Goal: Task Accomplishment & Management: Complete application form

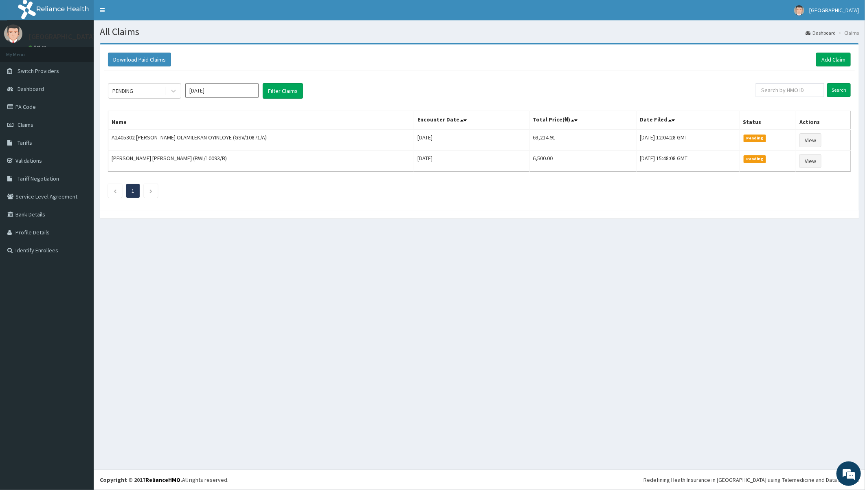
click at [374, 215] on div at bounding box center [480, 214] width 760 height 9
click at [166, 253] on div "All Claims Dashboard Claims Download Paid Claims Add Claim × Note you can only …" at bounding box center [480, 244] width 772 height 449
click at [22, 125] on span "Claims" at bounding box center [26, 124] width 16 height 7
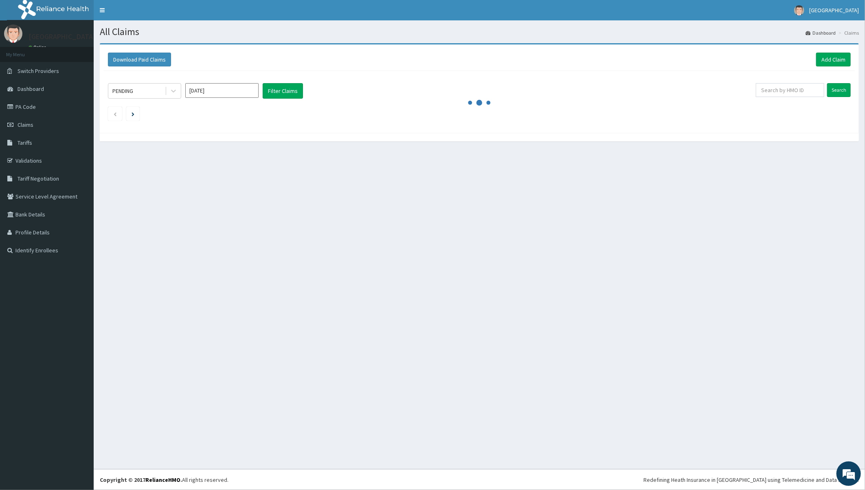
click at [191, 161] on div "All Claims Dashboard Claims Download Paid Claims Add Claim × Note you can only …" at bounding box center [480, 244] width 772 height 449
click at [23, 124] on span "Claims" at bounding box center [26, 124] width 16 height 7
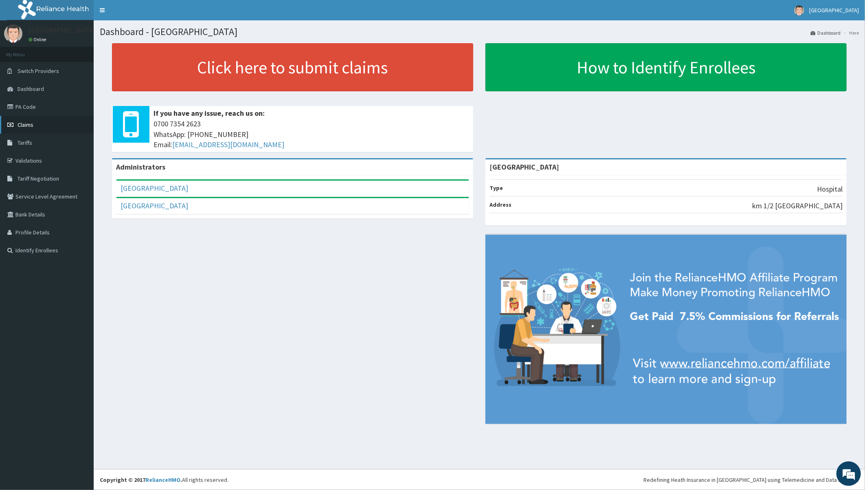
click at [23, 120] on link "Claims" at bounding box center [47, 125] width 94 height 18
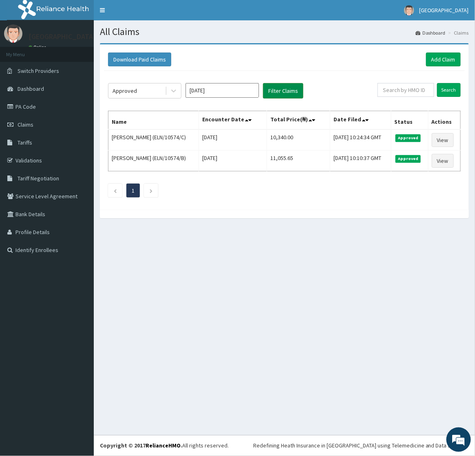
click at [280, 90] on button "Filter Claims" at bounding box center [283, 90] width 40 height 15
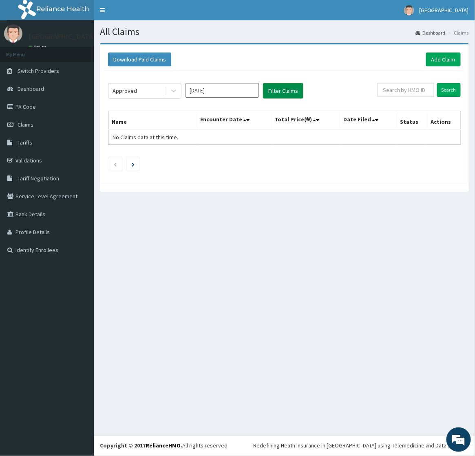
click at [280, 90] on button "Filter Claims" at bounding box center [283, 90] width 40 height 15
click at [368, 194] on div "Download Paid Claims Add Claim × Note you can only download claims within a max…" at bounding box center [284, 121] width 381 height 157
click at [220, 173] on div "Approved Oct 2025 Filter Claims Search Name Encounter Date Total Price(₦) Date …" at bounding box center [284, 125] width 361 height 108
click at [206, 186] on div at bounding box center [284, 187] width 369 height 9
drag, startPoint x: 359, startPoint y: 259, endPoint x: 354, endPoint y: 257, distance: 5.5
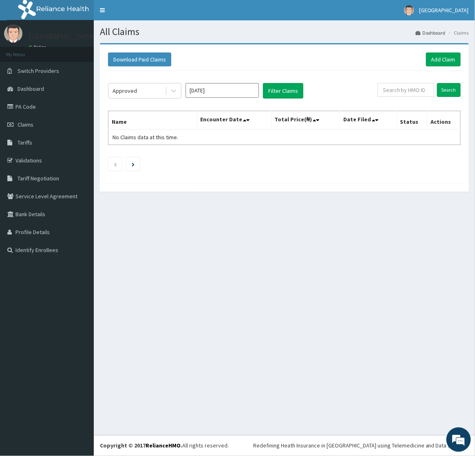
click at [359, 259] on div "All Claims Dashboard Claims Download Paid Claims Add Claim × Note you can only …" at bounding box center [284, 227] width 381 height 415
click at [233, 234] on div "All Claims Dashboard Claims Download Paid Claims Add Claim × Note you can only …" at bounding box center [284, 227] width 381 height 415
click at [196, 233] on div "All Claims Dashboard Claims Download Paid Claims Add Claim × Note you can only …" at bounding box center [284, 227] width 381 height 415
click at [180, 240] on div "All Claims Dashboard Claims Download Paid Claims Add Claim × Note you can only …" at bounding box center [284, 227] width 381 height 415
click at [190, 236] on div "All Claims Dashboard Claims Download Paid Claims Add Claim × Note you can only …" at bounding box center [284, 227] width 381 height 415
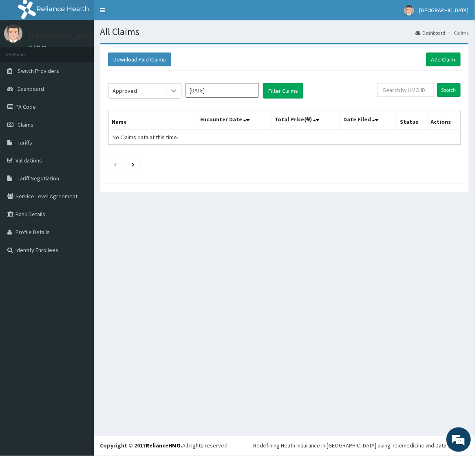
click at [171, 91] on icon at bounding box center [174, 91] width 8 height 8
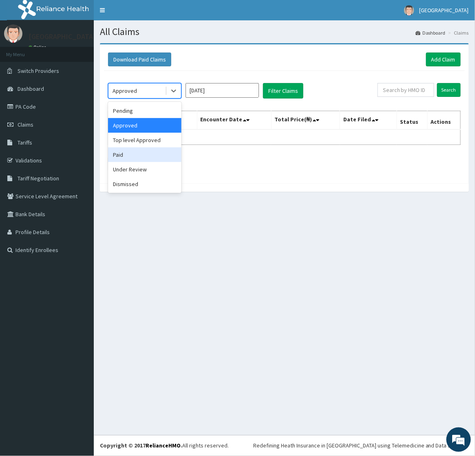
click at [119, 153] on div "Paid" at bounding box center [144, 155] width 73 height 15
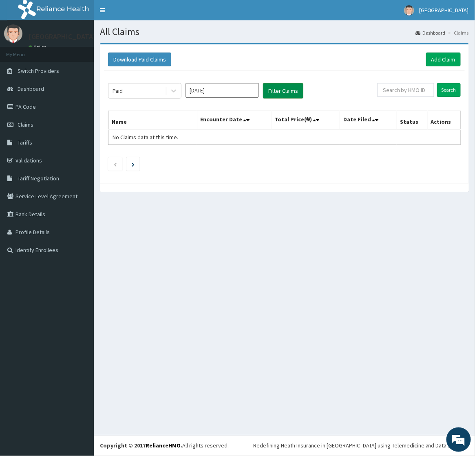
click at [278, 91] on button "Filter Claims" at bounding box center [283, 90] width 40 height 15
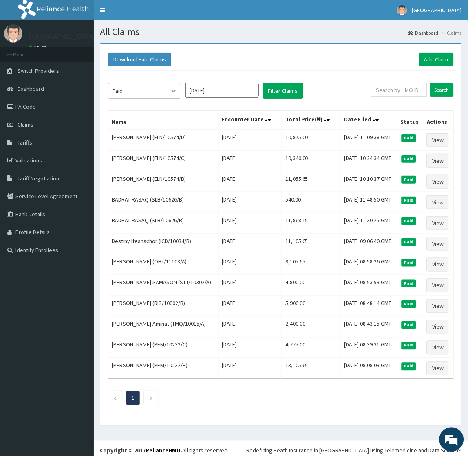
click at [167, 90] on div at bounding box center [173, 91] width 15 height 15
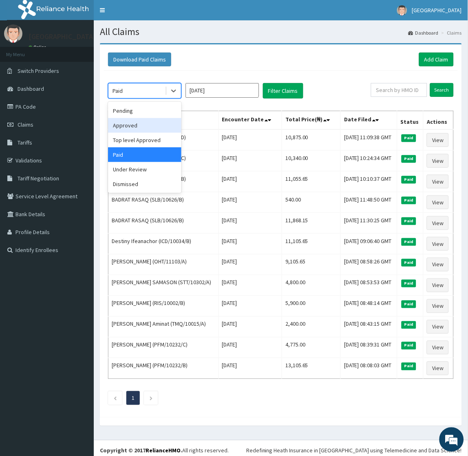
click at [132, 124] on div "Approved" at bounding box center [144, 125] width 73 height 15
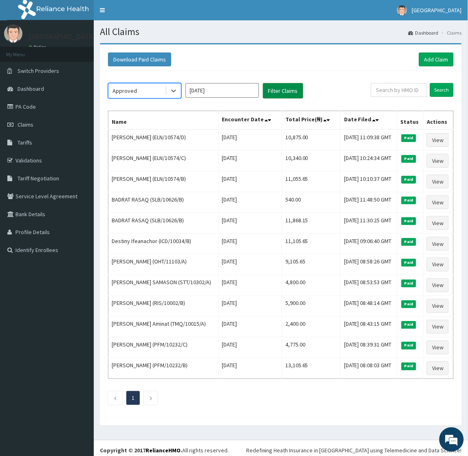
click at [274, 88] on button "Filter Claims" at bounding box center [283, 90] width 40 height 15
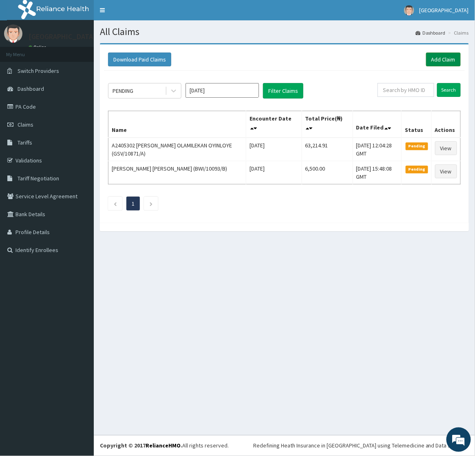
click at [440, 58] on link "Add Claim" at bounding box center [443, 60] width 35 height 14
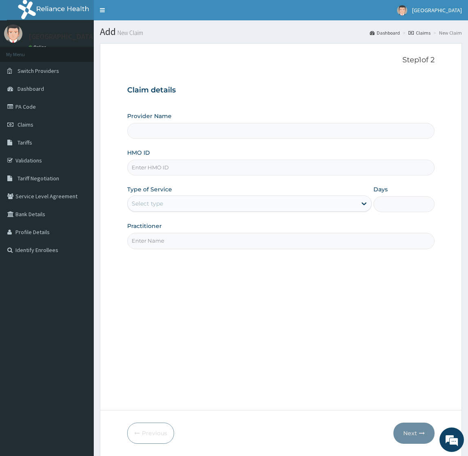
type input "[GEOGRAPHIC_DATA]"
click at [179, 169] on input "HMO ID" at bounding box center [280, 168] width 307 height 16
paste input "PPY/10046/C"
type input "PPY/10046/C"
click at [172, 205] on div "Select type" at bounding box center [242, 203] width 229 height 13
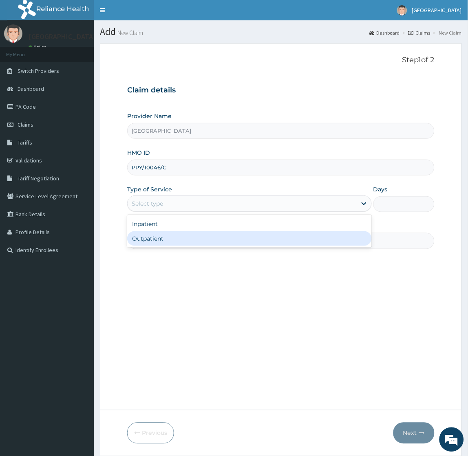
click at [149, 236] on div "Outpatient" at bounding box center [249, 238] width 244 height 15
type input "1"
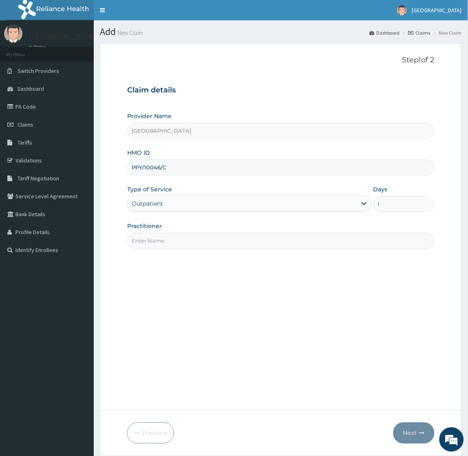
click at [149, 236] on input "Practitioner" at bounding box center [280, 241] width 307 height 16
type input "[PERSON_NAME]"
click at [422, 429] on button "Next" at bounding box center [413, 433] width 41 height 21
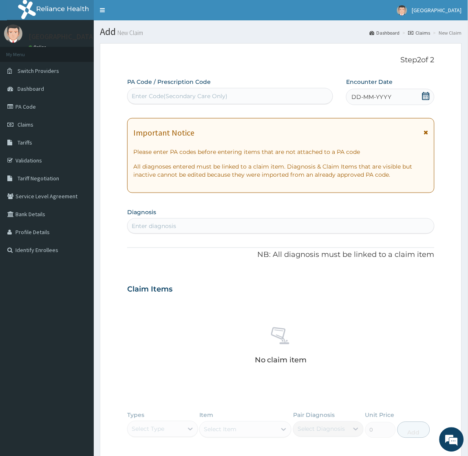
click at [423, 98] on icon at bounding box center [426, 96] width 8 height 8
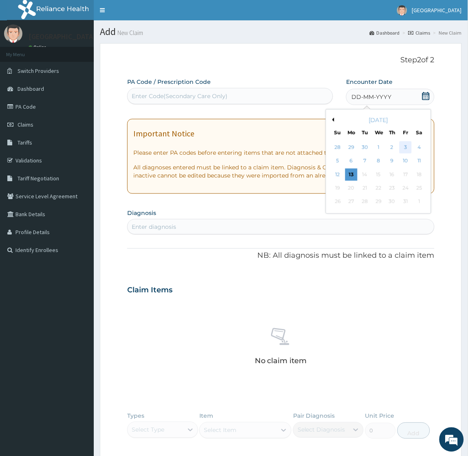
click at [402, 145] on div "3" at bounding box center [405, 147] width 12 height 12
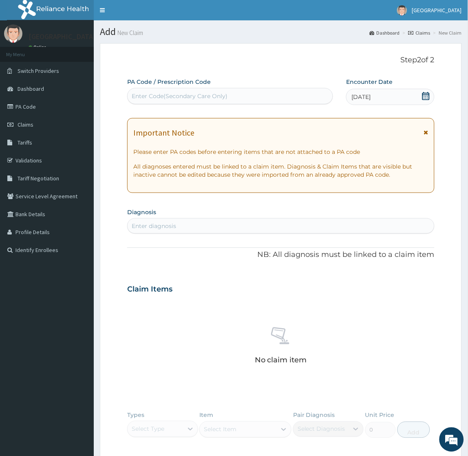
click at [204, 227] on div "Enter diagnosis" at bounding box center [281, 226] width 306 height 13
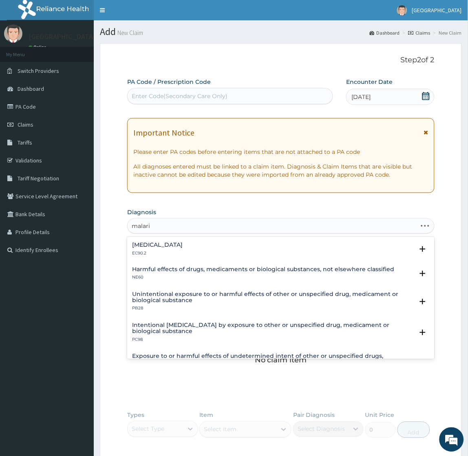
type input "malaria"
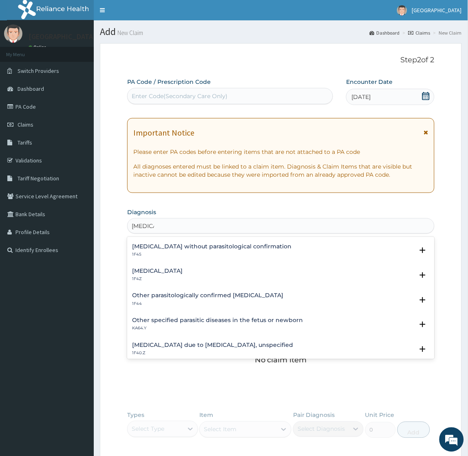
scroll to position [45, 0]
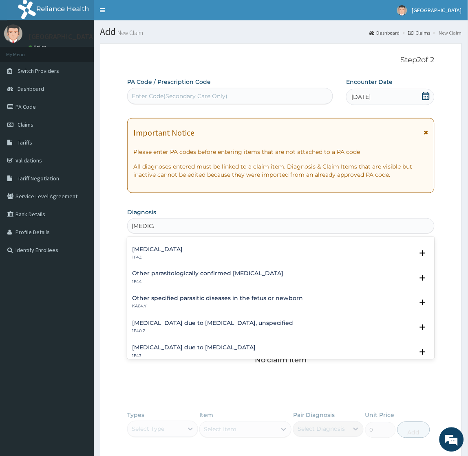
click at [194, 319] on div "Malaria due to Plasmodium falciparum, unspecified 1F40.Z Select Status Query Qu…" at bounding box center [280, 329] width 307 height 25
click at [196, 324] on h4 "Malaria due to Plasmodium falciparum, unspecified" at bounding box center [212, 324] width 161 height 6
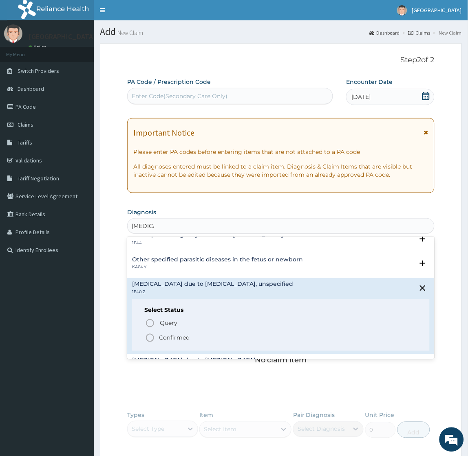
scroll to position [136, 0]
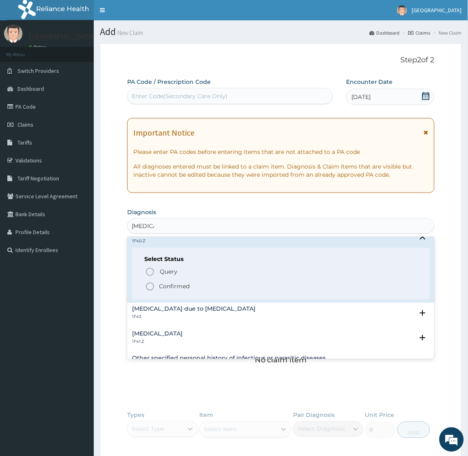
click at [174, 284] on p "Confirmed" at bounding box center [174, 287] width 31 height 8
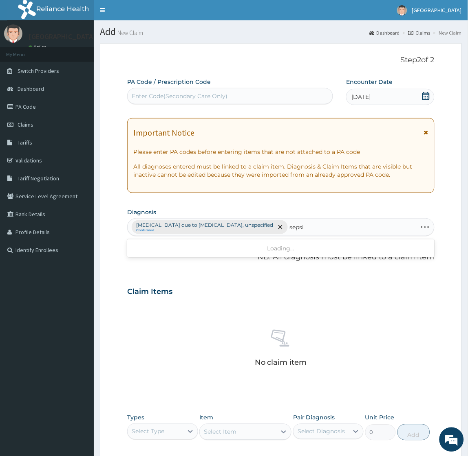
type input "sepsis"
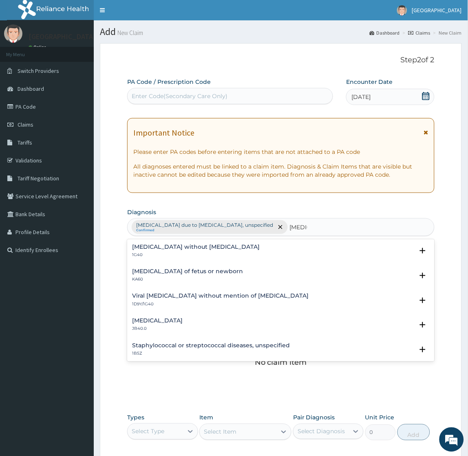
scroll to position [0, 0]
click at [185, 248] on h4 "Sepsis without septic shock" at bounding box center [196, 247] width 128 height 6
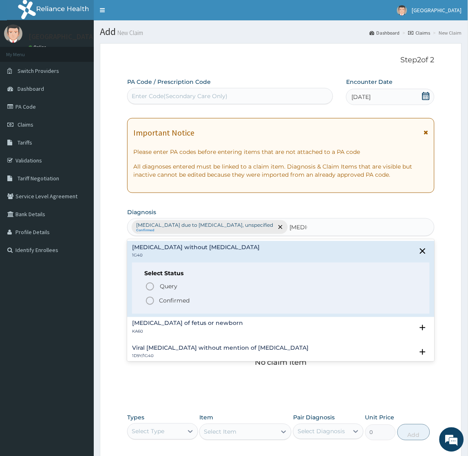
click at [174, 300] on p "Confirmed" at bounding box center [174, 301] width 31 height 8
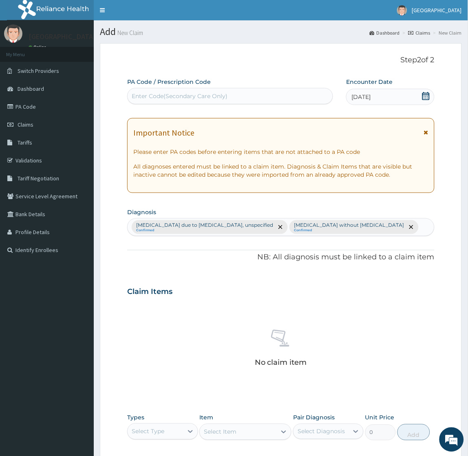
click at [283, 99] on div "Enter Code(Secondary Care Only)" at bounding box center [230, 96] width 205 height 13
paste input "PA/E4FD32"
type input "PA/E4FD32"
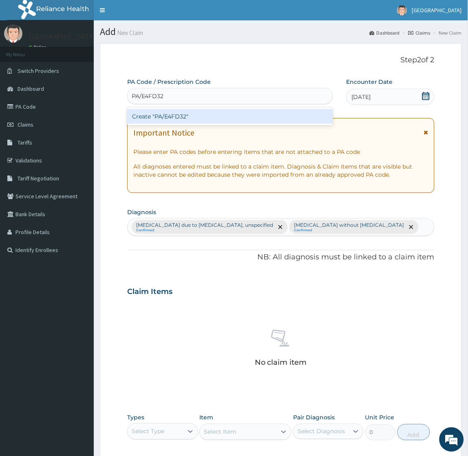
click at [257, 117] on div "Create "PA/E4FD32"" at bounding box center [230, 116] width 206 height 15
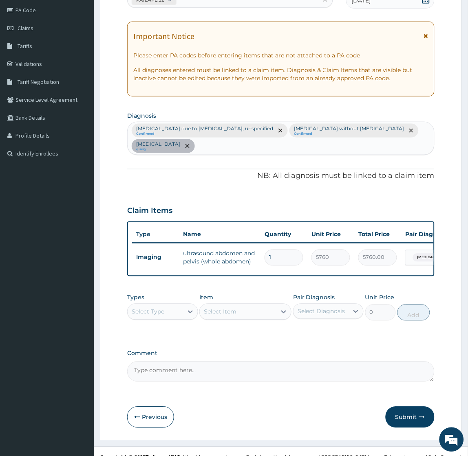
scroll to position [99, 0]
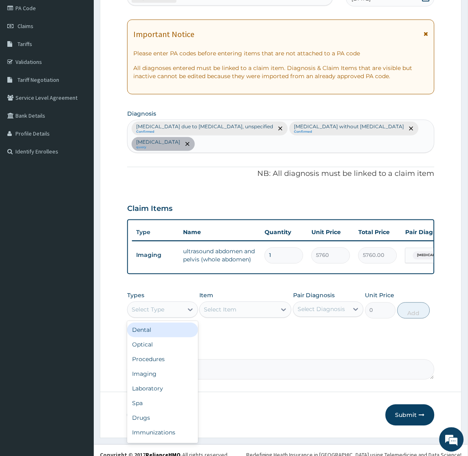
click at [164, 304] on div "Select Type" at bounding box center [155, 310] width 55 height 13
click at [149, 352] on div "Procedures" at bounding box center [162, 359] width 70 height 15
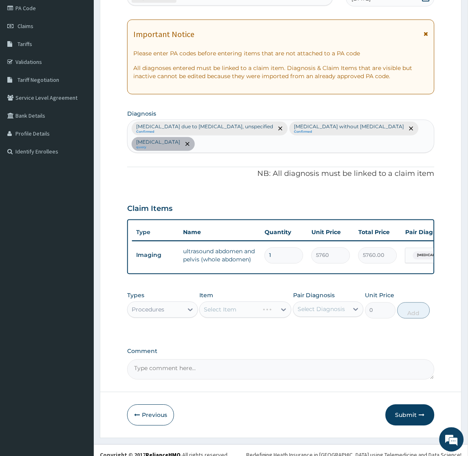
click at [430, 127] on div "Malaria due to Plasmodium falciparum, unspecified Confirmed Sepsis without sept…" at bounding box center [281, 136] width 306 height 33
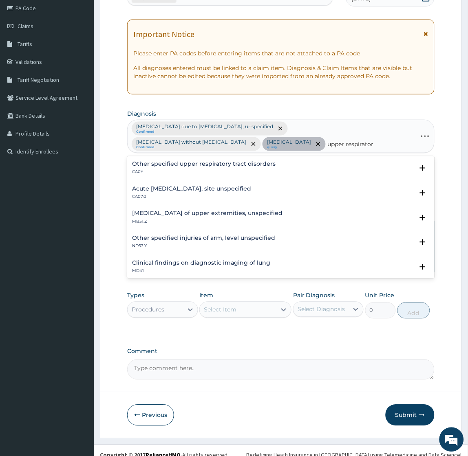
type input "upper respiratory"
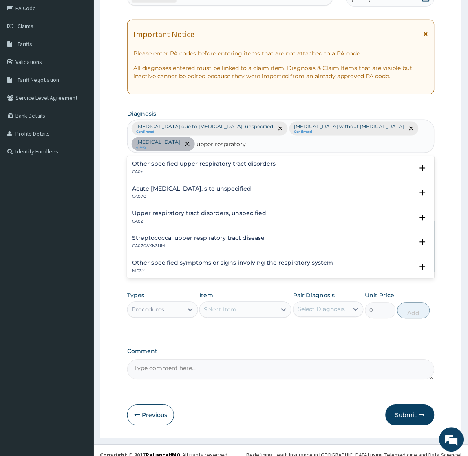
click at [186, 211] on h4 "Upper respiratory tract disorders, unspecified" at bounding box center [199, 214] width 134 height 6
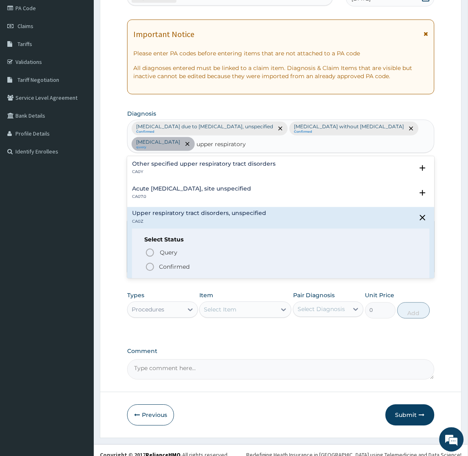
click at [168, 263] on p "Confirmed" at bounding box center [174, 267] width 31 height 8
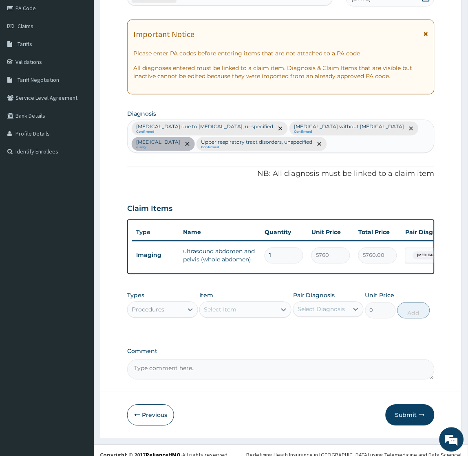
click at [234, 198] on div "Claim Items" at bounding box center [280, 207] width 307 height 21
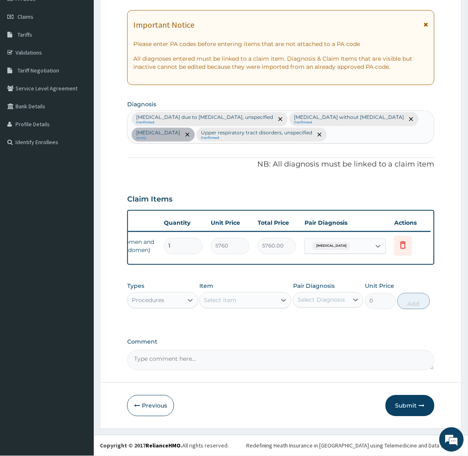
scroll to position [0, 0]
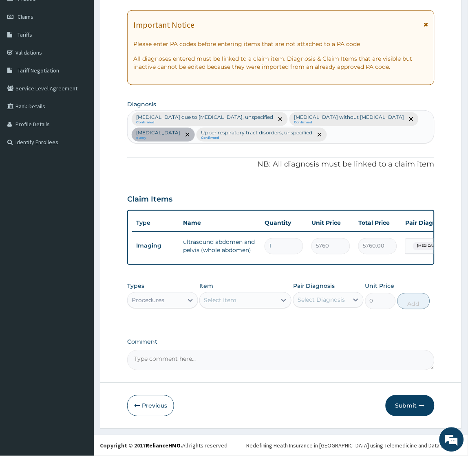
click at [236, 302] on div "Select Item" at bounding box center [220, 301] width 33 height 8
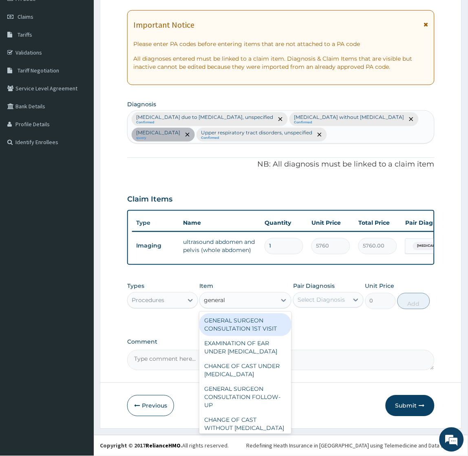
type input "general p"
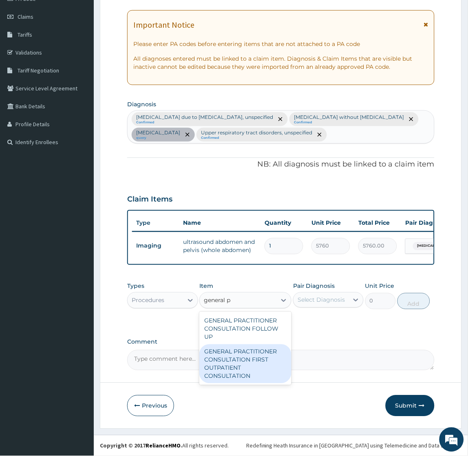
click at [259, 375] on div "GENERAL PRACTITIONER CONSULTATION FIRST OUTPATIENT CONSULTATION" at bounding box center [245, 364] width 92 height 39
type input "2400"
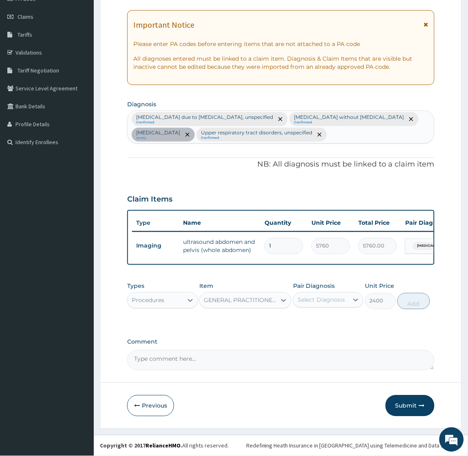
click at [340, 301] on div "Select Diagnosis" at bounding box center [321, 300] width 48 height 8
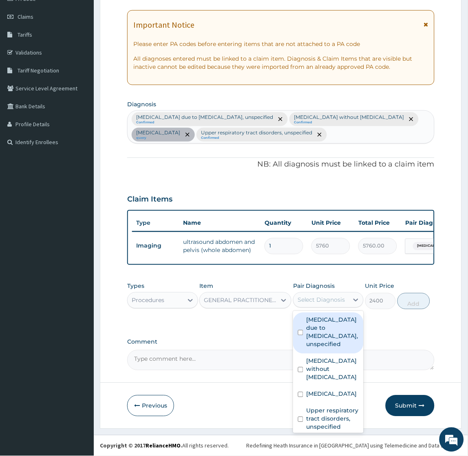
click at [328, 319] on label "Malaria due to Plasmodium falciparum, unspecified" at bounding box center [332, 332] width 52 height 33
checkbox input "true"
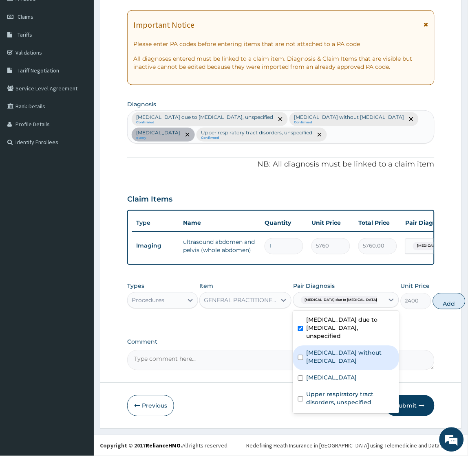
click at [307, 364] on label "Sepsis without septic shock" at bounding box center [350, 357] width 88 height 16
checkbox input "true"
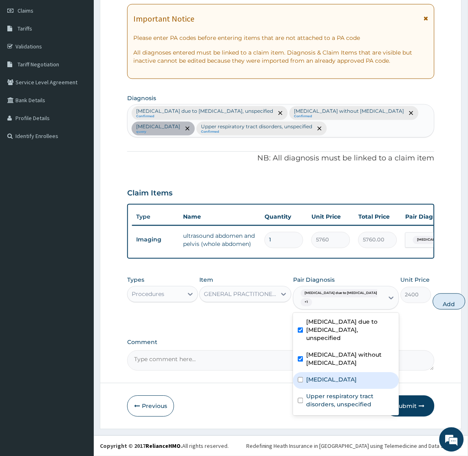
click at [307, 384] on label "Umbilical hernia" at bounding box center [331, 380] width 51 height 8
checkbox input "true"
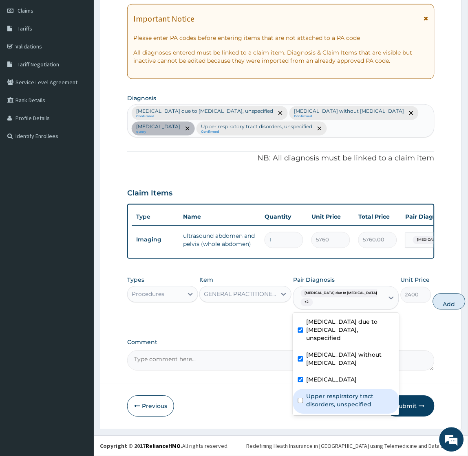
click at [314, 409] on label "Upper respiratory tract disorders, unspecified" at bounding box center [350, 401] width 88 height 16
checkbox input "true"
click at [433, 308] on button "Add" at bounding box center [449, 302] width 33 height 16
type input "0"
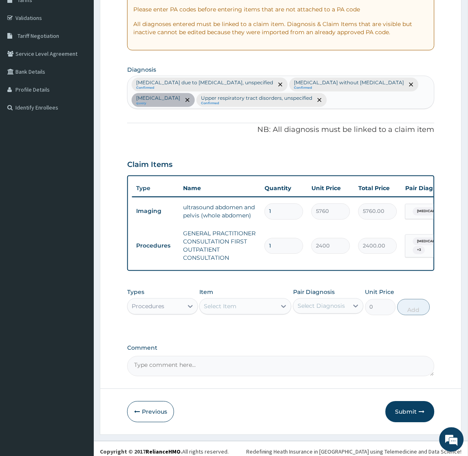
scroll to position [155, 0]
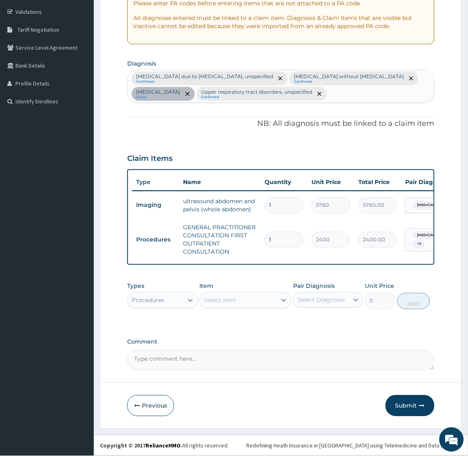
click at [241, 300] on div "Select Item" at bounding box center [238, 300] width 77 height 13
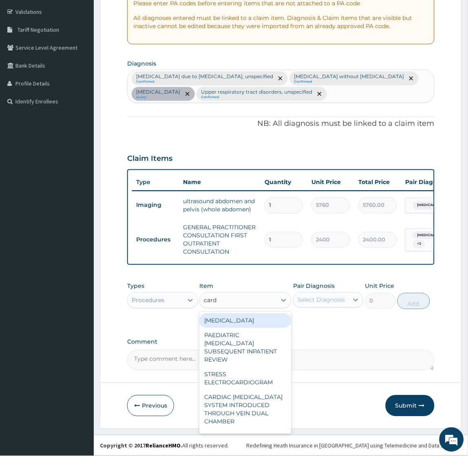
type input "card f"
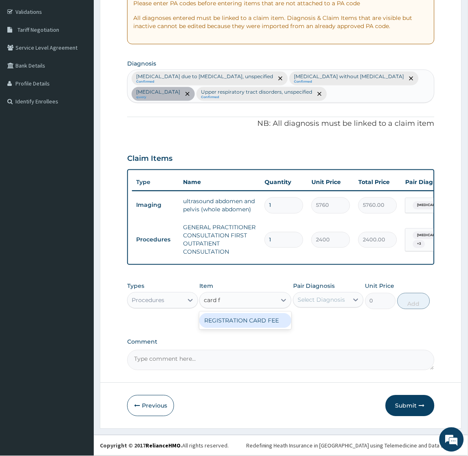
type input "2000"
click at [333, 295] on div "Select Diagnosis" at bounding box center [320, 300] width 55 height 13
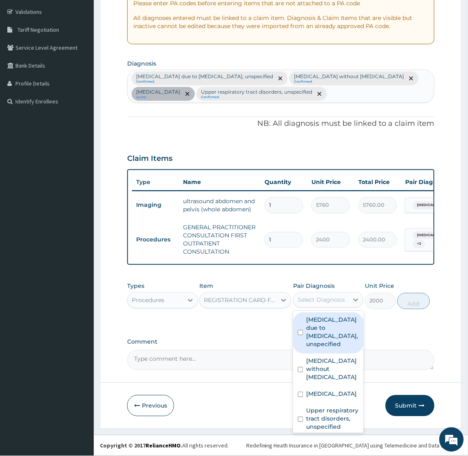
click at [330, 321] on label "Malaria due to Plasmodium falciparum, unspecified" at bounding box center [332, 332] width 52 height 33
checkbox input "true"
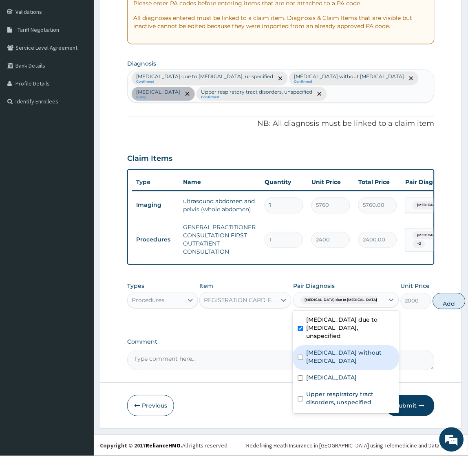
click at [310, 366] on label "Sepsis without septic shock" at bounding box center [350, 357] width 88 height 16
checkbox input "true"
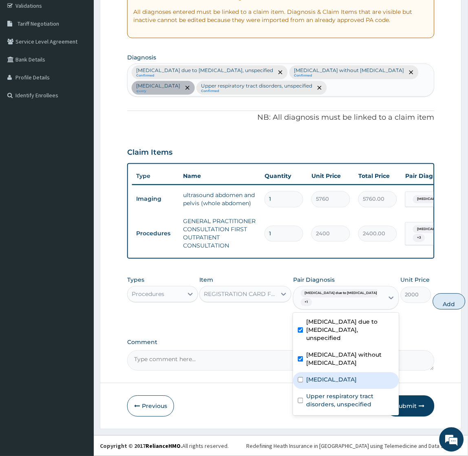
click at [309, 384] on label "Umbilical hernia" at bounding box center [331, 380] width 51 height 8
checkbox input "true"
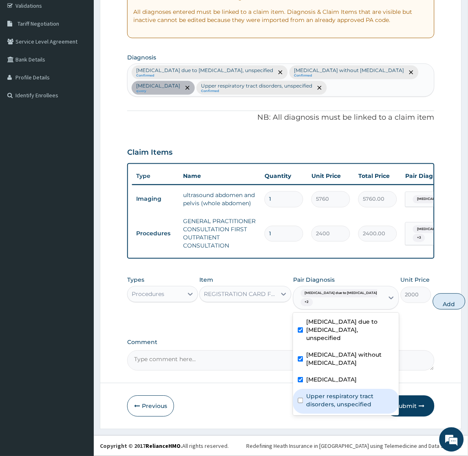
click at [309, 409] on label "Upper respiratory tract disorders, unspecified" at bounding box center [350, 401] width 88 height 16
checkbox input "true"
click at [433, 302] on button "Add" at bounding box center [449, 302] width 33 height 16
type input "0"
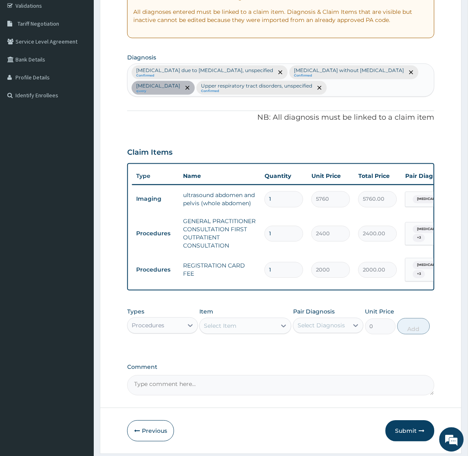
scroll to position [186, 0]
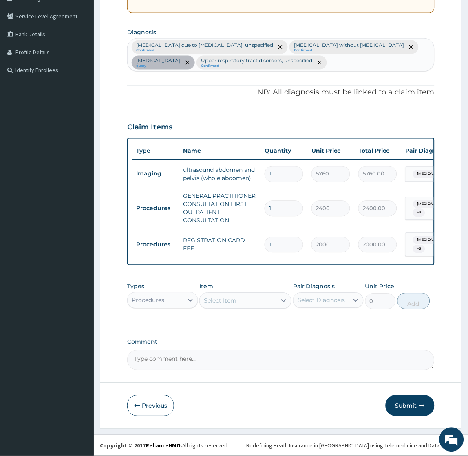
click at [158, 299] on div "Procedures" at bounding box center [148, 301] width 33 height 8
type input "la"
click at [249, 301] on div "Select Item" at bounding box center [245, 301] width 92 height 16
click at [249, 301] on div "Select Item" at bounding box center [238, 301] width 77 height 13
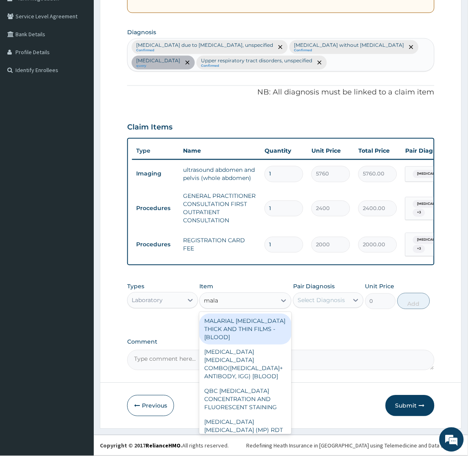
type input "malar"
click at [239, 333] on div "MALARIAL PARASITE THICK AND THIN FILMS - [BLOOD]" at bounding box center [245, 329] width 92 height 31
type input "1500"
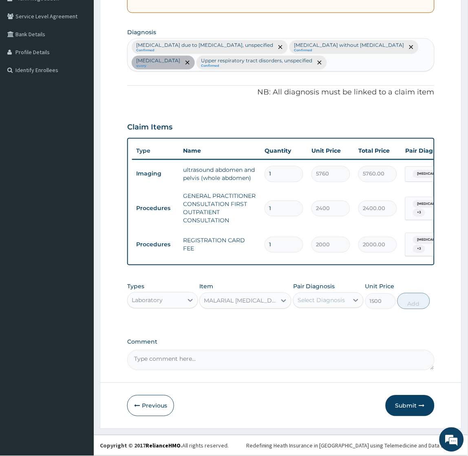
click at [330, 309] on div "Types Laboratory Item option MALARIAL PARASITE THICK AND THIN FILMS - [BLOOD], …" at bounding box center [280, 296] width 307 height 35
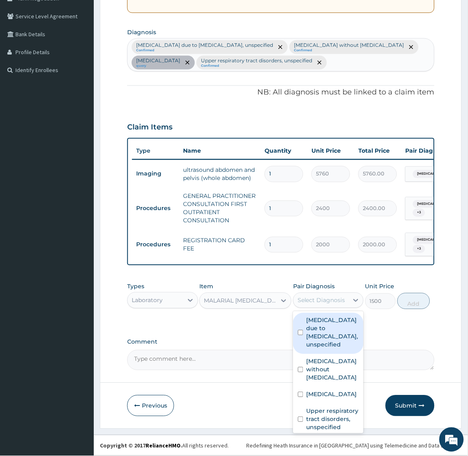
click at [327, 301] on div "Select Diagnosis" at bounding box center [321, 301] width 48 height 8
click at [324, 336] on label "Malaria due to Plasmodium falciparum, unspecified" at bounding box center [332, 333] width 52 height 33
checkbox input "true"
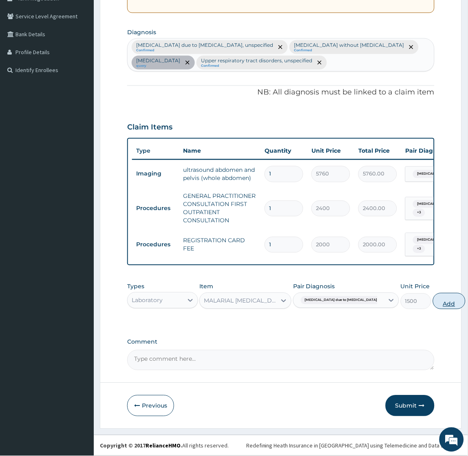
click at [433, 303] on button "Add" at bounding box center [449, 301] width 33 height 16
type input "0"
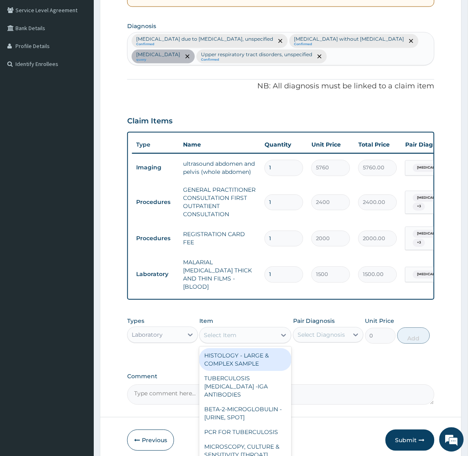
click at [247, 336] on div "Select Item" at bounding box center [238, 335] width 77 height 13
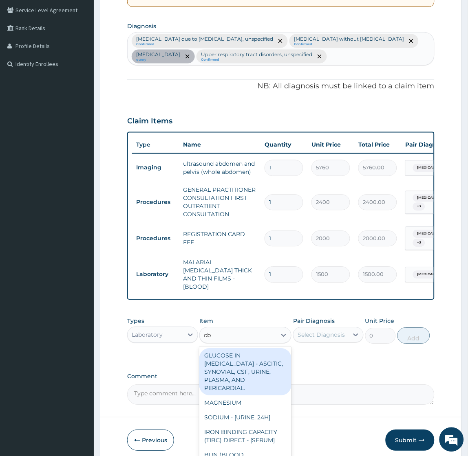
type input "cbc"
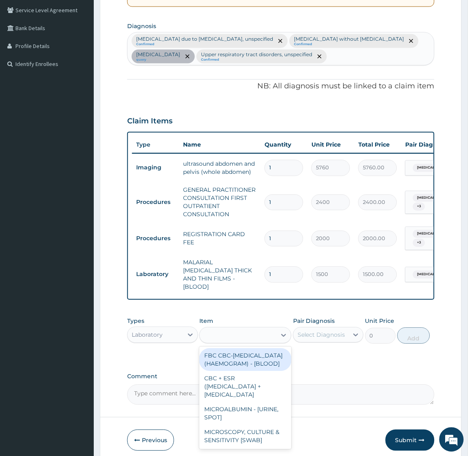
type input "3000"
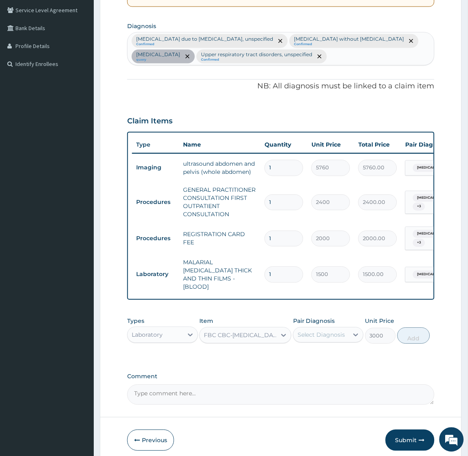
click at [315, 334] on div "Select Diagnosis" at bounding box center [321, 335] width 48 height 8
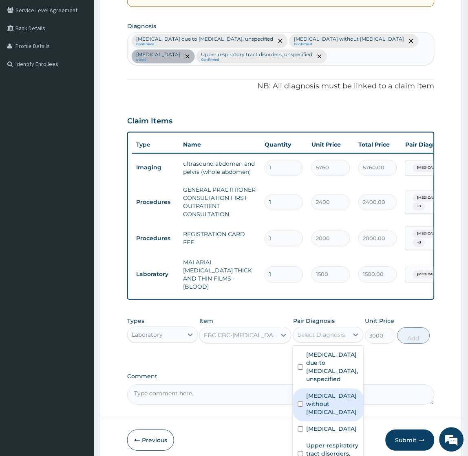
click at [319, 396] on label "Sepsis without septic shock" at bounding box center [332, 404] width 52 height 24
checkbox input "true"
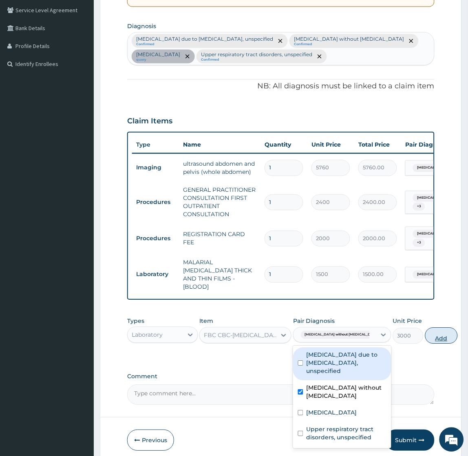
click at [425, 328] on button "Add" at bounding box center [441, 336] width 33 height 16
type input "0"
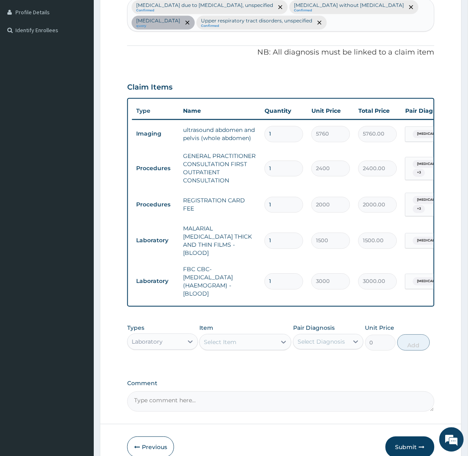
scroll to position [260, 0]
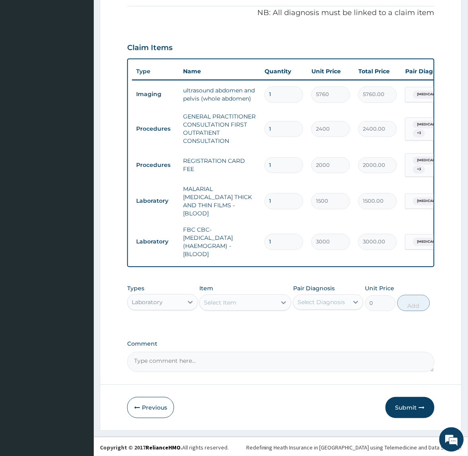
click at [232, 303] on div "Select Item" at bounding box center [220, 303] width 33 height 8
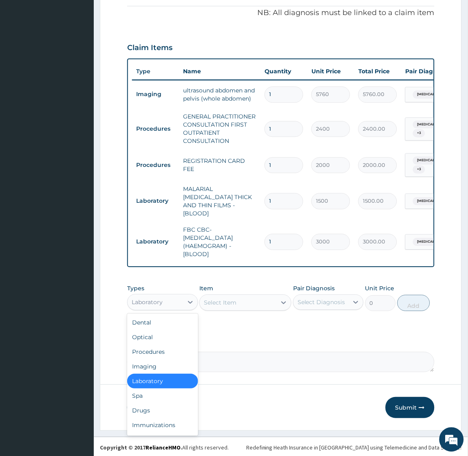
click at [155, 299] on div "Laboratory" at bounding box center [147, 303] width 31 height 8
type input "dr"
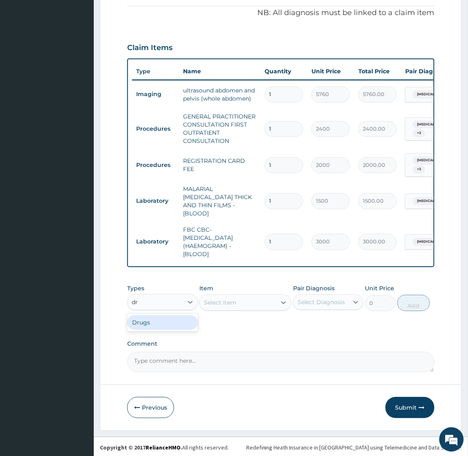
click at [161, 324] on div "Drugs" at bounding box center [162, 323] width 70 height 15
click at [229, 302] on div "Select Item" at bounding box center [220, 303] width 33 height 8
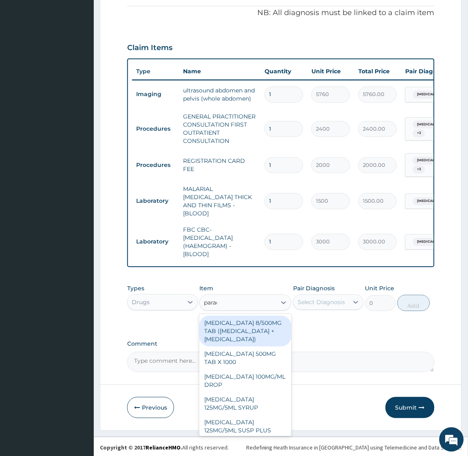
type input "parace"
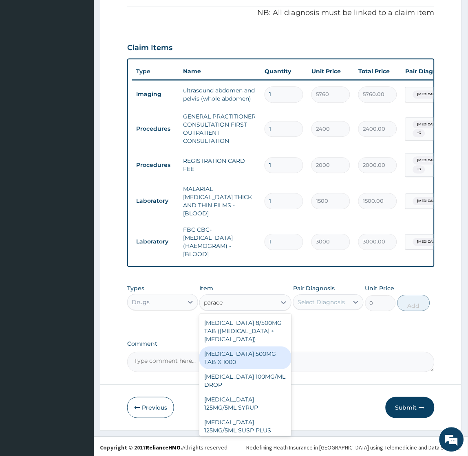
click at [243, 363] on div "[MEDICAL_DATA] 500MG TAB X 1000" at bounding box center [245, 358] width 92 height 23
type input "15.75"
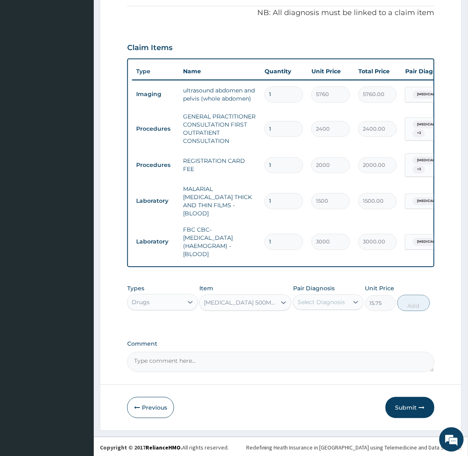
click at [314, 299] on div "Select Diagnosis" at bounding box center [321, 303] width 48 height 8
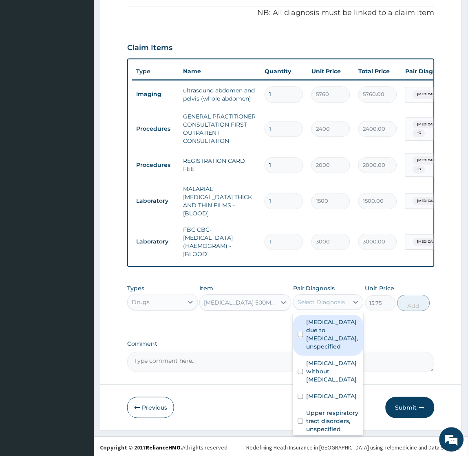
click at [318, 328] on label "Malaria due to Plasmodium falciparum, unspecified" at bounding box center [332, 335] width 52 height 33
checkbox input "true"
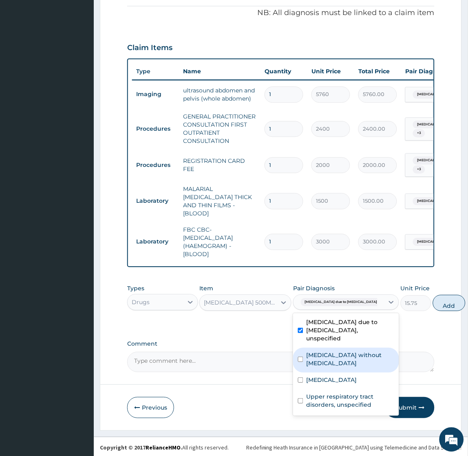
click at [320, 356] on div "Sepsis without septic shock" at bounding box center [346, 360] width 106 height 25
checkbox input "true"
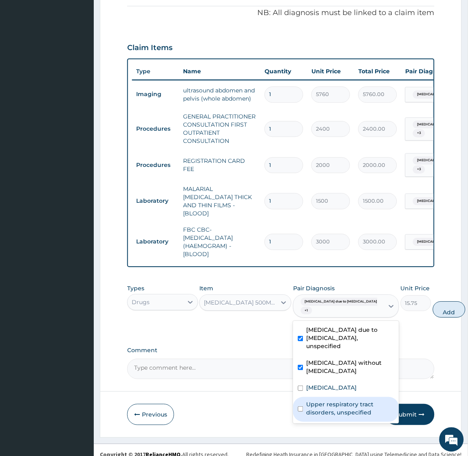
drag, startPoint x: 323, startPoint y: 416, endPoint x: 329, endPoint y: 409, distance: 9.2
click at [322, 416] on label "Upper respiratory tract disorders, unspecified" at bounding box center [350, 409] width 88 height 16
checkbox input "true"
drag, startPoint x: 419, startPoint y: 307, endPoint x: 407, endPoint y: 309, distance: 12.3
click at [433, 307] on button "Add" at bounding box center [449, 310] width 33 height 16
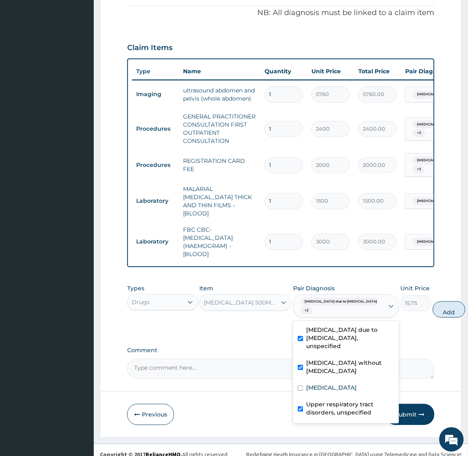
type input "0"
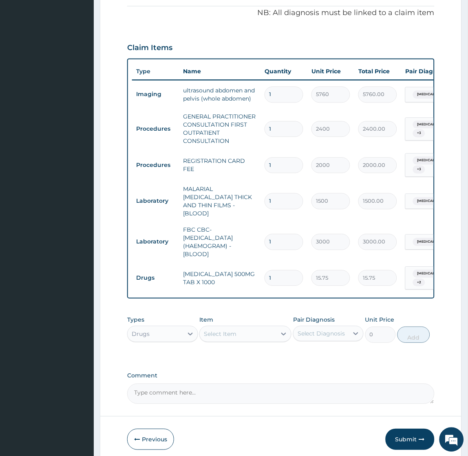
type input "15"
type input "236.25"
type input "15"
click at [228, 332] on div "Select Item" at bounding box center [220, 334] width 33 height 8
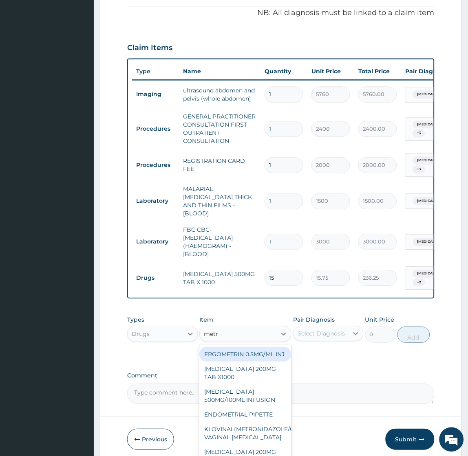
type input "metro"
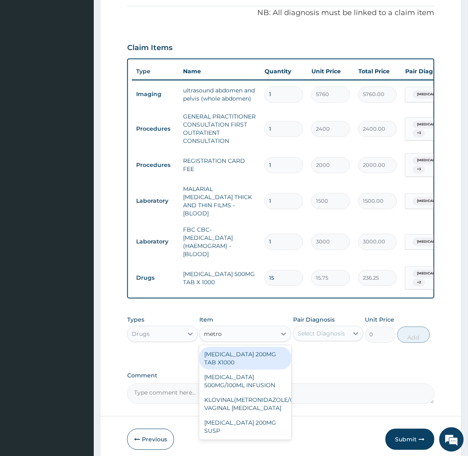
click at [248, 353] on div "[MEDICAL_DATA] 200MG TAB X1000" at bounding box center [245, 359] width 92 height 23
type input "75"
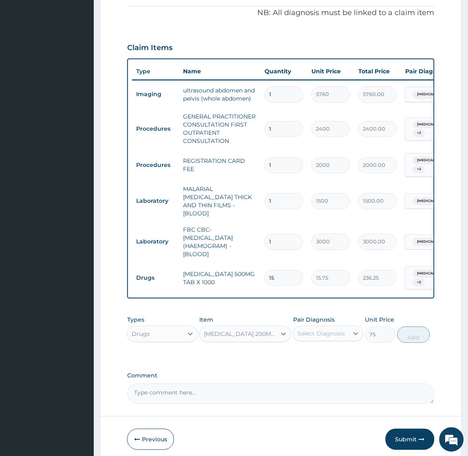
click at [341, 331] on div "Select Diagnosis" at bounding box center [321, 334] width 48 height 8
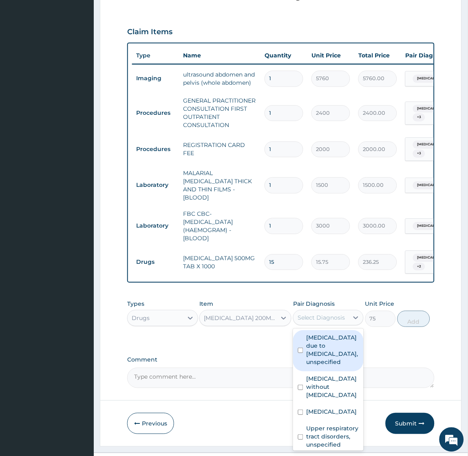
scroll to position [291, 0]
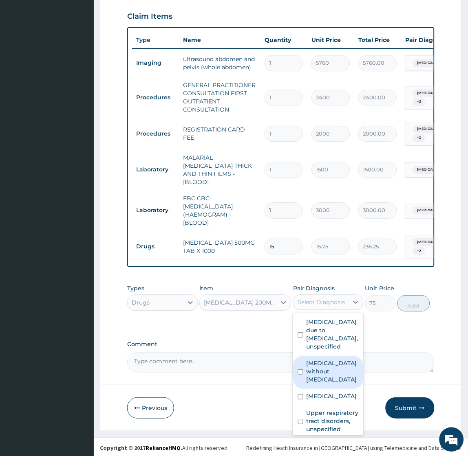
click at [324, 363] on label "Sepsis without septic shock" at bounding box center [332, 371] width 52 height 24
checkbox input "true"
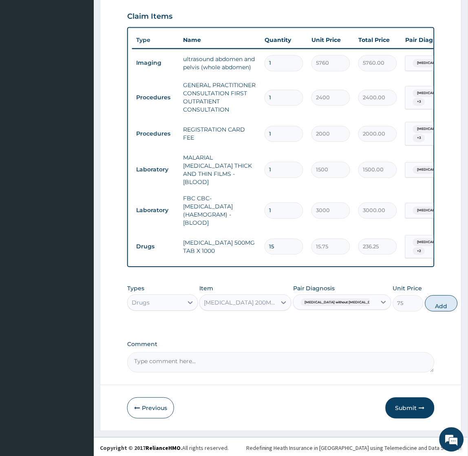
click at [425, 300] on button "Add" at bounding box center [441, 303] width 33 height 16
type input "0"
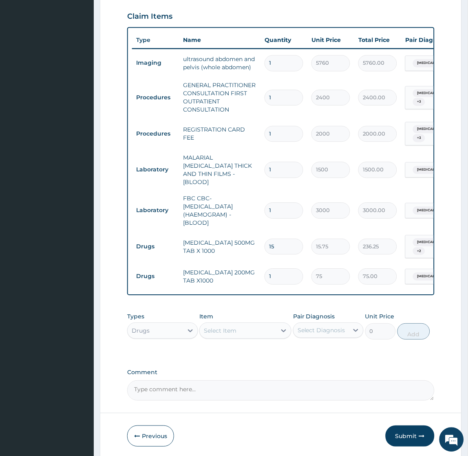
type input "15"
type input "1125.00"
type input "15"
click at [236, 328] on div "Select Item" at bounding box center [220, 331] width 33 height 8
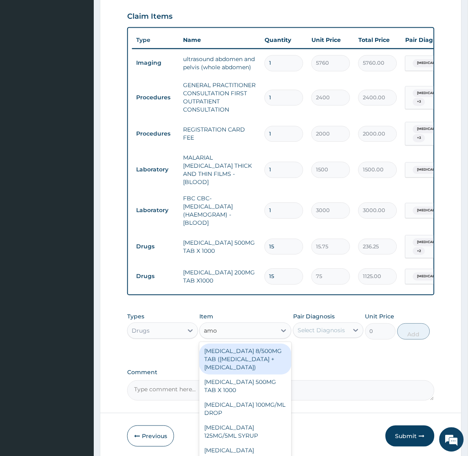
type input "amox"
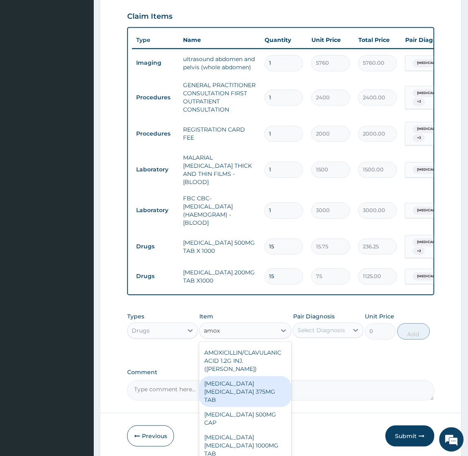
scroll to position [90, 0]
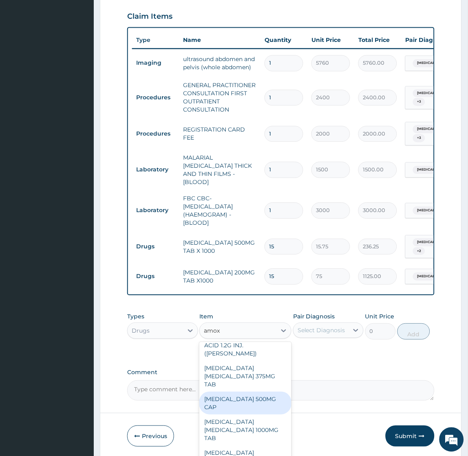
click at [235, 392] on div "[MEDICAL_DATA] 500MG CAP" at bounding box center [245, 403] width 92 height 23
type input "50"
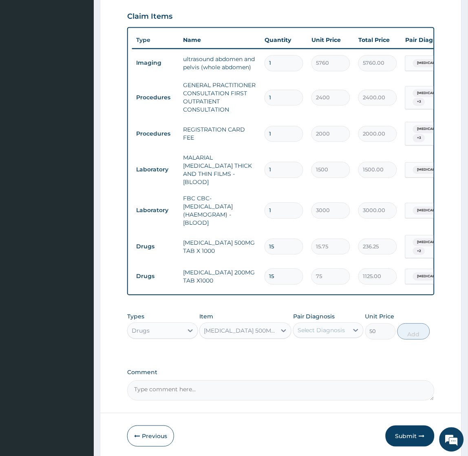
click at [327, 329] on div "Select Diagnosis" at bounding box center [321, 330] width 48 height 8
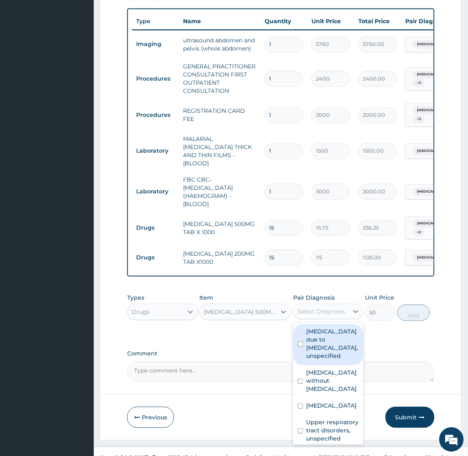
scroll to position [319, 0]
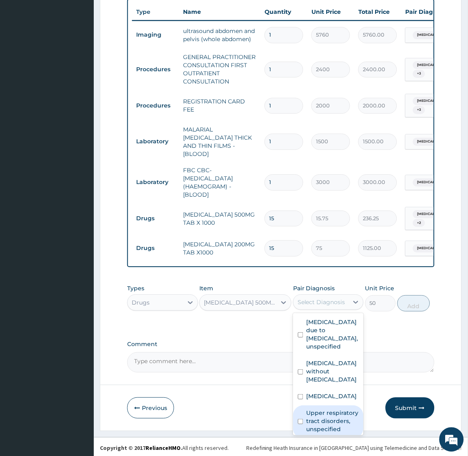
click at [300, 406] on div "Upper respiratory tract disorders, unspecified" at bounding box center [328, 422] width 70 height 33
checkbox input "true"
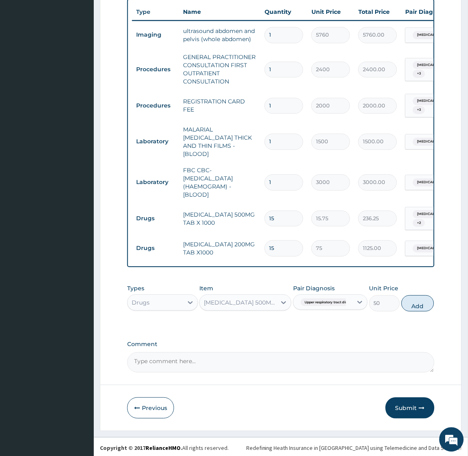
click at [327, 300] on span "Upper respiratory tract disord..." at bounding box center [330, 303] width 59 height 8
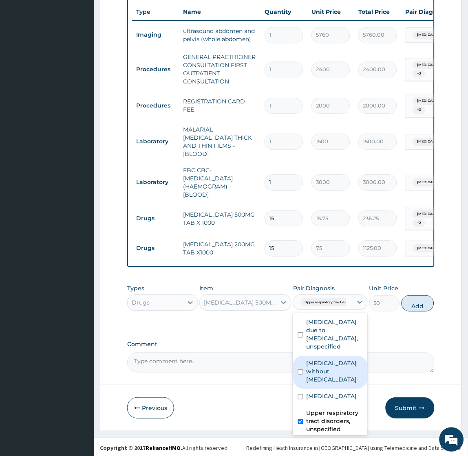
click at [319, 367] on label "Sepsis without septic shock" at bounding box center [334, 371] width 56 height 24
checkbox input "true"
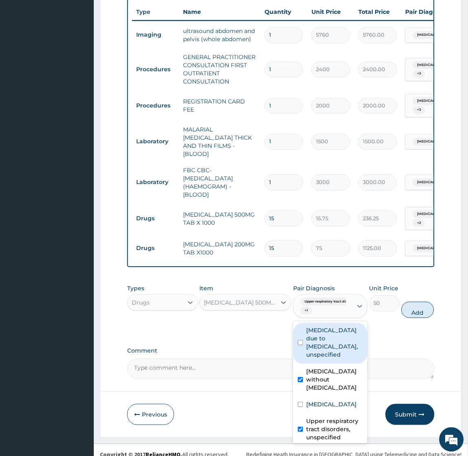
drag, startPoint x: 425, startPoint y: 311, endPoint x: 420, endPoint y: 311, distance: 5.3
click at [423, 312] on button "Add" at bounding box center [417, 310] width 33 height 16
type input "0"
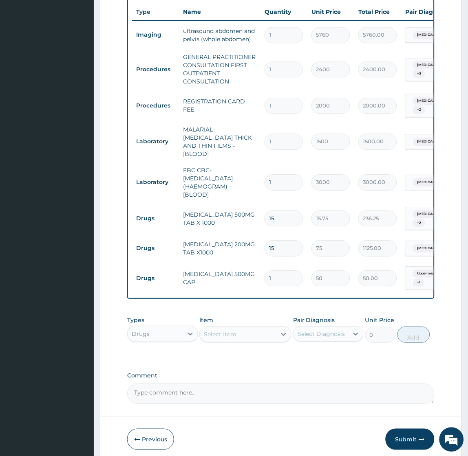
type input "10"
type input "500.00"
type input "10"
click at [246, 333] on div "Select Item" at bounding box center [238, 334] width 77 height 13
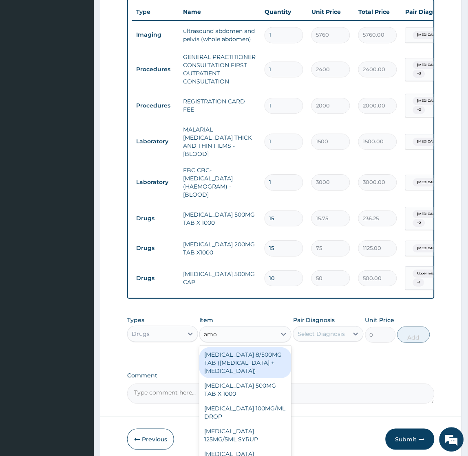
type input "amox"
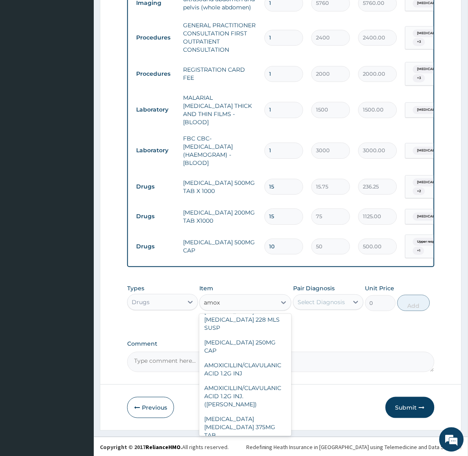
scroll to position [0, 0]
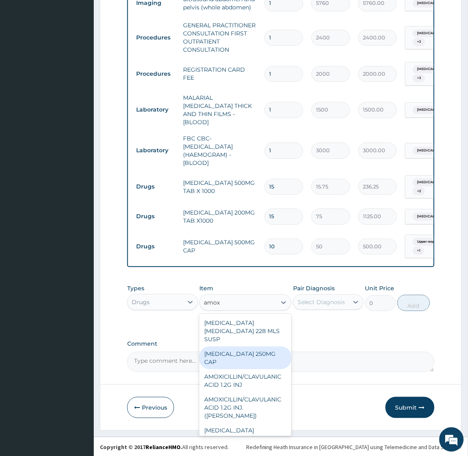
click at [260, 348] on div "[MEDICAL_DATA] 250MG CAP" at bounding box center [245, 358] width 92 height 23
type input "50"
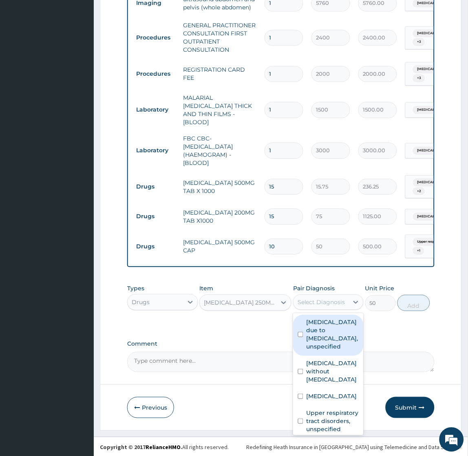
click at [331, 295] on div "Select Diagnosis" at bounding box center [328, 302] width 70 height 15
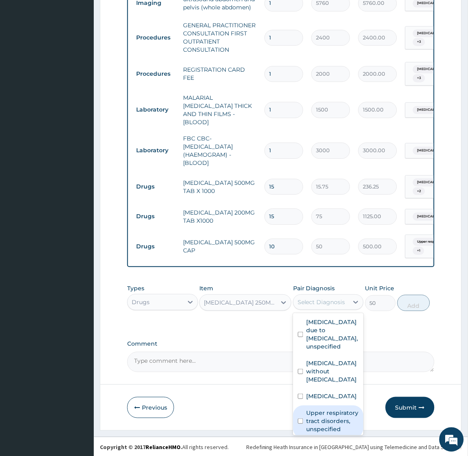
click at [323, 409] on label "Upper respiratory tract disorders, unspecified" at bounding box center [332, 421] width 52 height 24
checkbox input "true"
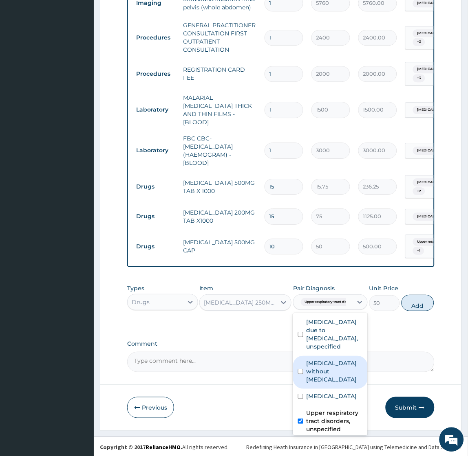
click at [324, 361] on label "Sepsis without septic shock" at bounding box center [334, 371] width 56 height 24
checkbox input "true"
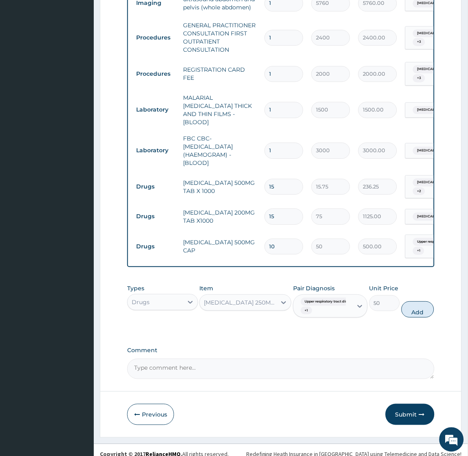
drag, startPoint x: 418, startPoint y: 304, endPoint x: 412, endPoint y: 298, distance: 8.4
click at [418, 304] on button "Add" at bounding box center [417, 310] width 33 height 16
type input "0"
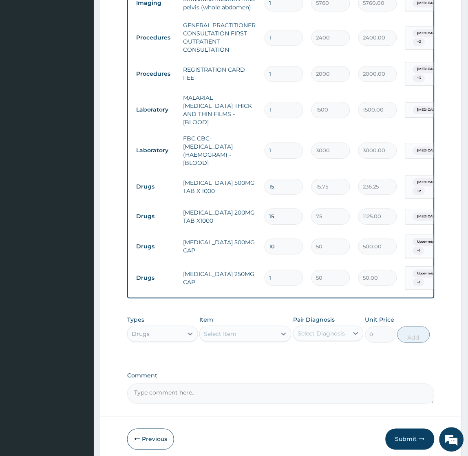
type input "10"
type input "500.00"
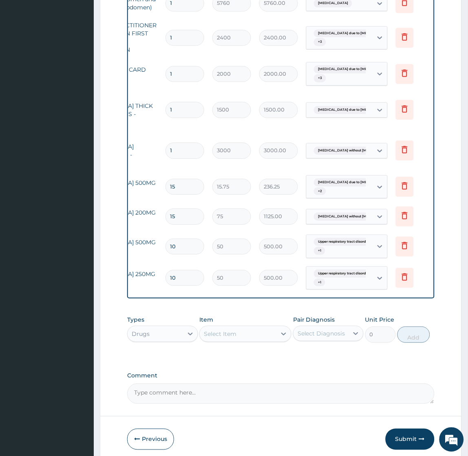
scroll to position [0, 101]
type input "10"
click at [404, 242] on icon at bounding box center [403, 247] width 18 height 20
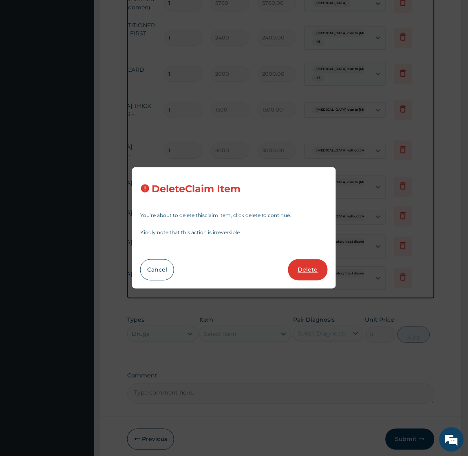
click at [310, 275] on button "Delete" at bounding box center [308, 270] width 40 height 21
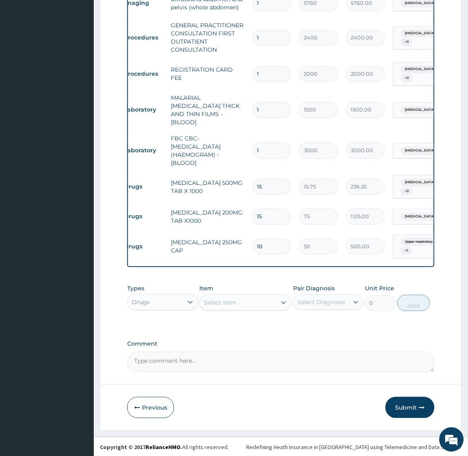
scroll to position [0, 0]
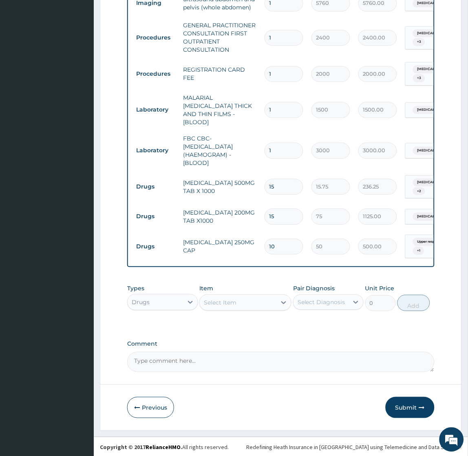
click at [233, 302] on div "Select Item" at bounding box center [220, 303] width 33 height 8
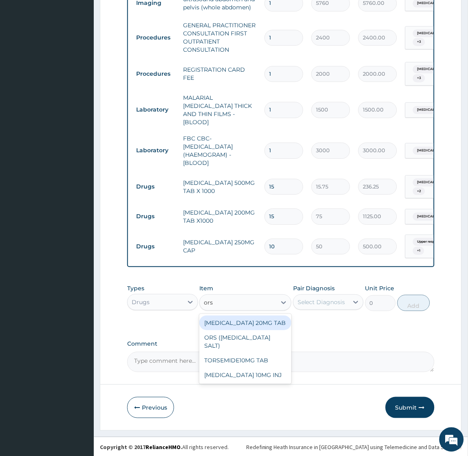
type input "ors"
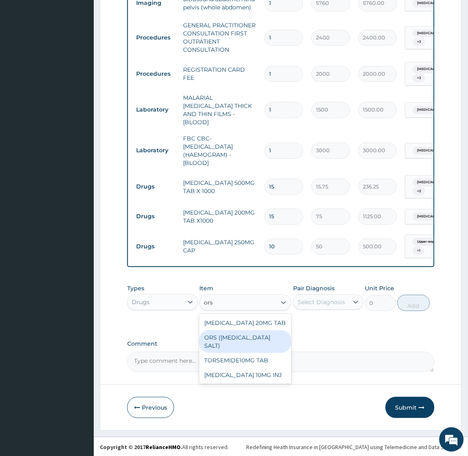
click at [241, 342] on div "ORS (ORAL REHYDRATION SALT)" at bounding box center [245, 341] width 92 height 23
type input "300"
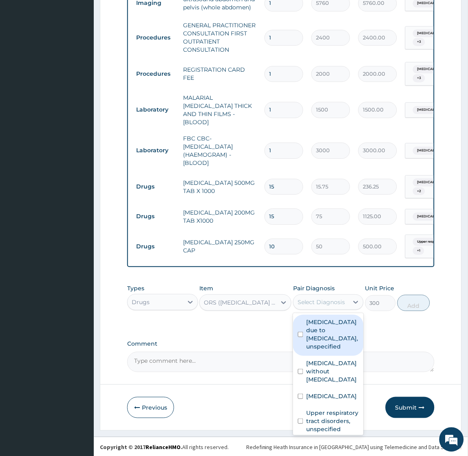
click at [319, 299] on div "Select Diagnosis" at bounding box center [321, 302] width 48 height 8
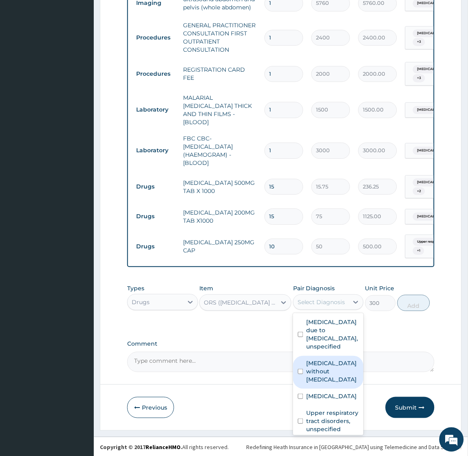
click at [324, 369] on label "Sepsis without septic shock" at bounding box center [332, 371] width 52 height 24
checkbox input "true"
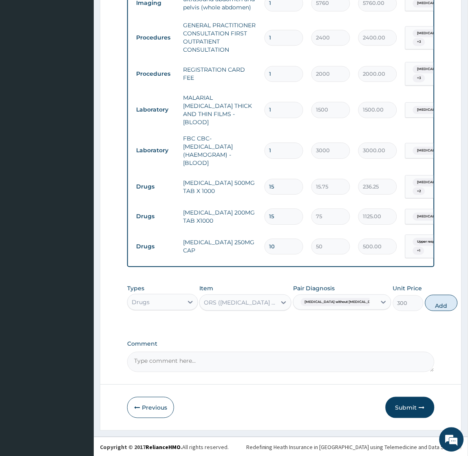
drag, startPoint x: 413, startPoint y: 300, endPoint x: 404, endPoint y: 306, distance: 10.6
click at [425, 300] on button "Add" at bounding box center [441, 303] width 33 height 16
type input "0"
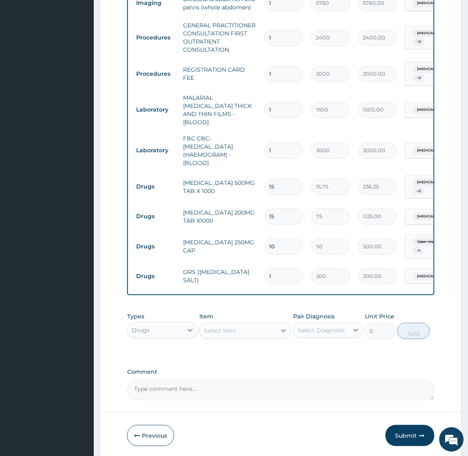
type input "0.00"
type input "2"
type input "600.00"
type input "2"
click at [249, 328] on div "Select Item" at bounding box center [238, 330] width 77 height 13
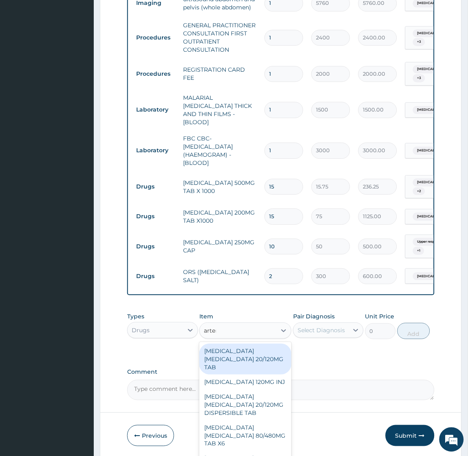
type input "arteme"
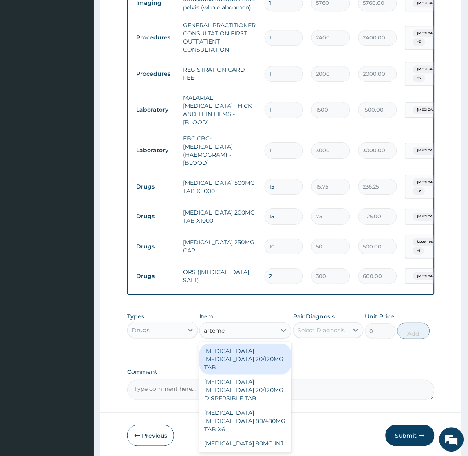
drag, startPoint x: 239, startPoint y: 355, endPoint x: 287, endPoint y: 339, distance: 50.6
click at [239, 355] on div "ARTEMETHER LUMEFANTRINE 20/120MG TAB" at bounding box center [245, 359] width 92 height 31
type input "120"
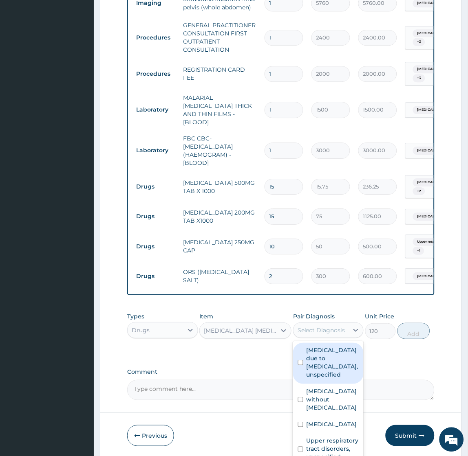
click at [327, 324] on div "Select Diagnosis" at bounding box center [320, 330] width 55 height 13
drag, startPoint x: 324, startPoint y: 357, endPoint x: 385, endPoint y: 337, distance: 63.7
click at [324, 357] on label "Malaria due to Plasmodium falciparum, unspecified" at bounding box center [332, 362] width 52 height 33
checkbox input "true"
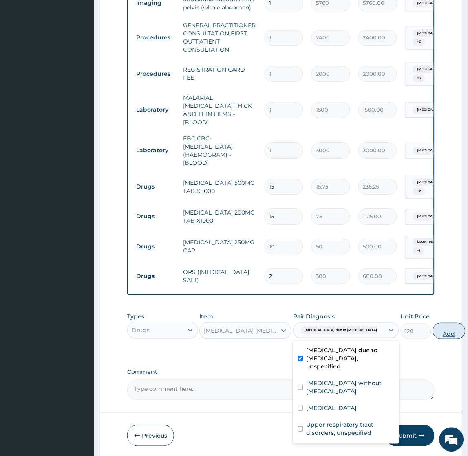
click at [433, 332] on button "Add" at bounding box center [449, 331] width 33 height 16
type input "0"
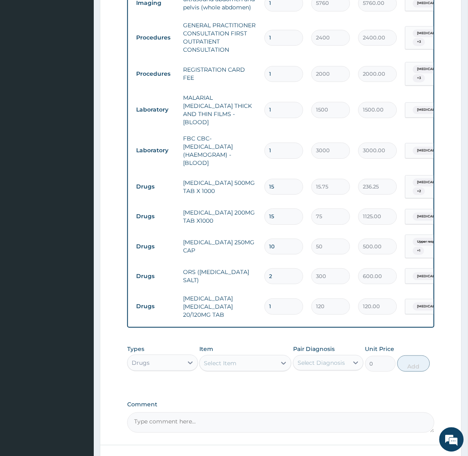
type input "18"
type input "2160.00"
type input "18"
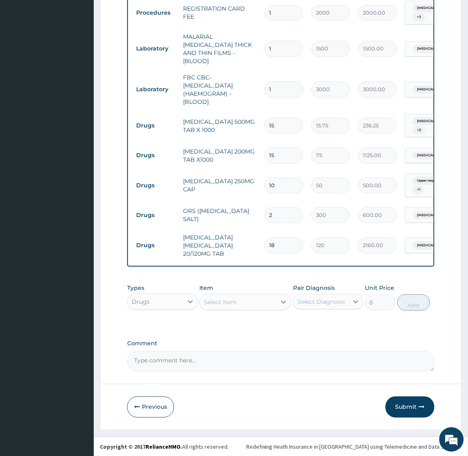
click at [400, 403] on button "Submit" at bounding box center [409, 407] width 49 height 21
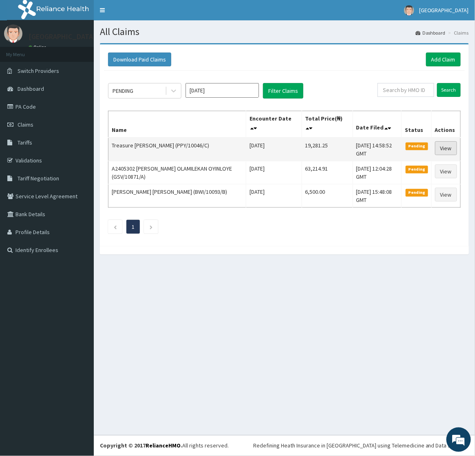
click at [445, 150] on link "View" at bounding box center [446, 148] width 22 height 14
click at [113, 144] on td "Treasure Olanrewaju (PPY/10046/C)" at bounding box center [177, 150] width 138 height 24
drag, startPoint x: 113, startPoint y: 144, endPoint x: 134, endPoint y: 148, distance: 21.0
click at [134, 148] on td "Treasure Olanrewaju (PPY/10046/C)" at bounding box center [177, 150] width 138 height 24
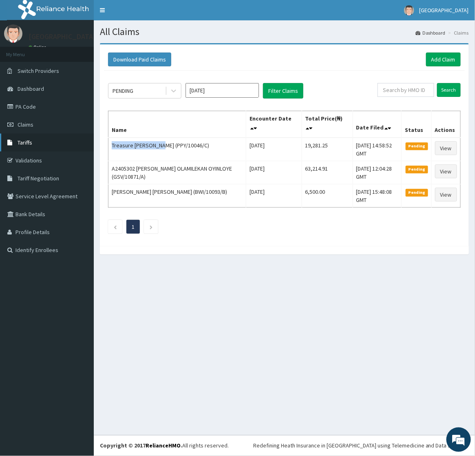
copy td "Treasure Olanrewaju"
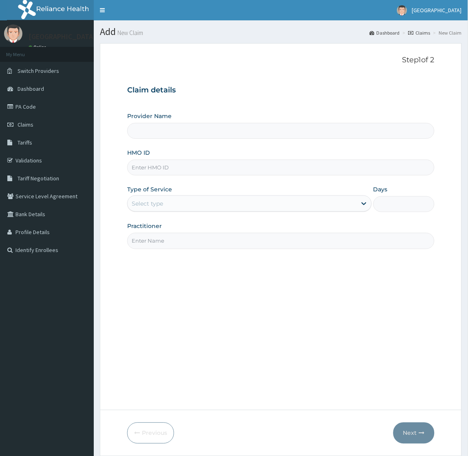
drag, startPoint x: 0, startPoint y: 0, endPoint x: 161, endPoint y: 163, distance: 229.1
click at [161, 163] on input "HMO ID" at bounding box center [280, 168] width 307 height 16
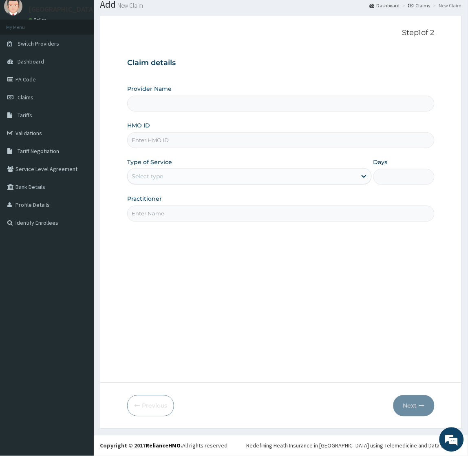
type input "[GEOGRAPHIC_DATA]"
paste input "GMT/10219/B"
type input "GMT/10219/B"
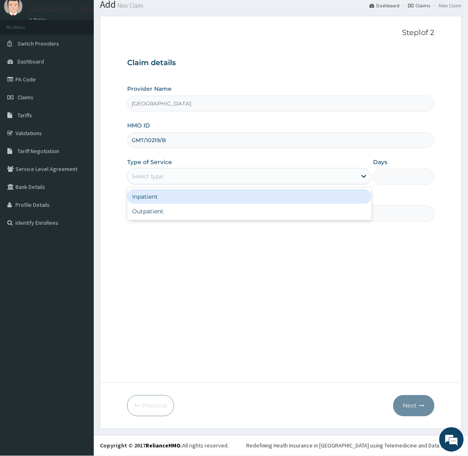
click at [154, 177] on div "Select type" at bounding box center [147, 176] width 31 height 8
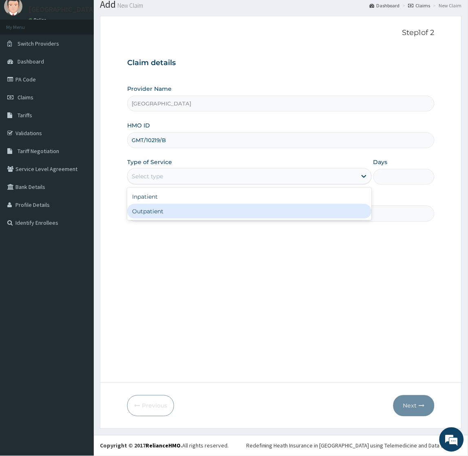
click at [152, 211] on div "Outpatient" at bounding box center [249, 211] width 244 height 15
type input "1"
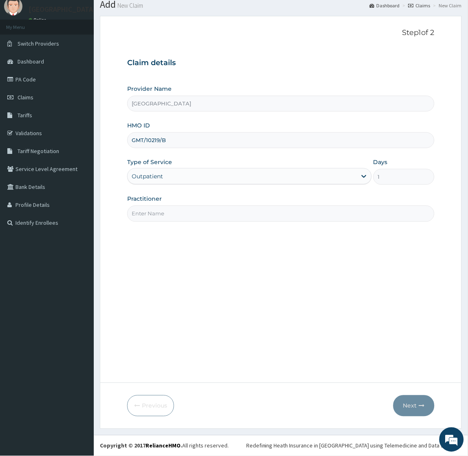
click at [152, 211] on input "Practitioner" at bounding box center [280, 214] width 307 height 16
type input "[PERSON_NAME]"
click at [412, 405] on button "Next" at bounding box center [413, 406] width 41 height 21
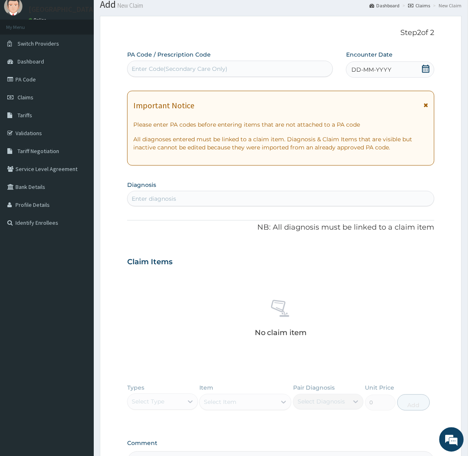
click at [425, 67] on icon at bounding box center [425, 69] width 7 height 8
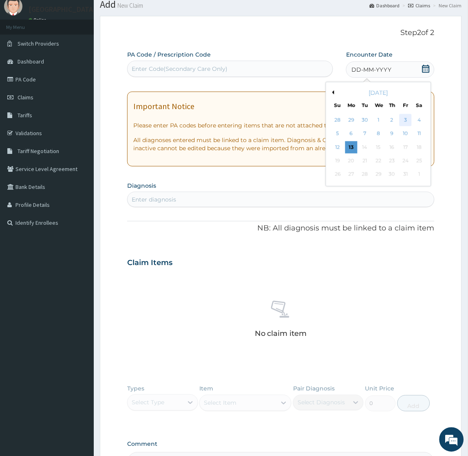
click at [405, 120] on div "3" at bounding box center [405, 120] width 12 height 12
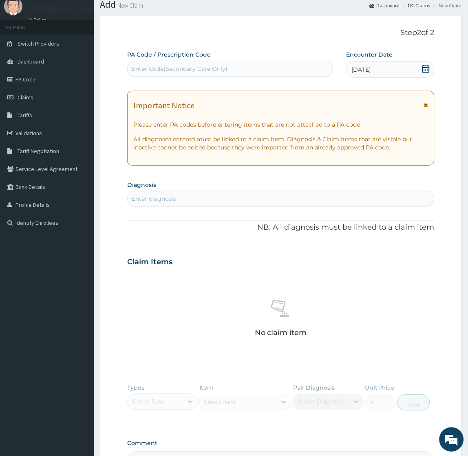
scroll to position [0, 0]
click at [189, 196] on div "Enter diagnosis" at bounding box center [281, 198] width 306 height 13
type input "musculoskeletal pain"
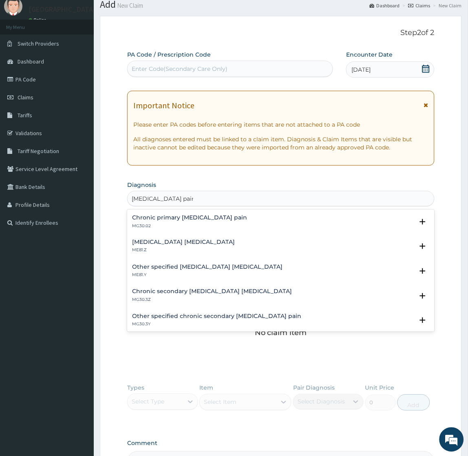
click at [205, 242] on h4 "Musculoskeletal chest pain, unspecified" at bounding box center [183, 243] width 103 height 6
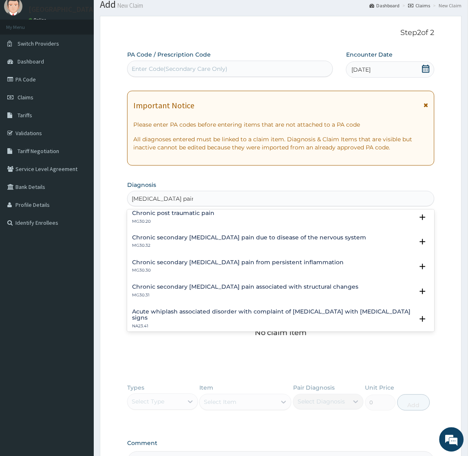
scroll to position [44, 0]
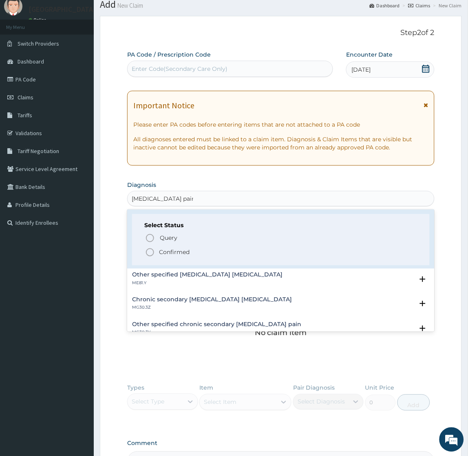
click at [177, 252] on p "Confirmed" at bounding box center [174, 253] width 31 height 8
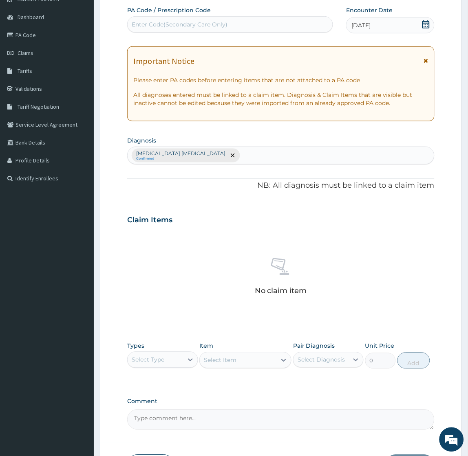
scroll to position [131, 0]
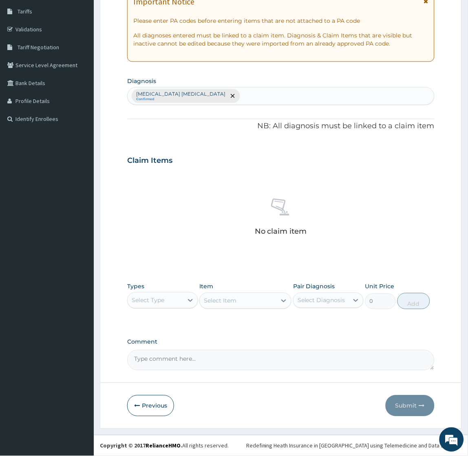
click at [166, 295] on div "Select Type" at bounding box center [155, 300] width 55 height 13
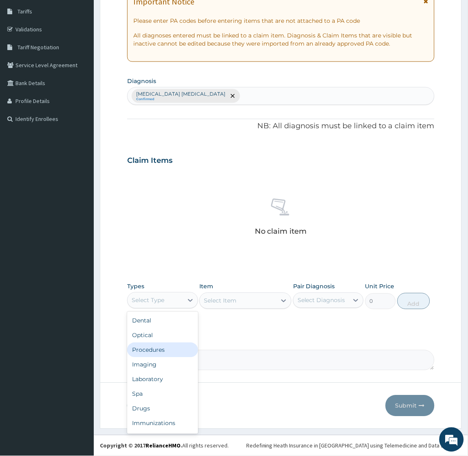
click at [148, 350] on div "Procedures" at bounding box center [162, 350] width 70 height 15
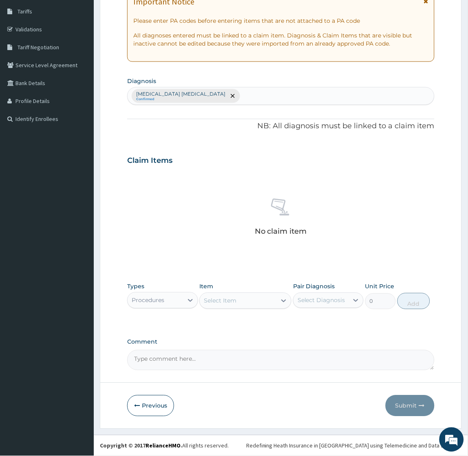
click at [226, 298] on div "Select Item" at bounding box center [220, 301] width 33 height 8
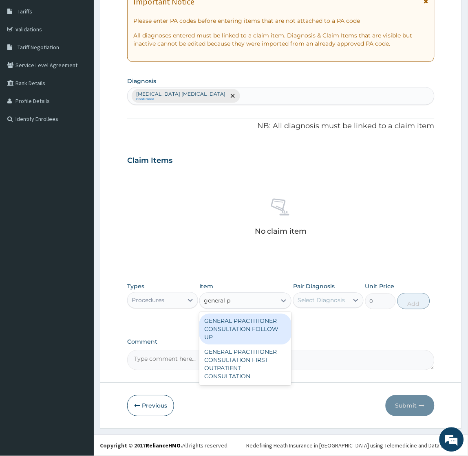
type input "general pr"
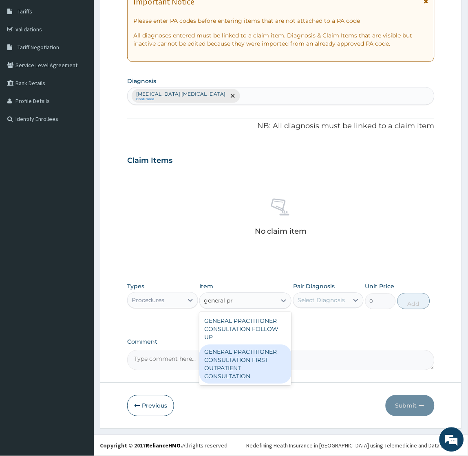
type input "2400"
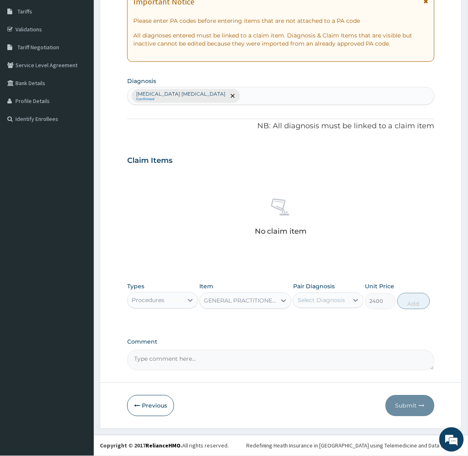
click at [315, 299] on div "Select Diagnosis" at bounding box center [321, 301] width 48 height 8
click at [321, 331] on label "Musculoskeletal chest pain, unspecified" at bounding box center [332, 325] width 52 height 16
checkbox input "true"
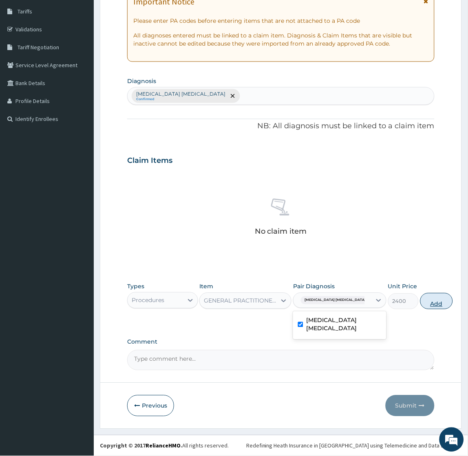
click at [420, 306] on button "Add" at bounding box center [436, 301] width 33 height 16
type input "0"
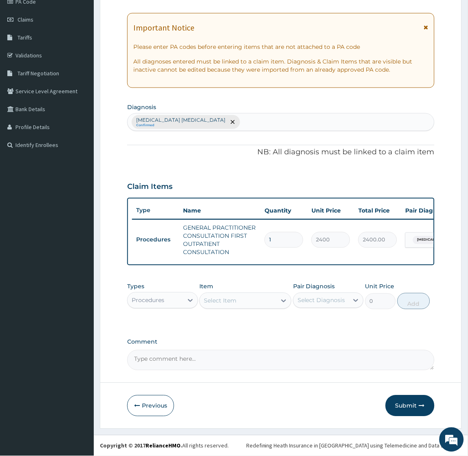
scroll to position [111, 0]
click at [154, 297] on div "Procedures" at bounding box center [148, 301] width 33 height 8
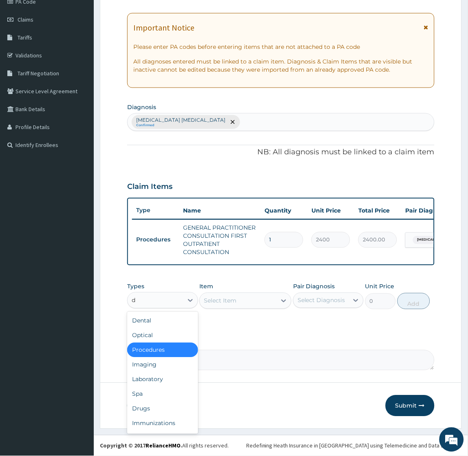
type input "dr"
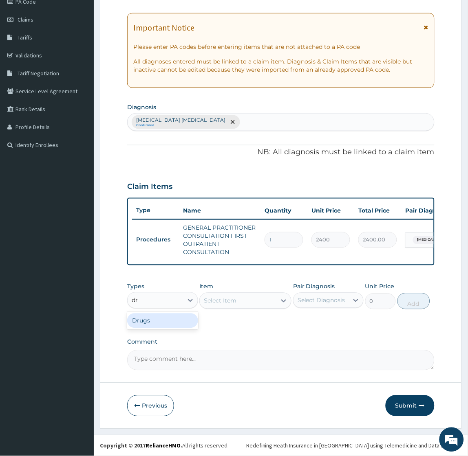
click at [148, 317] on div "Drugs" at bounding box center [162, 321] width 70 height 15
click at [241, 301] on div "Select Item" at bounding box center [245, 301] width 92 height 16
click at [246, 302] on div "Select Item" at bounding box center [238, 301] width 77 height 13
click at [229, 305] on div "Select Item" at bounding box center [238, 301] width 77 height 13
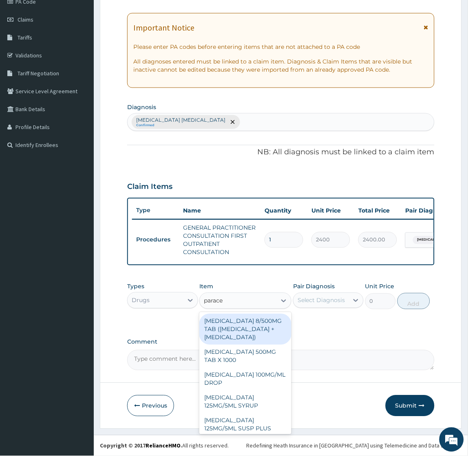
type input "paracet"
click at [253, 328] on div "CO-CODAMOL 8/500MG TAB (CODEINE PHOSPHATE + PARACETAMOL)" at bounding box center [245, 329] width 92 height 31
type input "270"
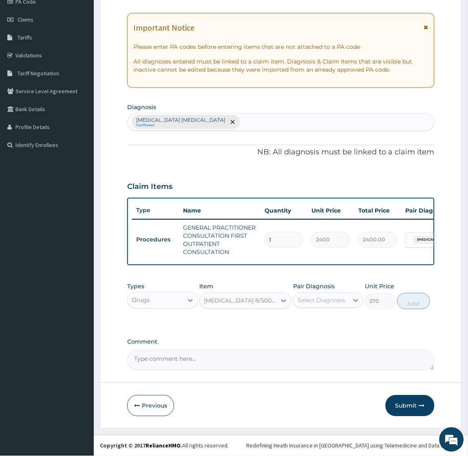
click at [320, 303] on div "Select Diagnosis" at bounding box center [321, 301] width 48 height 8
click at [315, 332] on label "Musculoskeletal chest pain, unspecified" at bounding box center [332, 325] width 52 height 16
checkbox input "true"
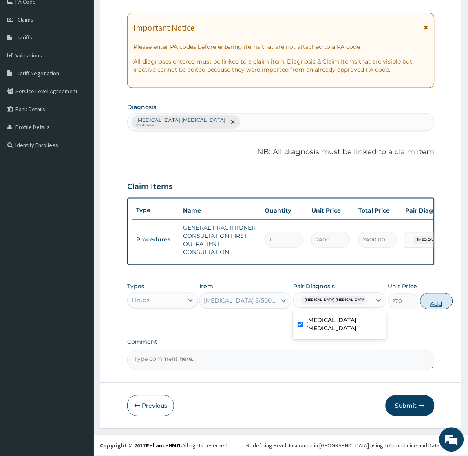
click at [420, 300] on button "Add" at bounding box center [436, 301] width 33 height 16
type input "0"
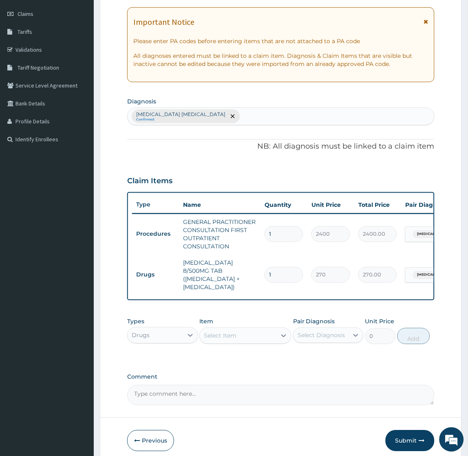
type input "0.00"
type input "2"
type input "540.00"
type input "20"
type input "5400.00"
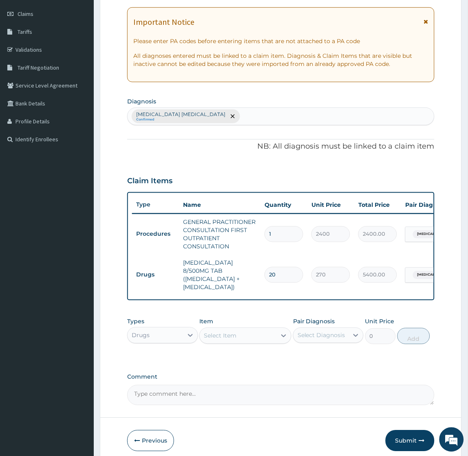
type input "20"
click at [313, 288] on tr "Drugs CO-CODAMOL 8/500MG TAB (CODEINE PHOSPHATE + PARACETAMOL) 20 270 5400.00 M…" at bounding box center [331, 275] width 399 height 41
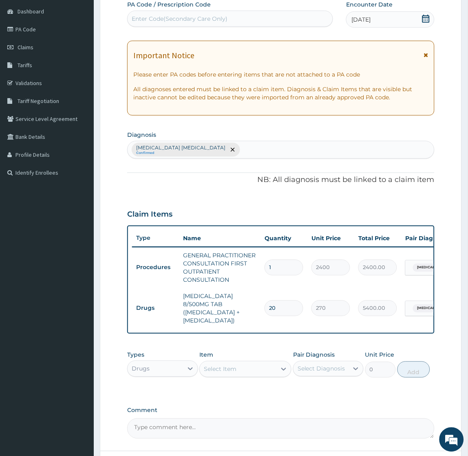
scroll to position [152, 0]
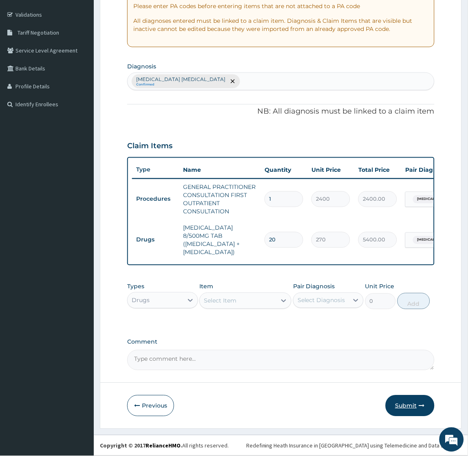
click at [403, 399] on button "Submit" at bounding box center [409, 406] width 49 height 21
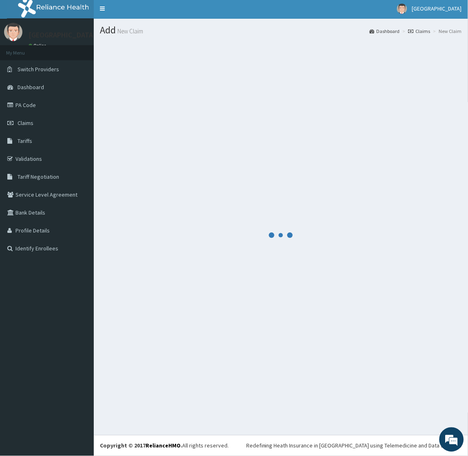
scroll to position [2, 0]
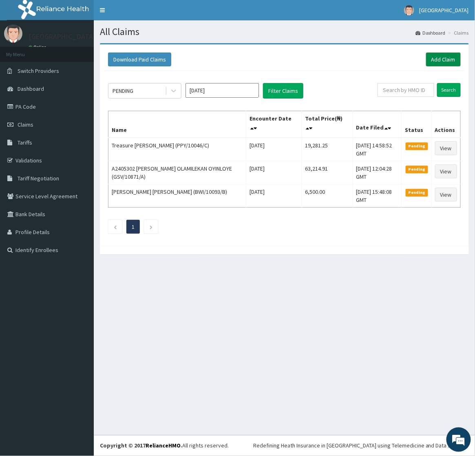
click at [438, 56] on link "Add Claim" at bounding box center [443, 60] width 35 height 14
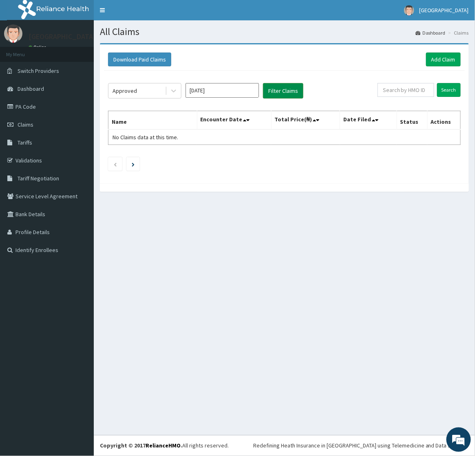
click at [283, 92] on button "Filter Claims" at bounding box center [283, 90] width 40 height 15
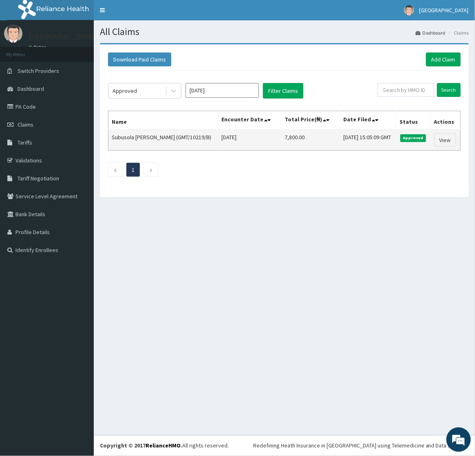
click at [115, 145] on td "Subusola [PERSON_NAME] (GMT/10219/B)" at bounding box center [163, 140] width 110 height 21
drag, startPoint x: 115, startPoint y: 145, endPoint x: 161, endPoint y: 147, distance: 46.1
click at [161, 147] on td "Subusola [PERSON_NAME] (GMT/10219/B)" at bounding box center [163, 140] width 110 height 21
copy td "Subusola [PERSON_NAME]"
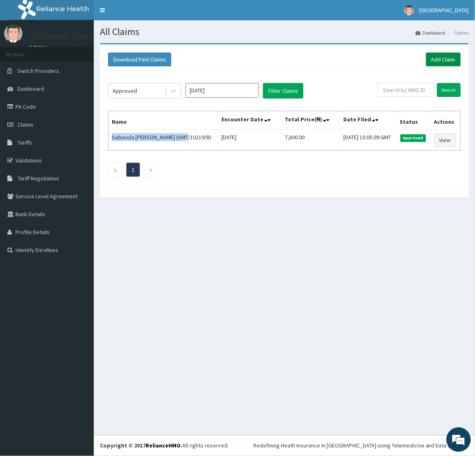
click at [442, 59] on link "Add Claim" at bounding box center [443, 60] width 35 height 14
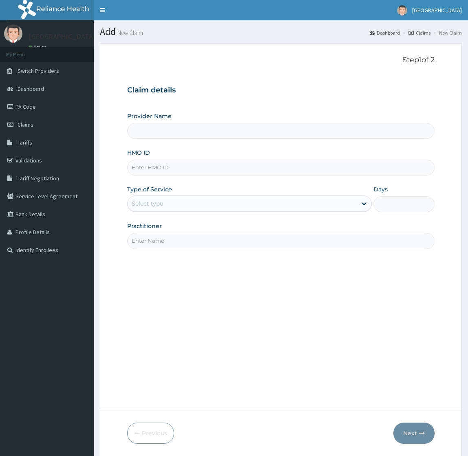
type input "[GEOGRAPHIC_DATA]"
drag, startPoint x: 165, startPoint y: 168, endPoint x: 165, endPoint y: 159, distance: 8.6
click at [165, 168] on input "HMO ID" at bounding box center [280, 168] width 307 height 16
paste input "GMT/10219/E"
type input "GMT/10219/E"
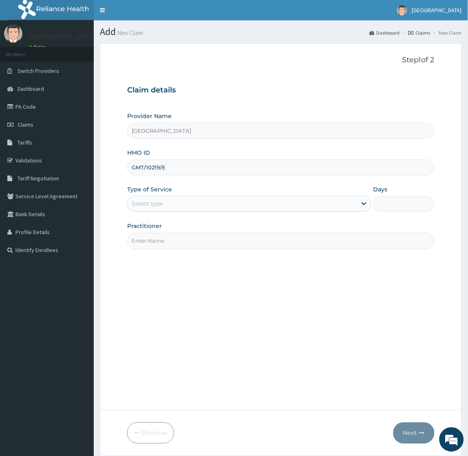
click at [143, 209] on div "Select type" at bounding box center [242, 203] width 229 height 13
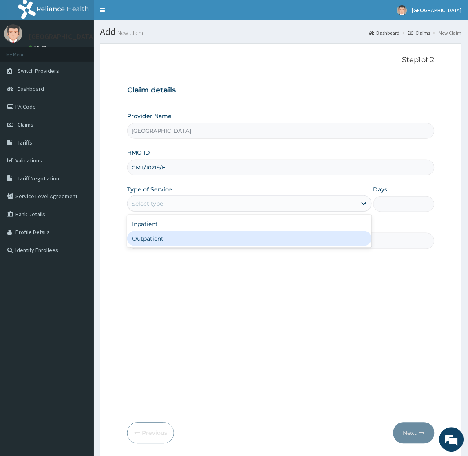
click at [147, 234] on div "Outpatient" at bounding box center [249, 238] width 244 height 15
type input "1"
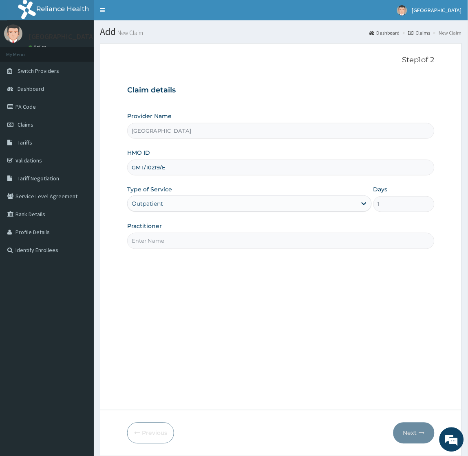
click at [150, 242] on input "Practitioner" at bounding box center [280, 241] width 307 height 16
type input "[PERSON_NAME]"
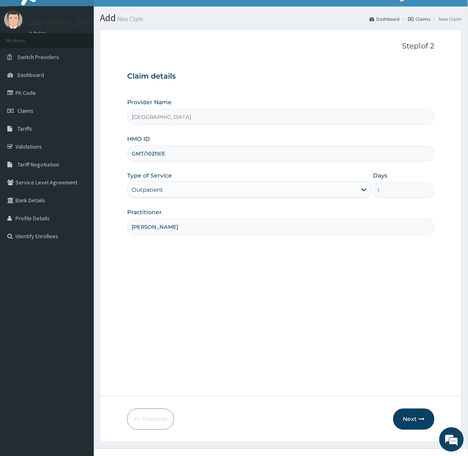
scroll to position [27, 0]
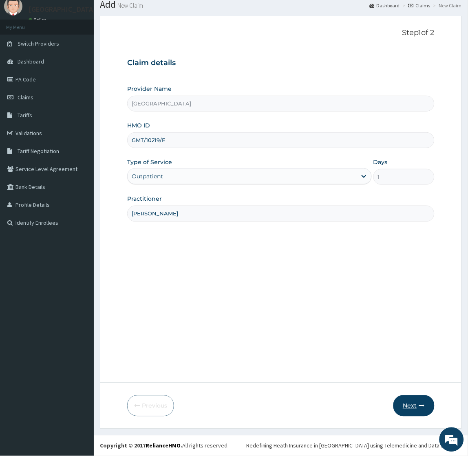
click at [407, 405] on button "Next" at bounding box center [413, 406] width 41 height 21
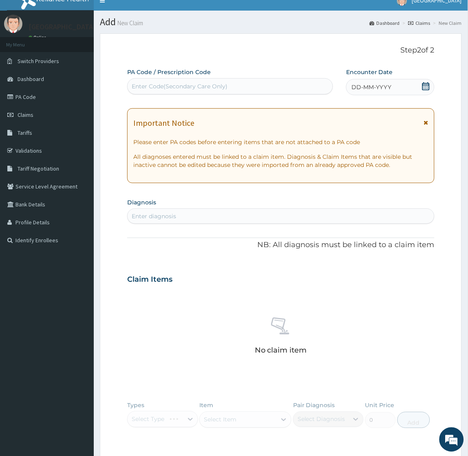
scroll to position [0, 0]
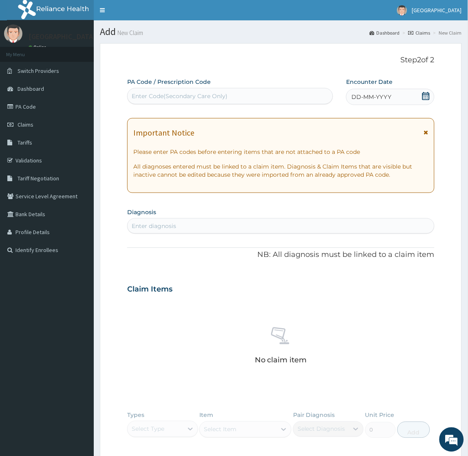
click at [369, 98] on span "DD-MM-YYYY" at bounding box center [371, 97] width 40 height 8
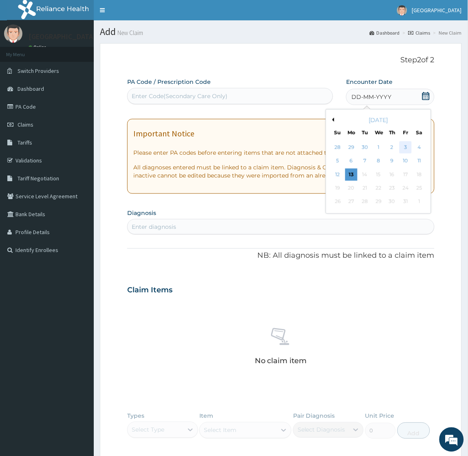
click at [402, 146] on div "3" at bounding box center [405, 147] width 12 height 12
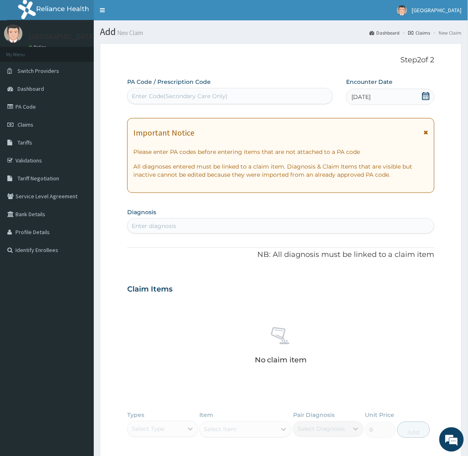
click at [217, 227] on div "Enter diagnosis" at bounding box center [281, 226] width 306 height 13
type input "mil"
type input "[MEDICAL_DATA]"
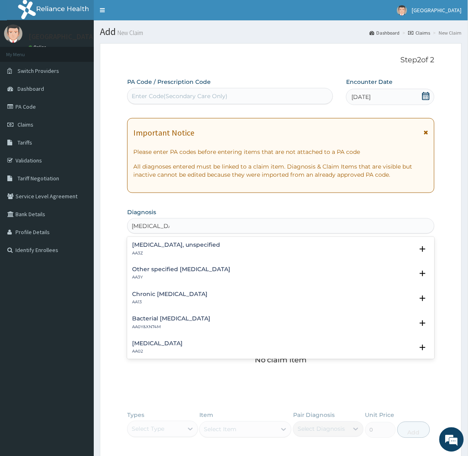
click at [176, 246] on h4 "[MEDICAL_DATA], unspecified" at bounding box center [176, 245] width 88 height 6
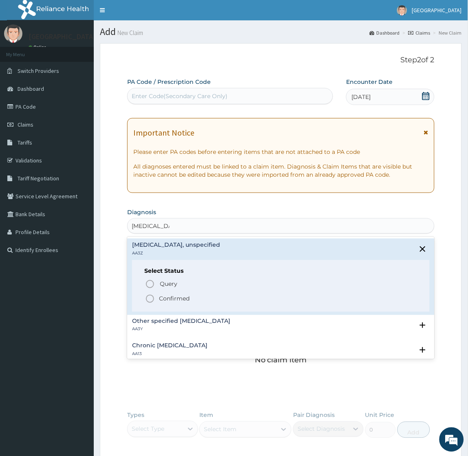
click at [167, 296] on p "Confirmed" at bounding box center [174, 299] width 31 height 8
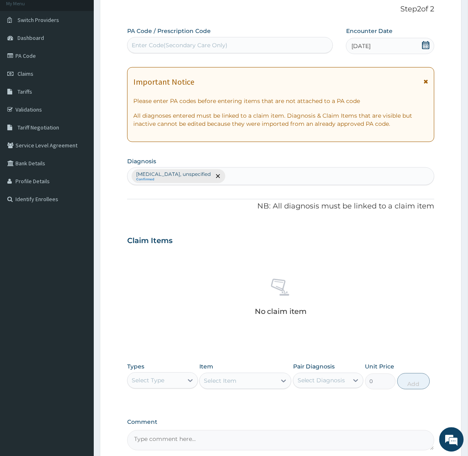
scroll to position [131, 0]
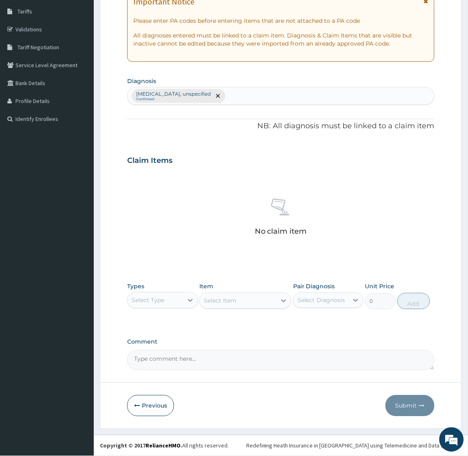
click at [154, 302] on div "Select Type" at bounding box center [148, 301] width 33 height 8
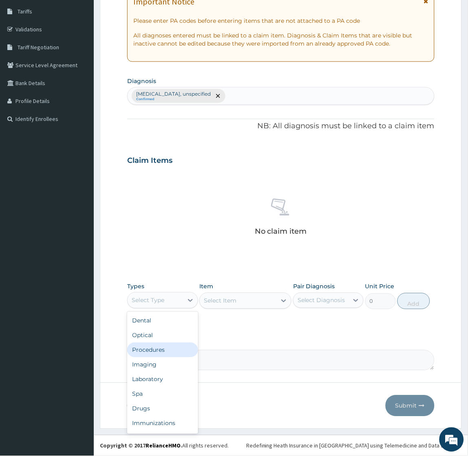
drag, startPoint x: 149, startPoint y: 348, endPoint x: 202, endPoint y: 338, distance: 53.9
click at [152, 347] on div "Procedures" at bounding box center [162, 350] width 70 height 15
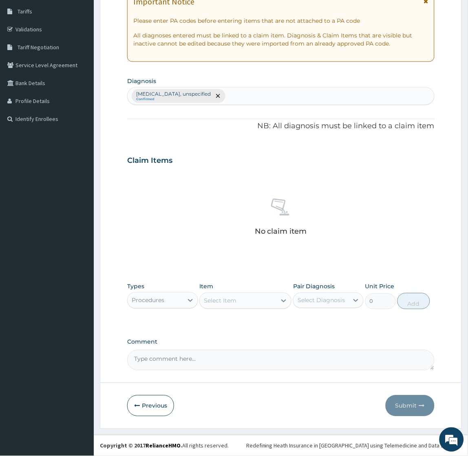
click at [235, 300] on div "Select Item" at bounding box center [220, 301] width 33 height 8
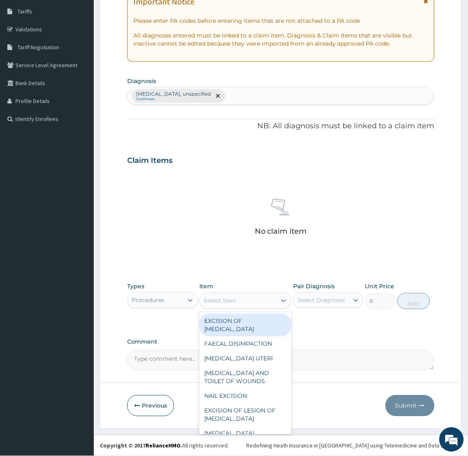
click at [207, 238] on div "No claim item" at bounding box center [280, 219] width 307 height 94
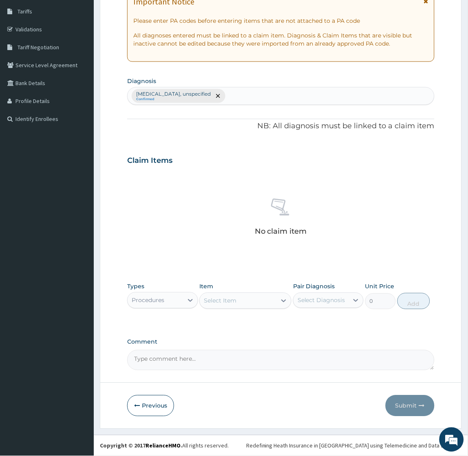
click at [240, 300] on div "Select Item" at bounding box center [238, 301] width 77 height 13
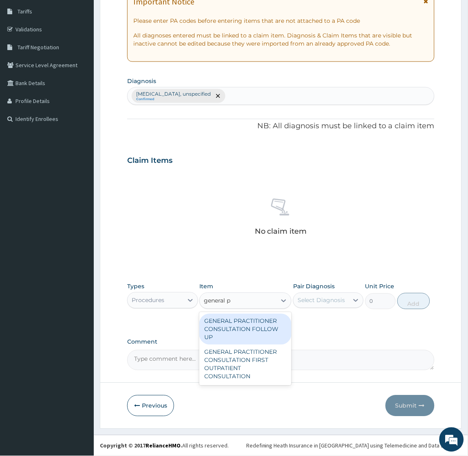
type input "general pr"
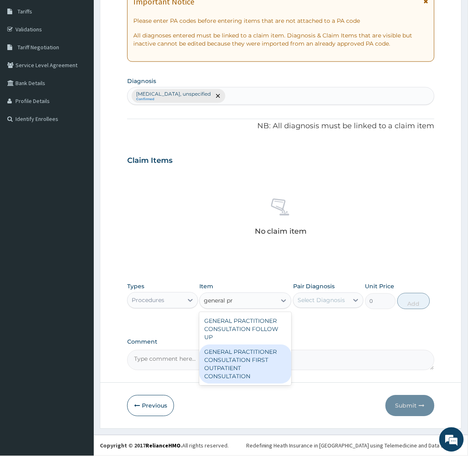
click at [223, 363] on div "GENERAL PRACTITIONER CONSULTATION FIRST OUTPATIENT CONSULTATION" at bounding box center [245, 364] width 92 height 39
type input "2400"
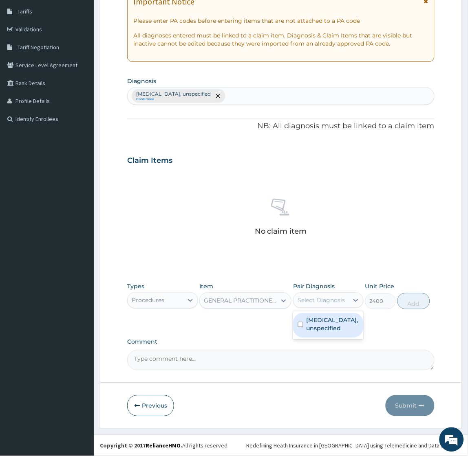
click at [330, 297] on div "Select Diagnosis" at bounding box center [321, 301] width 48 height 8
click at [316, 317] on label "[MEDICAL_DATA], unspecified" at bounding box center [332, 325] width 52 height 16
checkbox input "true"
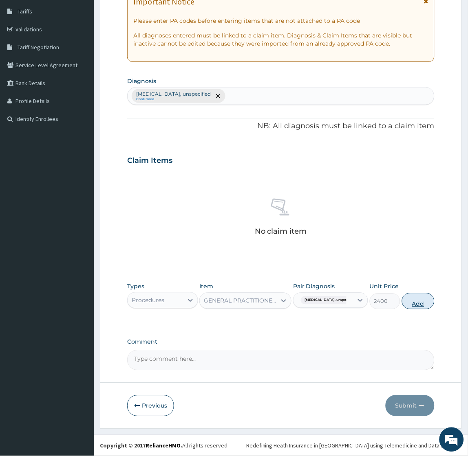
click at [409, 307] on button "Add" at bounding box center [418, 301] width 33 height 16
type input "0"
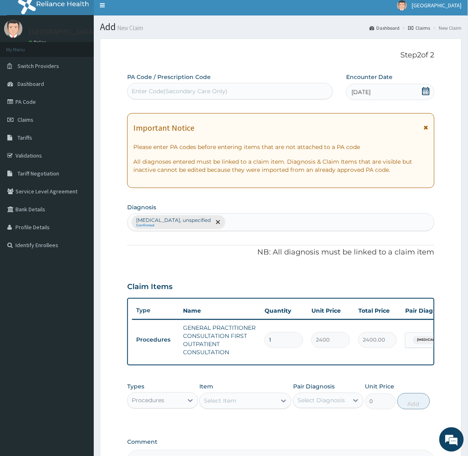
scroll to position [0, 0]
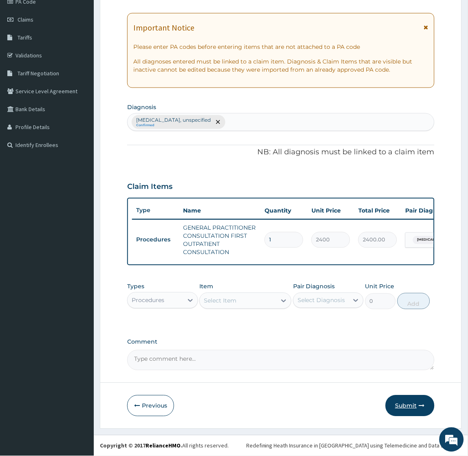
drag, startPoint x: 406, startPoint y: 403, endPoint x: 382, endPoint y: 398, distance: 24.5
click at [406, 403] on button "Submit" at bounding box center [409, 406] width 49 height 21
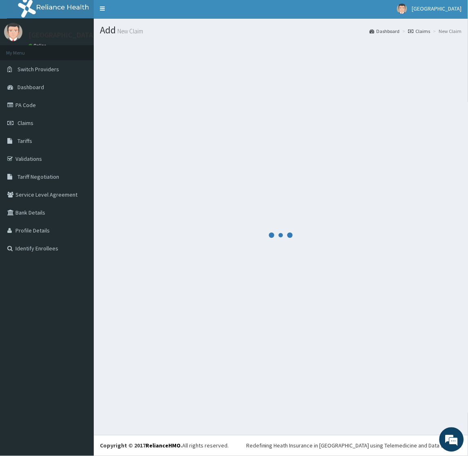
scroll to position [2, 0]
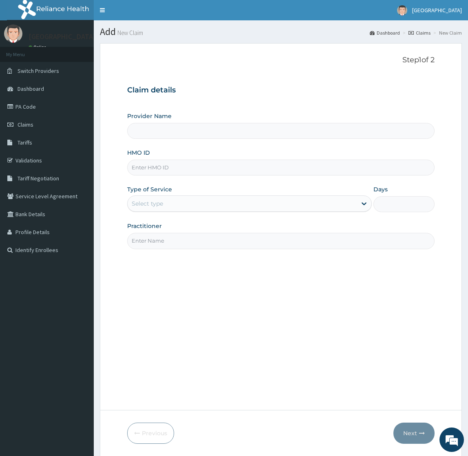
type input "[GEOGRAPHIC_DATA]"
click at [166, 172] on input "HMO ID" at bounding box center [280, 168] width 307 height 16
paste input "GMT/10219/E"
type input "GMT/10219/E"
click at [160, 202] on div "Select type" at bounding box center [147, 204] width 31 height 8
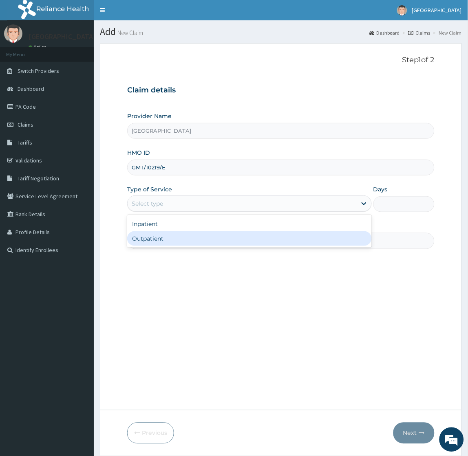
click at [159, 242] on div "Outpatient" at bounding box center [249, 238] width 244 height 15
type input "1"
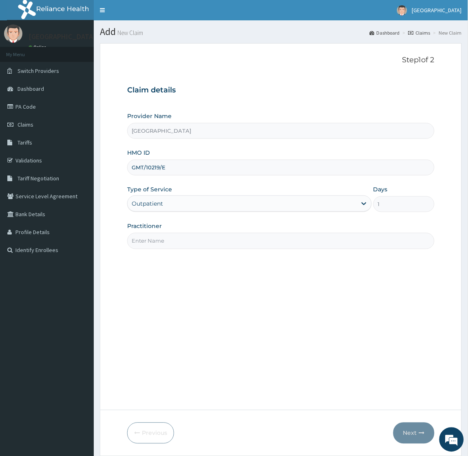
drag, startPoint x: 161, startPoint y: 243, endPoint x: 165, endPoint y: 242, distance: 4.5
click at [161, 243] on input "Practitioner" at bounding box center [280, 241] width 307 height 16
type input "[PERSON_NAME]"
click at [405, 429] on button "Next" at bounding box center [413, 433] width 41 height 21
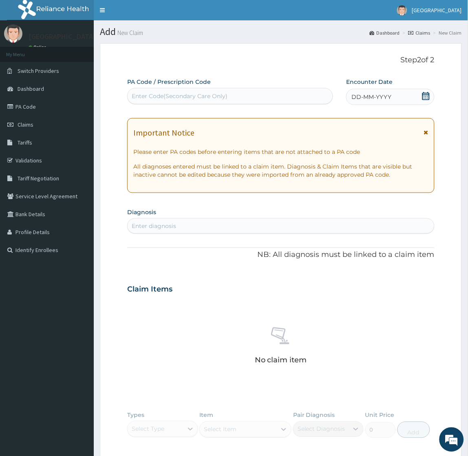
click at [364, 93] on span "DD-MM-YYYY" at bounding box center [371, 97] width 40 height 8
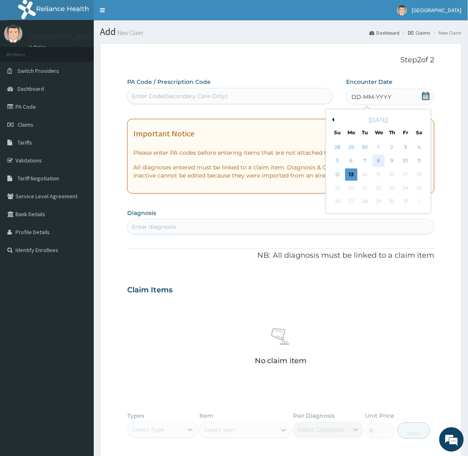
click at [379, 160] on div "8" at bounding box center [378, 161] width 12 height 12
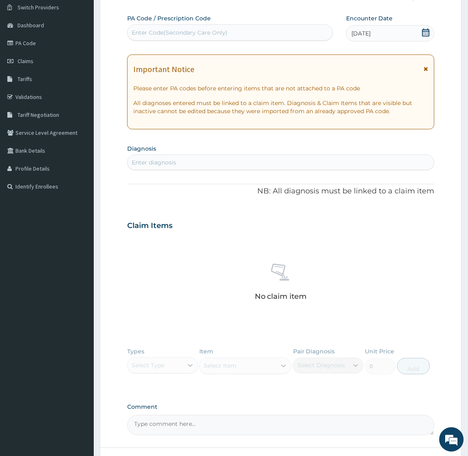
scroll to position [129, 0]
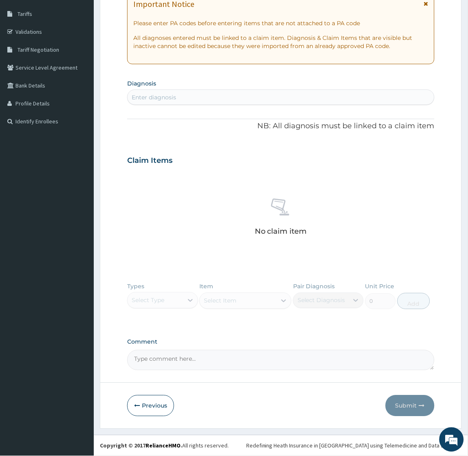
click at [165, 368] on textarea "Comment" at bounding box center [280, 360] width 307 height 20
paste textarea "Mild [MEDICAL_DATA] Impaction KIV Mild [MEDICAL_DATA]"
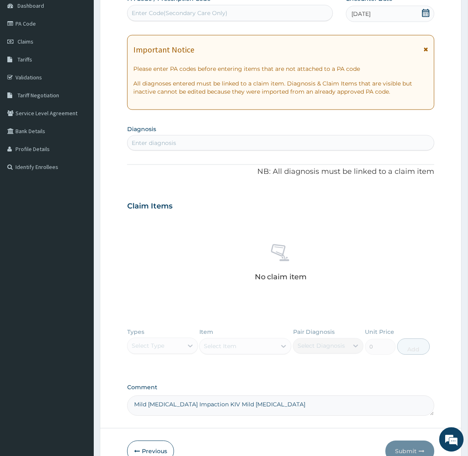
scroll to position [84, 0]
type textarea "Mild [MEDICAL_DATA] Impaction KIV Mild [MEDICAL_DATA]"
click at [200, 143] on div "Enter diagnosis" at bounding box center [281, 142] width 306 height 13
type input "[MEDICAL_DATA]"
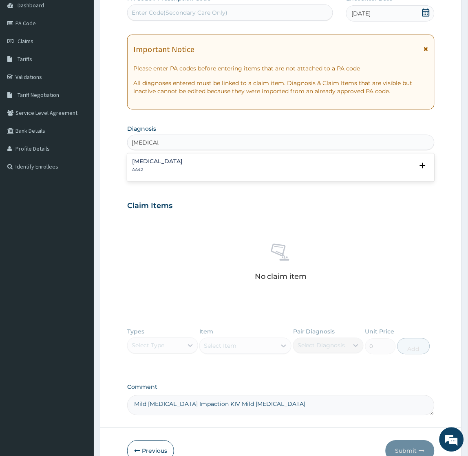
click at [167, 160] on h4 "[MEDICAL_DATA]" at bounding box center [157, 162] width 51 height 6
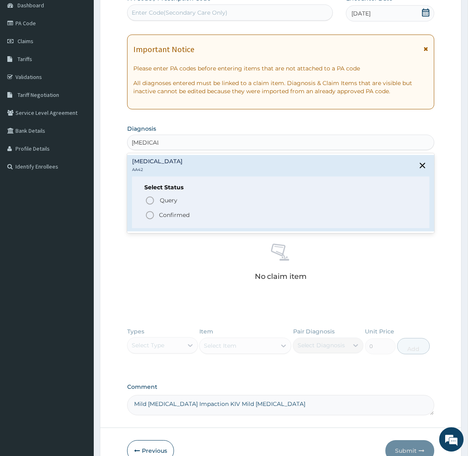
click at [169, 212] on p "Confirmed" at bounding box center [174, 215] width 31 height 8
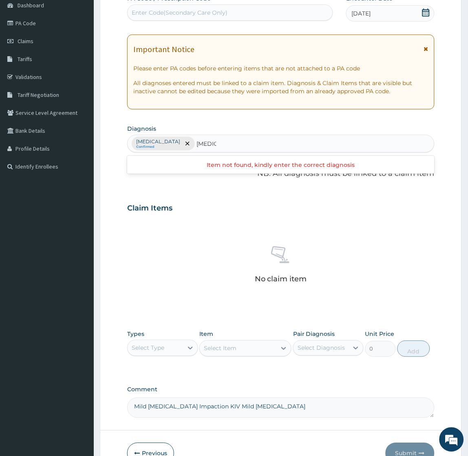
type input "[MEDICAL_DATA]"
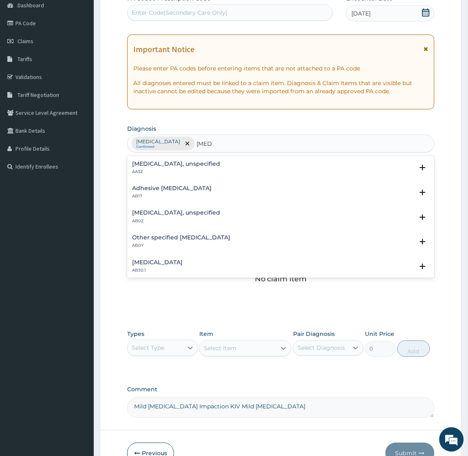
click at [189, 161] on h4 "[MEDICAL_DATA], unspecified" at bounding box center [176, 164] width 88 height 6
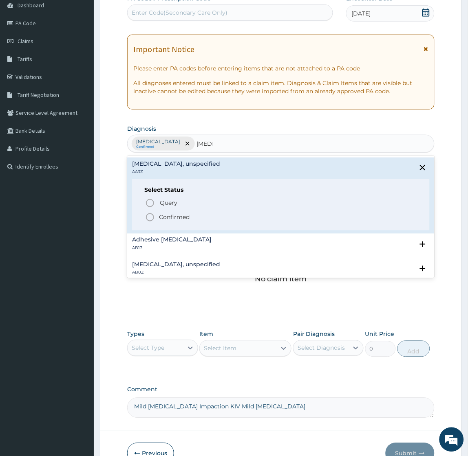
click at [180, 216] on p "Confirmed" at bounding box center [174, 218] width 31 height 8
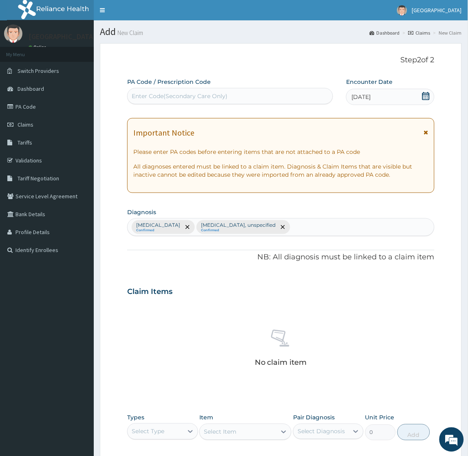
scroll to position [131, 0]
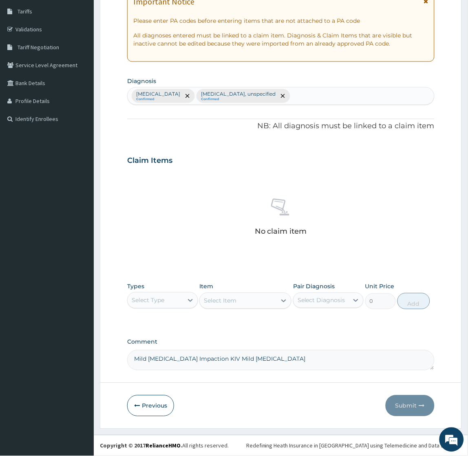
click at [264, 330] on div "PA Code / Prescription Code Enter Code(Secondary Care Only) Encounter Date [DAT…" at bounding box center [280, 159] width 307 height 424
click at [249, 333] on div "PA Code / Prescription Code Enter Code(Secondary Care Only) Encounter Date [DAT…" at bounding box center [280, 159] width 307 height 424
click at [352, 189] on div "No claim item" at bounding box center [280, 219] width 307 height 94
click at [333, 220] on div "No claim item" at bounding box center [280, 219] width 307 height 94
click at [275, 203] on icon at bounding box center [281, 208] width 20 height 20
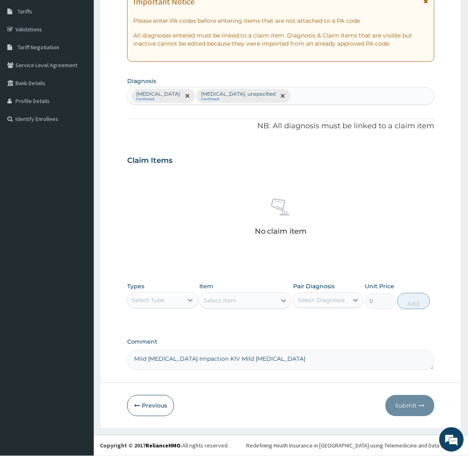
click at [222, 214] on div "No claim item" at bounding box center [280, 219] width 307 height 94
click at [335, 192] on div "No claim item" at bounding box center [280, 219] width 307 height 94
click at [348, 210] on div "No claim item" at bounding box center [280, 219] width 307 height 94
click at [332, 185] on div "No claim item" at bounding box center [280, 219] width 307 height 94
click at [258, 231] on p "No claim item" at bounding box center [281, 232] width 52 height 8
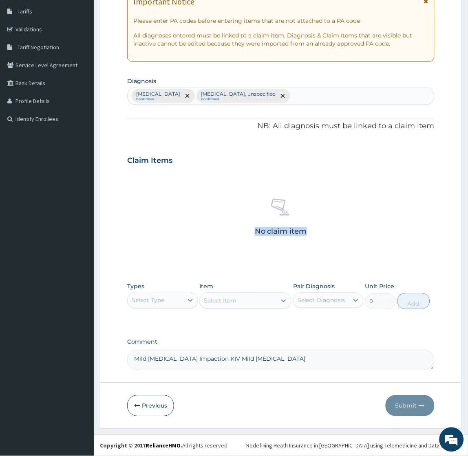
drag, startPoint x: 258, startPoint y: 231, endPoint x: 298, endPoint y: 233, distance: 39.6
click at [298, 233] on p "No claim item" at bounding box center [281, 232] width 52 height 8
drag, startPoint x: 298, startPoint y: 233, endPoint x: 370, endPoint y: 224, distance: 72.7
click at [339, 225] on div "No claim item" at bounding box center [280, 219] width 307 height 94
click at [331, 231] on div "No claim item" at bounding box center [280, 219] width 307 height 94
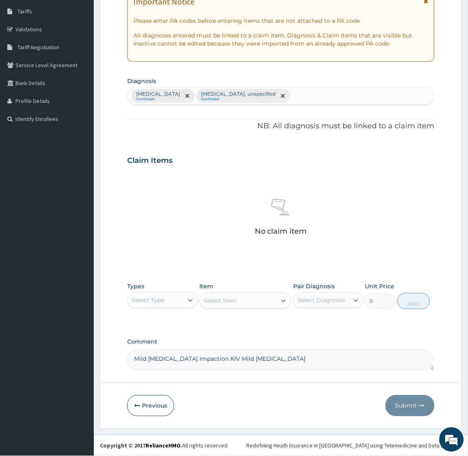
click at [305, 217] on div "No claim item" at bounding box center [280, 219] width 307 height 94
click at [334, 206] on div "No claim item" at bounding box center [280, 219] width 307 height 94
click at [313, 235] on div "No claim item" at bounding box center [280, 219] width 307 height 94
click at [304, 247] on div "No claim item" at bounding box center [280, 219] width 307 height 94
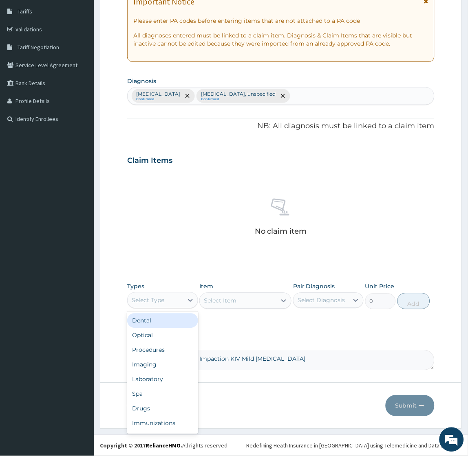
click at [151, 298] on div "Select Type" at bounding box center [148, 301] width 33 height 8
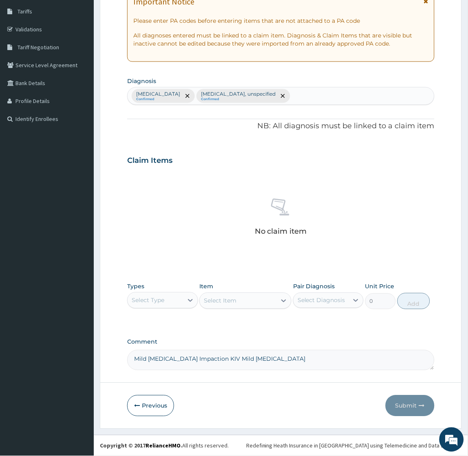
click at [194, 234] on div "No claim item" at bounding box center [280, 219] width 307 height 94
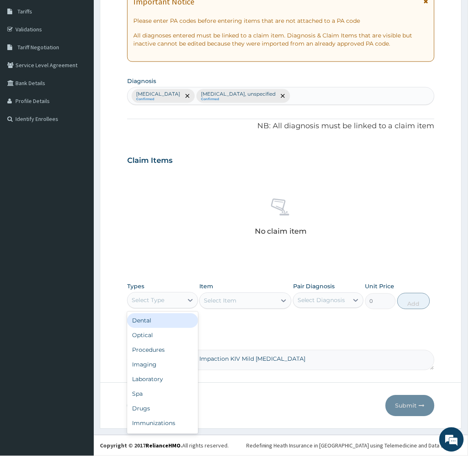
click at [151, 298] on div "Select Type" at bounding box center [148, 301] width 33 height 8
click at [148, 353] on div "Procedures" at bounding box center [162, 350] width 70 height 15
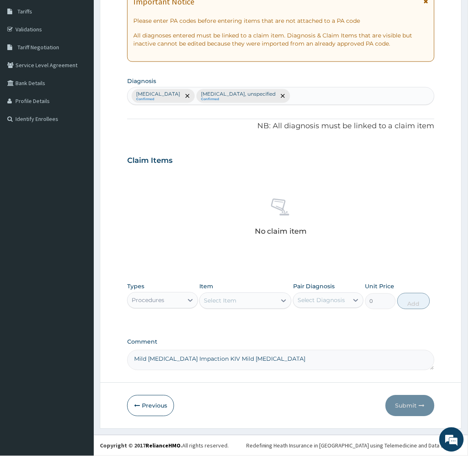
click at [237, 302] on div "Select Item" at bounding box center [238, 301] width 77 height 13
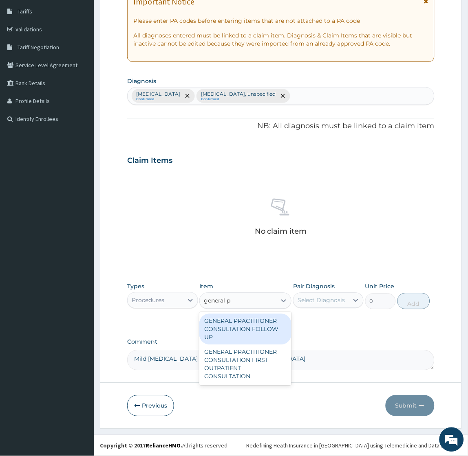
type input "general pr"
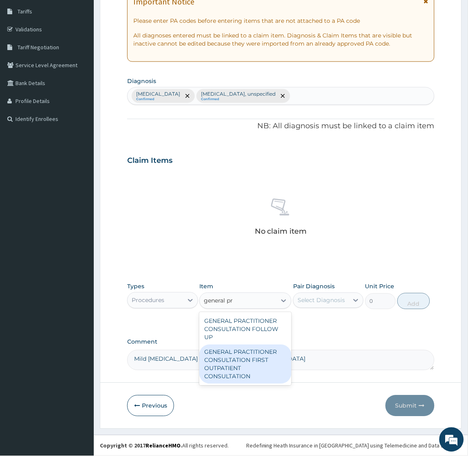
click at [235, 358] on div "GENERAL PRACTITIONER CONSULTATION FIRST OUTPATIENT CONSULTATION" at bounding box center [245, 364] width 92 height 39
type input "2400"
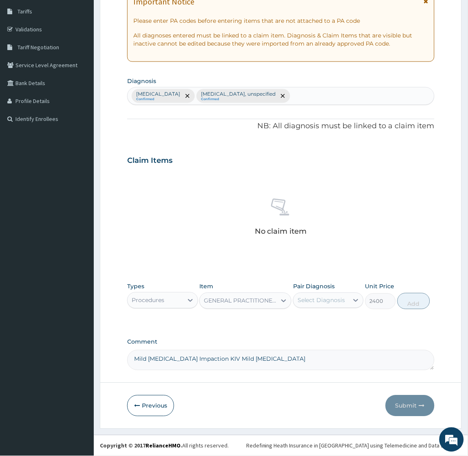
click at [329, 295] on div "Select Diagnosis" at bounding box center [320, 300] width 55 height 13
click at [325, 325] on label "Impacted cerumen" at bounding box center [331, 321] width 51 height 8
checkbox input "true"
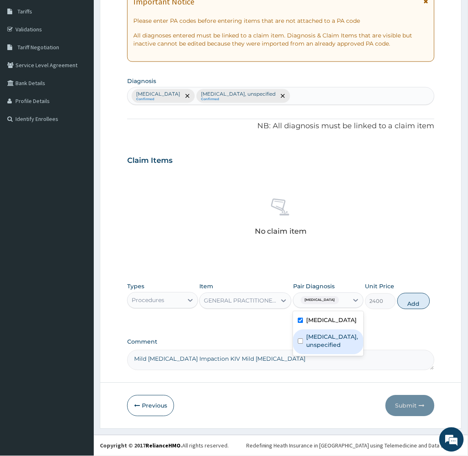
click at [323, 347] on label "Otitis externa, unspecified" at bounding box center [332, 341] width 52 height 16
checkbox input "true"
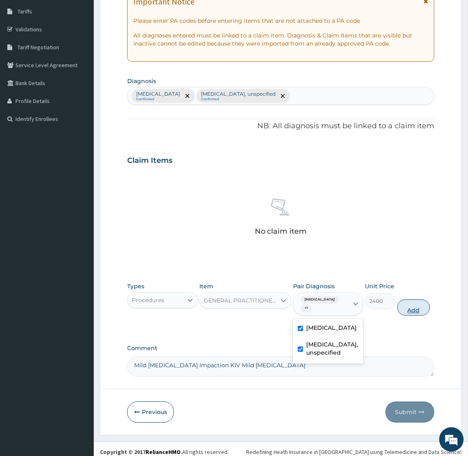
click at [416, 308] on button "Add" at bounding box center [413, 308] width 33 height 16
type input "0"
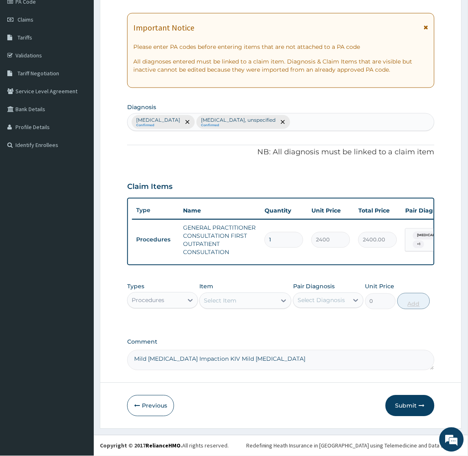
scroll to position [111, 0]
click at [171, 300] on div "Procedures" at bounding box center [155, 300] width 55 height 13
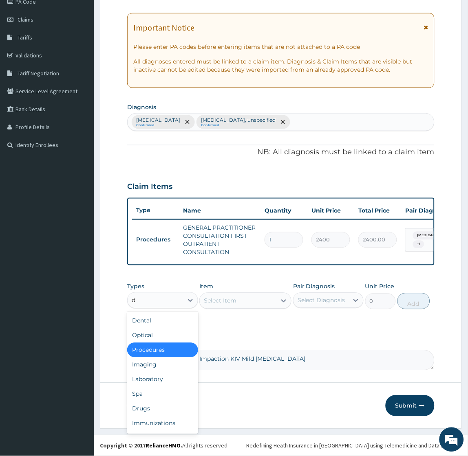
type input "dr"
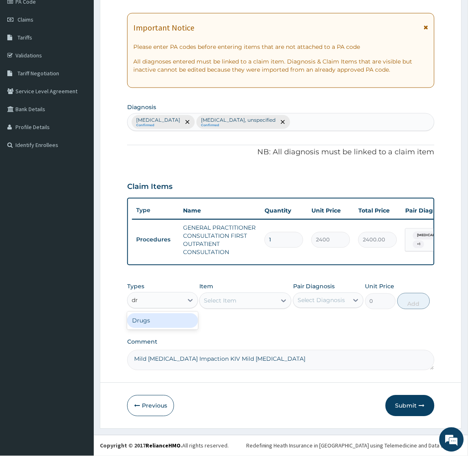
drag, startPoint x: 172, startPoint y: 320, endPoint x: 174, endPoint y: 316, distance: 4.9
click at [172, 320] on div "Drugs" at bounding box center [162, 321] width 70 height 15
click at [242, 304] on div "Select Item" at bounding box center [238, 301] width 77 height 13
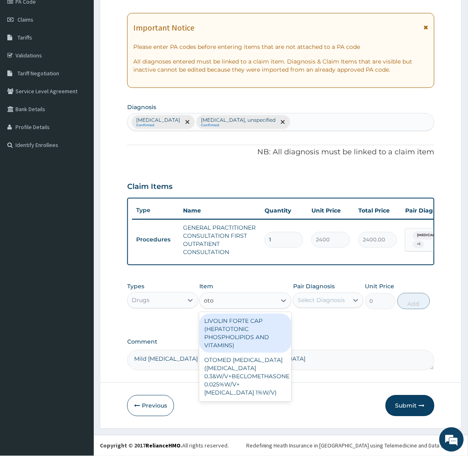
type input "otom"
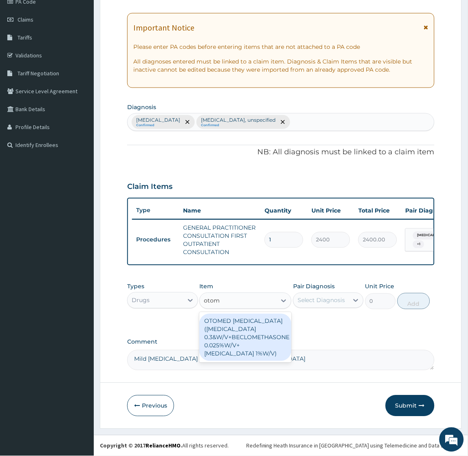
click at [246, 335] on div "OTOMED EAR DROP(OFLOXACIN 0.3&W/V+BECLOMETHASONE 0.025%W/V+CLOTRIMAZOLE 1%W/V)" at bounding box center [245, 337] width 92 height 47
type input "1237.5"
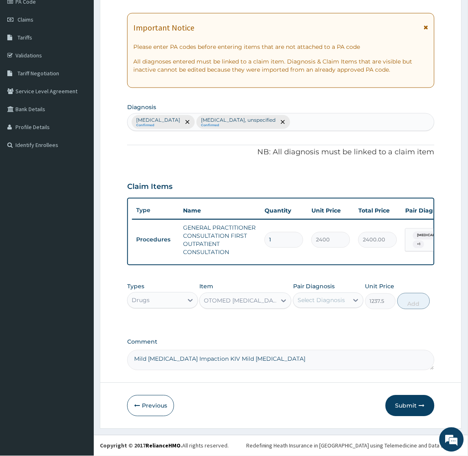
drag, startPoint x: 318, startPoint y: 300, endPoint x: 325, endPoint y: 295, distance: 8.5
click at [319, 299] on div "Select Diagnosis" at bounding box center [321, 301] width 48 height 8
click at [319, 330] on div "Impacted cerumen" at bounding box center [328, 321] width 70 height 17
checkbox input "true"
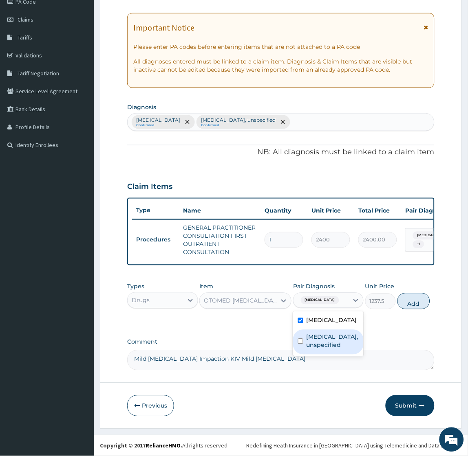
drag, startPoint x: 319, startPoint y: 348, endPoint x: 327, endPoint y: 336, distance: 14.5
click at [319, 349] on label "Otitis externa, unspecified" at bounding box center [332, 341] width 52 height 16
checkbox input "true"
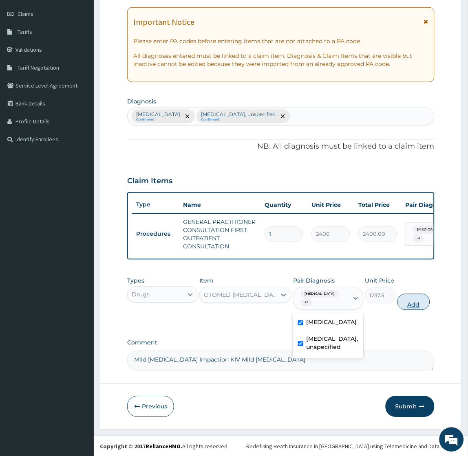
click at [412, 304] on button "Add" at bounding box center [413, 302] width 33 height 16
type input "0"
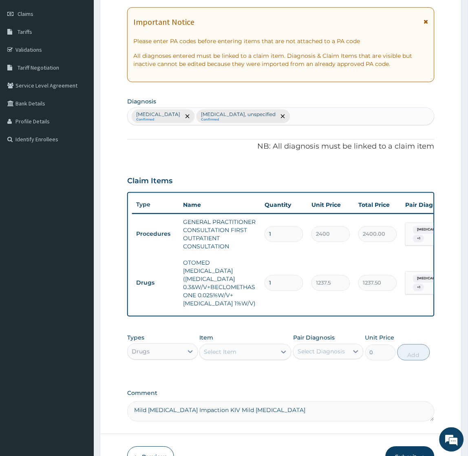
click at [221, 357] on div "Select Item" at bounding box center [220, 352] width 33 height 8
type input "lorati"
click at [246, 382] on div "LORATIDINE 5MG/5ML SYRUP" at bounding box center [245, 377] width 92 height 23
type input "900"
click at [328, 351] on div "Select Diagnosis" at bounding box center [320, 352] width 55 height 13
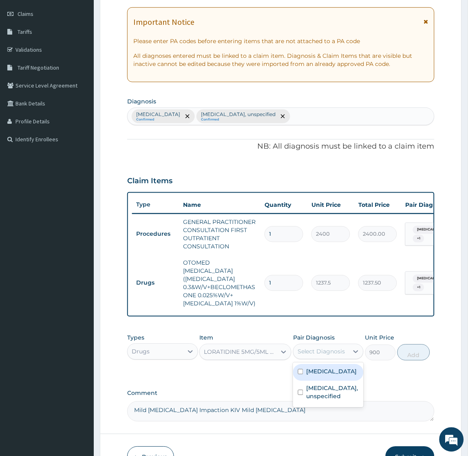
click at [321, 376] on label "Impacted cerumen" at bounding box center [331, 372] width 51 height 8
checkbox input "true"
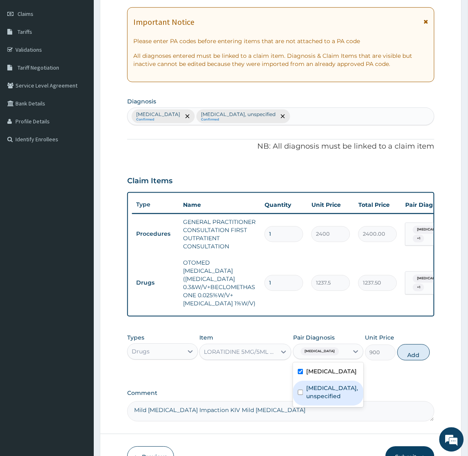
click at [319, 401] on label "Otitis externa, unspecified" at bounding box center [332, 393] width 52 height 16
checkbox input "true"
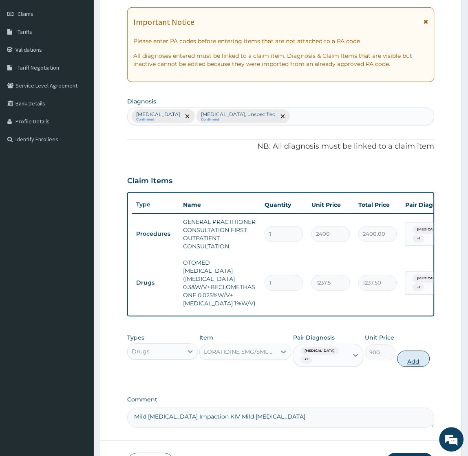
click at [401, 366] on button "Add" at bounding box center [413, 359] width 33 height 16
type input "0"
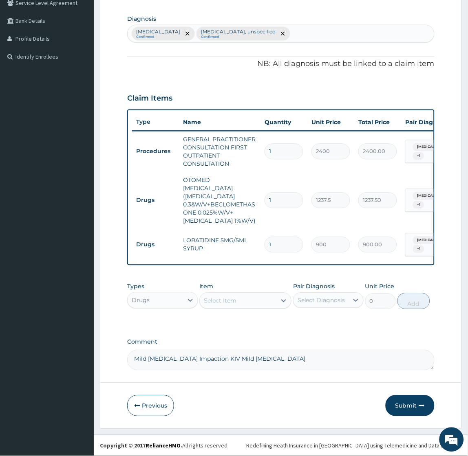
scroll to position [200, 0]
click at [404, 403] on button "Submit" at bounding box center [409, 406] width 49 height 21
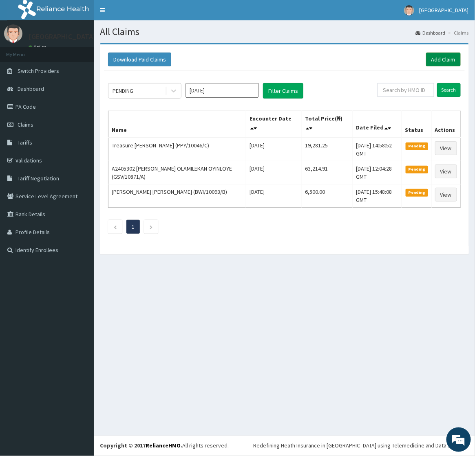
click at [443, 62] on link "Add Claim" at bounding box center [443, 60] width 35 height 14
click at [174, 90] on icon at bounding box center [174, 91] width 8 height 8
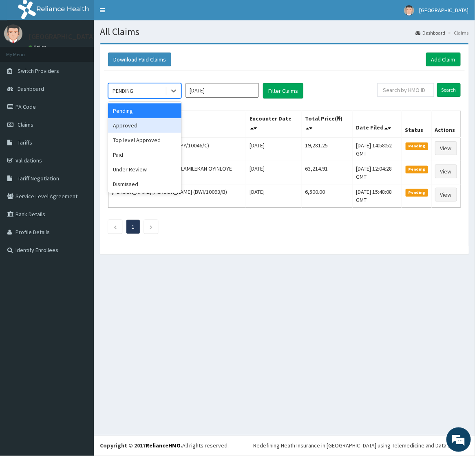
click at [143, 120] on div "Approved" at bounding box center [144, 125] width 73 height 15
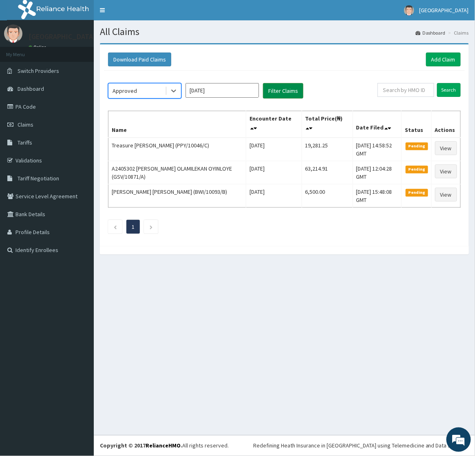
click at [272, 92] on button "Filter Claims" at bounding box center [283, 90] width 40 height 15
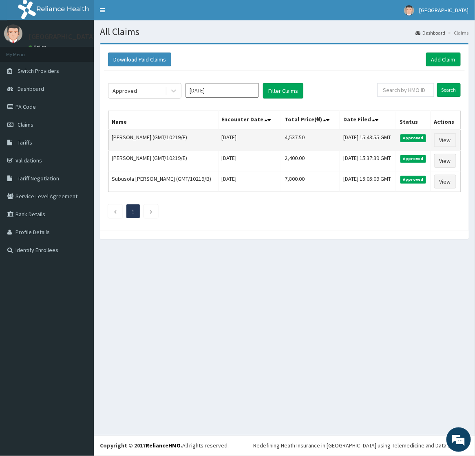
click at [115, 143] on td "[PERSON_NAME] (GMT/10219/E)" at bounding box center [163, 140] width 110 height 21
drag, startPoint x: 115, startPoint y: 143, endPoint x: 150, endPoint y: 147, distance: 34.8
click at [150, 147] on td "[PERSON_NAME] (GMT/10219/E)" at bounding box center [163, 140] width 110 height 21
copy td "[PERSON_NAME]"
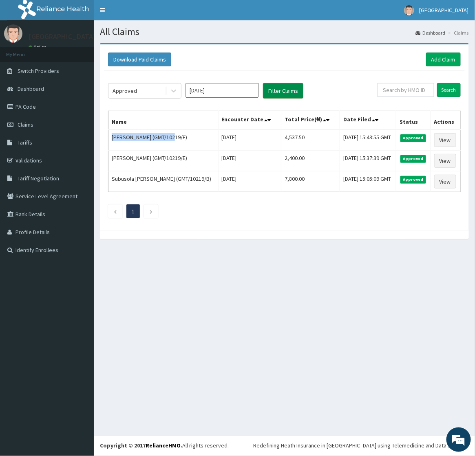
click at [277, 89] on button "Filter Claims" at bounding box center [283, 90] width 40 height 15
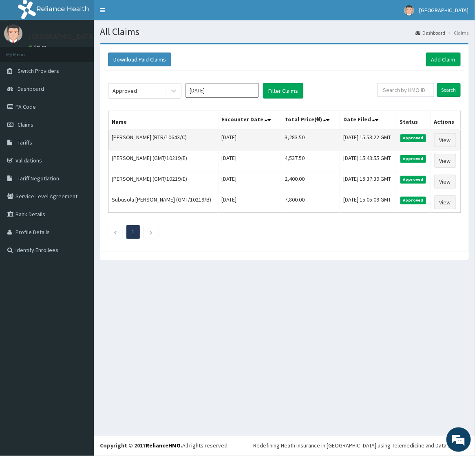
click at [112, 145] on td "[PERSON_NAME] (BTR/10643/C)" at bounding box center [163, 140] width 110 height 21
drag, startPoint x: 112, startPoint y: 145, endPoint x: 143, endPoint y: 147, distance: 30.2
click at [143, 147] on td "[PERSON_NAME] (BTR/10643/C)" at bounding box center [163, 140] width 110 height 21
copy td "[PERSON_NAME]"
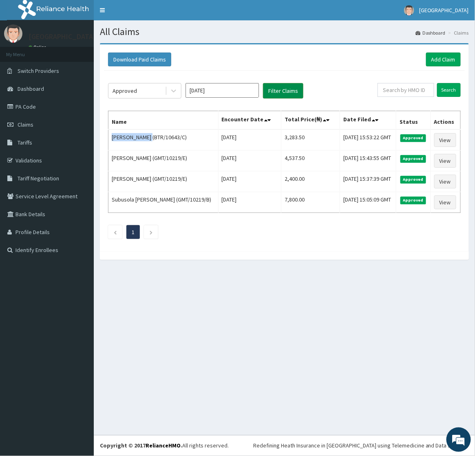
click at [289, 92] on button "Filter Claims" at bounding box center [283, 90] width 40 height 15
click at [288, 91] on button "Filter Claims" at bounding box center [283, 90] width 40 height 15
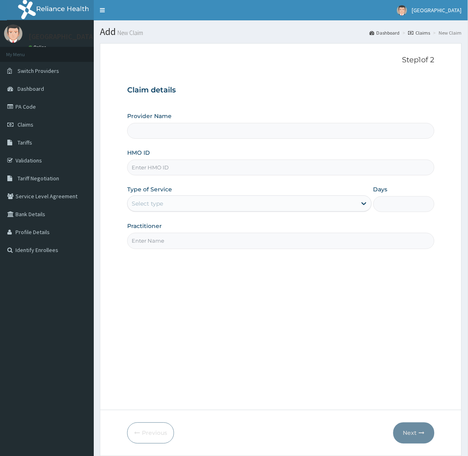
drag, startPoint x: 0, startPoint y: 0, endPoint x: 164, endPoint y: 165, distance: 232.2
click at [169, 170] on input "HMO ID" at bounding box center [280, 168] width 307 height 16
paste input "BTR/10643/C"
type input "BTR/10643/C"
type input "[GEOGRAPHIC_DATA]"
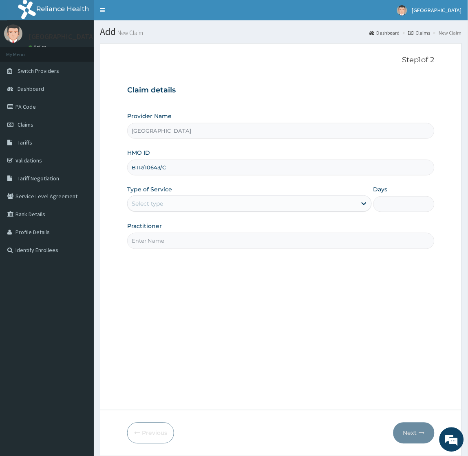
type input "BTR/10643/C"
click at [176, 205] on div "Select type" at bounding box center [242, 203] width 229 height 13
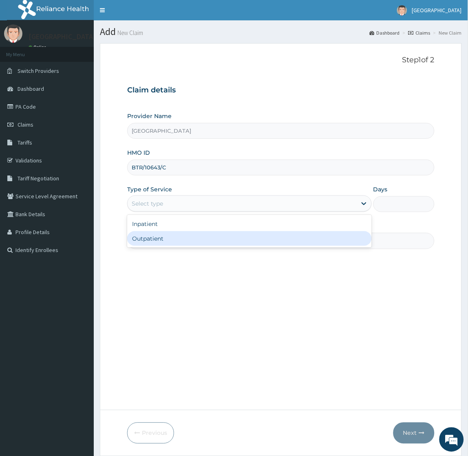
click at [162, 243] on div "Outpatient" at bounding box center [249, 238] width 244 height 15
type input "1"
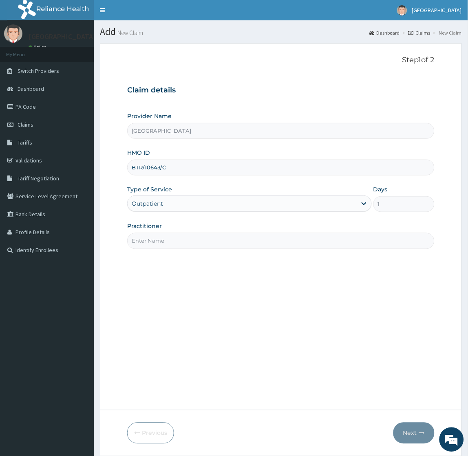
click at [162, 242] on input "Practitioner" at bounding box center [280, 241] width 307 height 16
type input "[PERSON_NAME]"
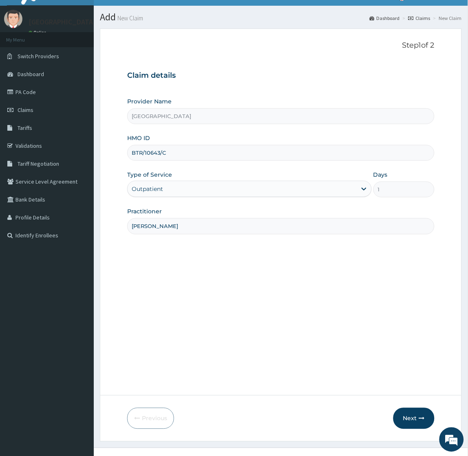
scroll to position [27, 0]
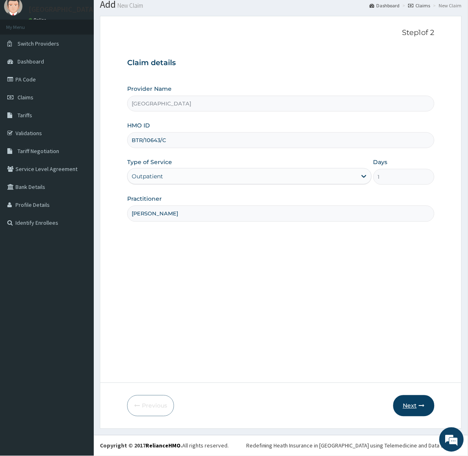
click at [412, 405] on button "Next" at bounding box center [413, 406] width 41 height 21
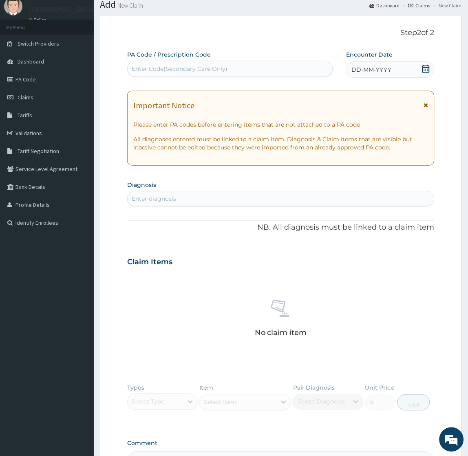
scroll to position [0, 0]
click at [424, 68] on icon at bounding box center [426, 69] width 8 height 8
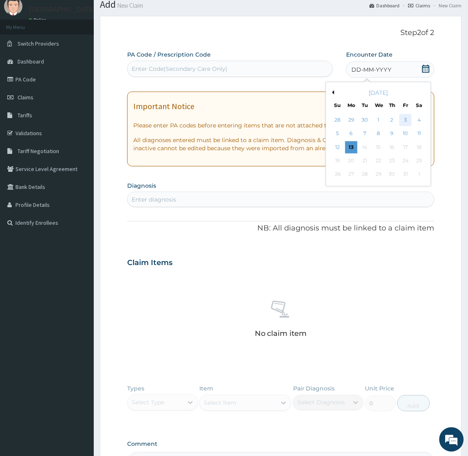
click at [404, 121] on div "3" at bounding box center [405, 120] width 12 height 12
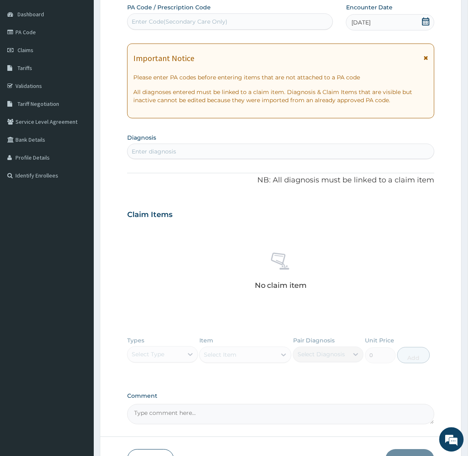
scroll to position [129, 0]
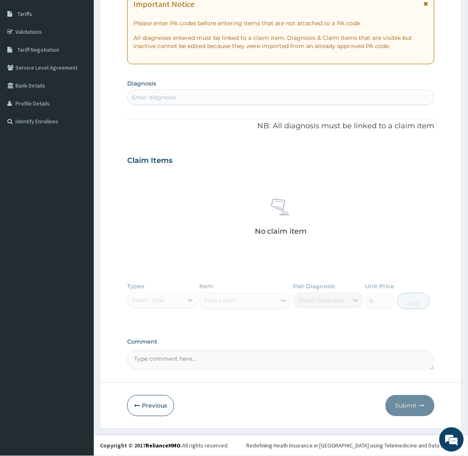
drag, startPoint x: 164, startPoint y: 355, endPoint x: 165, endPoint y: 347, distance: 8.7
click at [164, 352] on textarea "Comment" at bounding box center [280, 360] width 307 height 20
paste textarea "Abdominal Colics"
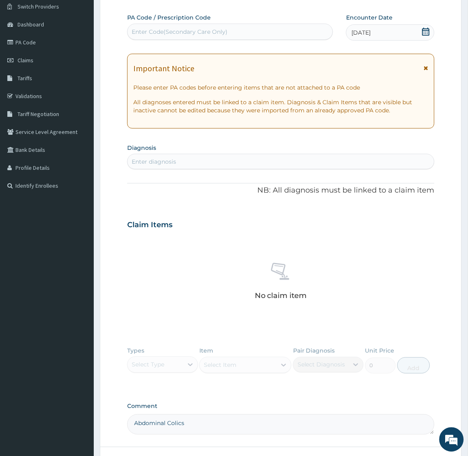
scroll to position [0, 0]
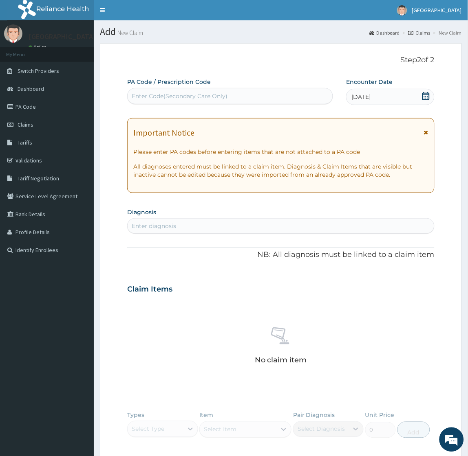
type textarea "Abdominal Colics"
click at [188, 224] on div "Enter diagnosis" at bounding box center [281, 226] width 306 height 13
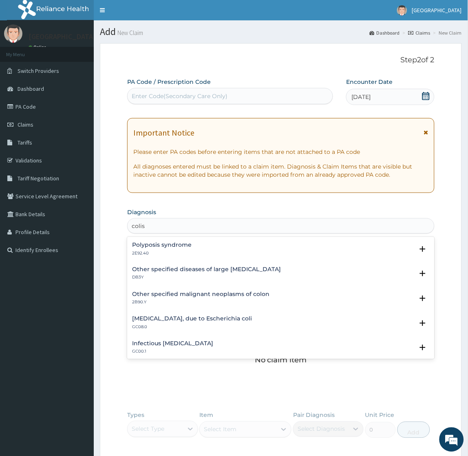
type input "colis"
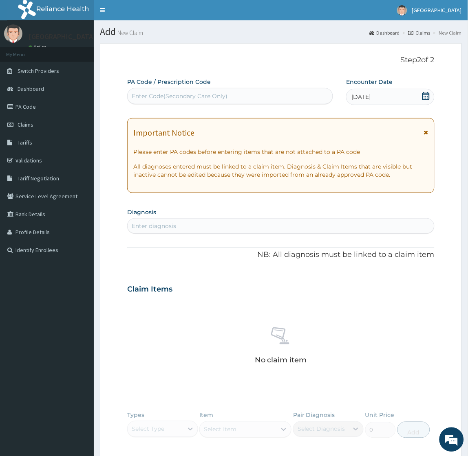
click at [194, 229] on div "Enter diagnosis" at bounding box center [281, 226] width 306 height 13
type input "abdominal pain"
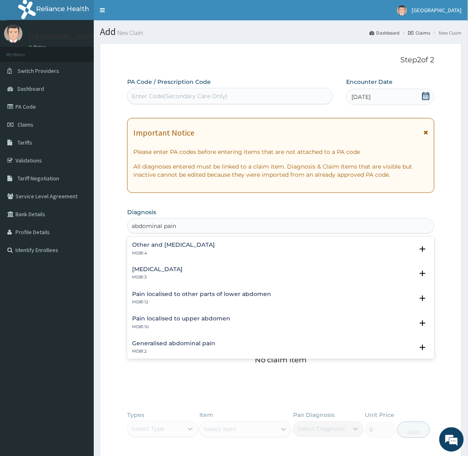
click at [156, 246] on h4 "Other and unspecified abdominal pain" at bounding box center [173, 245] width 83 height 6
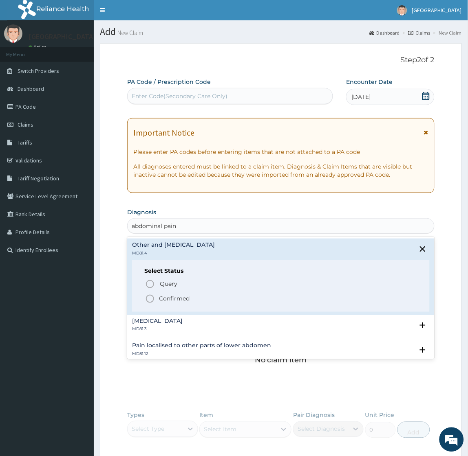
click at [169, 246] on h4 "Other and unspecified abdominal pain" at bounding box center [173, 245] width 83 height 6
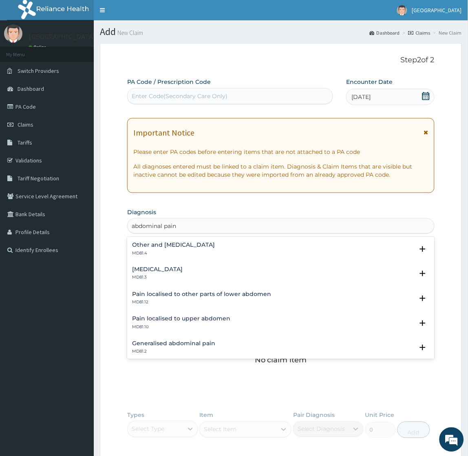
click at [169, 246] on h4 "Other and unspecified abdominal pain" at bounding box center [173, 245] width 83 height 6
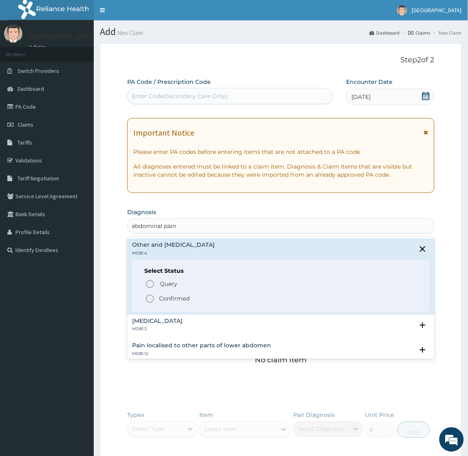
click at [165, 299] on p "Confirmed" at bounding box center [174, 299] width 31 height 8
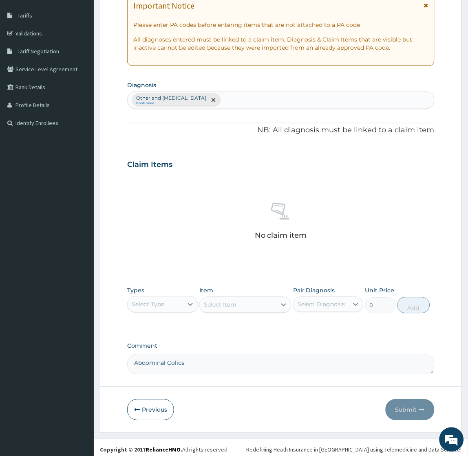
scroll to position [131, 0]
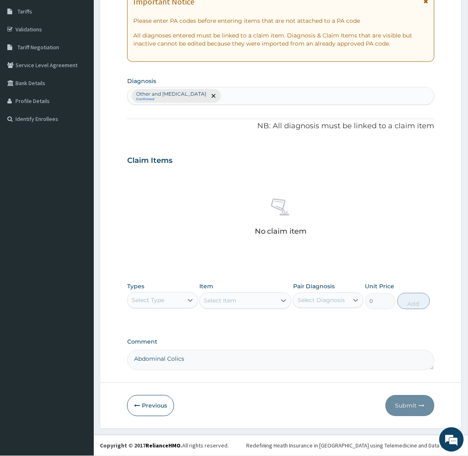
click at [140, 302] on div "Select Type" at bounding box center [148, 301] width 33 height 8
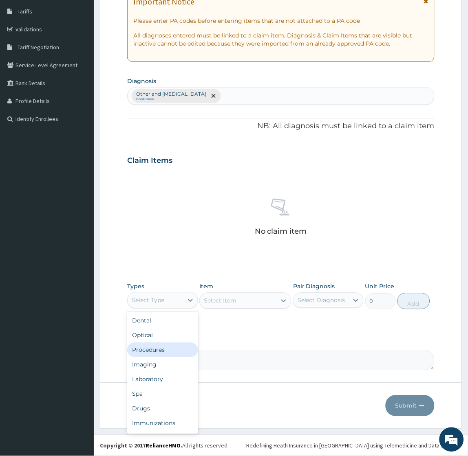
click at [148, 348] on div "Procedures" at bounding box center [162, 350] width 70 height 15
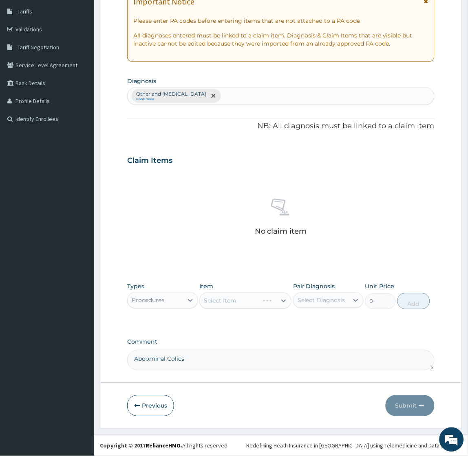
click at [242, 303] on div "Select Item" at bounding box center [245, 301] width 92 height 16
click at [241, 302] on div "Select Item" at bounding box center [245, 301] width 92 height 16
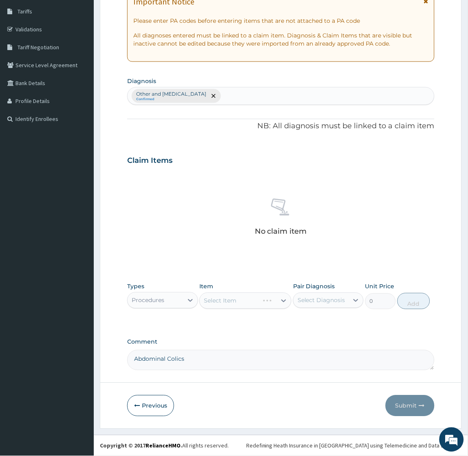
click at [241, 302] on div "Select Item" at bounding box center [245, 301] width 92 height 16
click at [238, 299] on div "Select Item" at bounding box center [238, 301] width 77 height 13
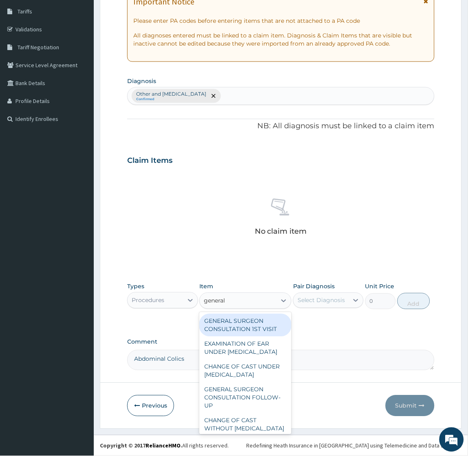
type input "general p"
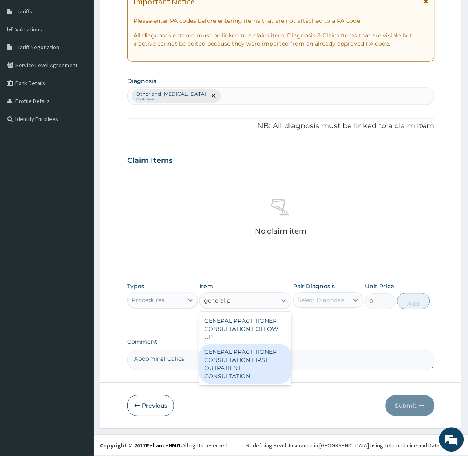
type input "2400"
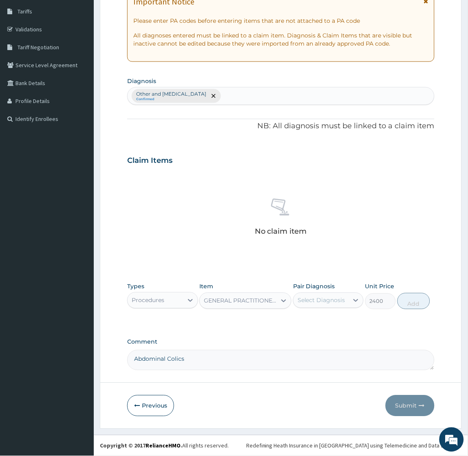
click at [331, 298] on div "Select Diagnosis" at bounding box center [321, 301] width 48 height 8
drag, startPoint x: 327, startPoint y: 323, endPoint x: 348, endPoint y: 324, distance: 21.6
click at [327, 323] on label "Other and unspecified abdominal pain" at bounding box center [332, 325] width 52 height 16
checkbox input "true"
click at [425, 305] on button "Add" at bounding box center [423, 301] width 33 height 16
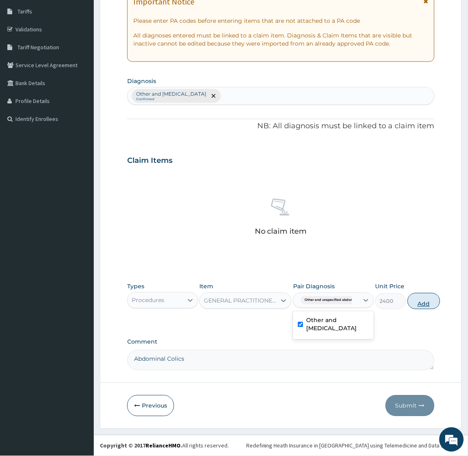
type input "0"
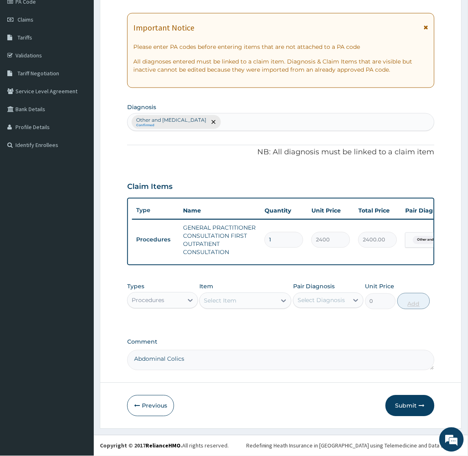
scroll to position [111, 0]
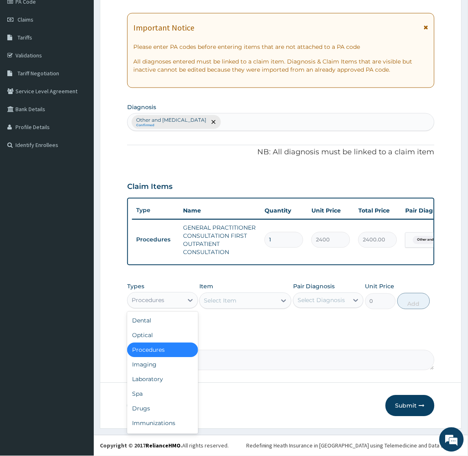
click at [168, 299] on div "Procedures" at bounding box center [155, 300] width 55 height 13
type input "dr"
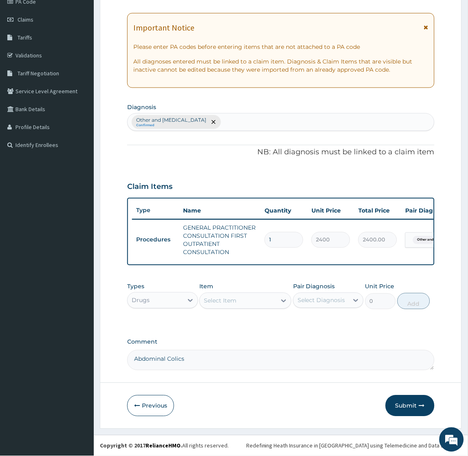
click at [225, 302] on div "Select Item" at bounding box center [220, 301] width 33 height 8
click at [220, 300] on div "Select Item" at bounding box center [220, 301] width 33 height 8
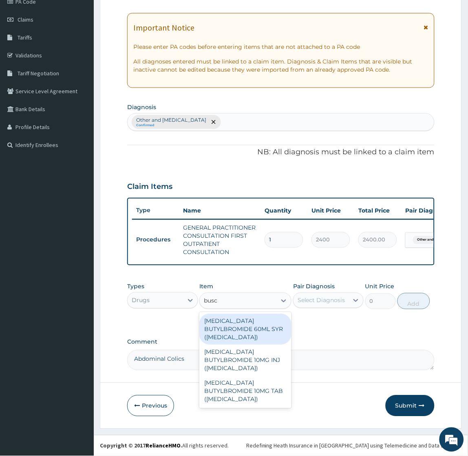
type input "busco"
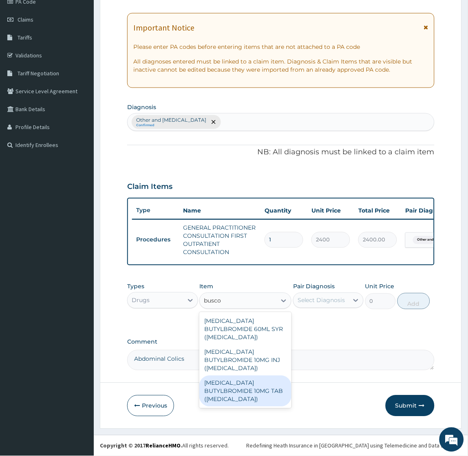
click at [242, 378] on div "[MEDICAL_DATA] BUTYLBROMIDE 10MG TAB ([MEDICAL_DATA])" at bounding box center [245, 391] width 92 height 31
type input "75"
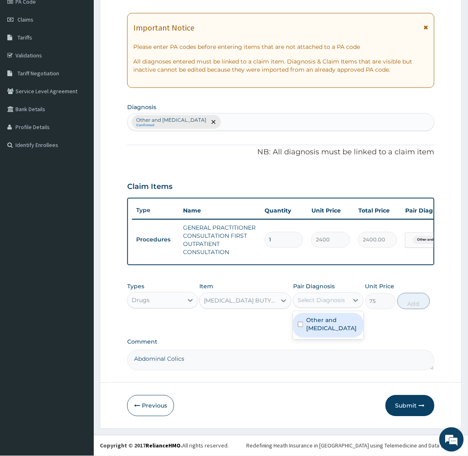
click at [320, 295] on div "Select Diagnosis" at bounding box center [320, 300] width 55 height 13
click at [316, 328] on label "Other and unspecified abdominal pain" at bounding box center [332, 325] width 52 height 16
checkbox input "true"
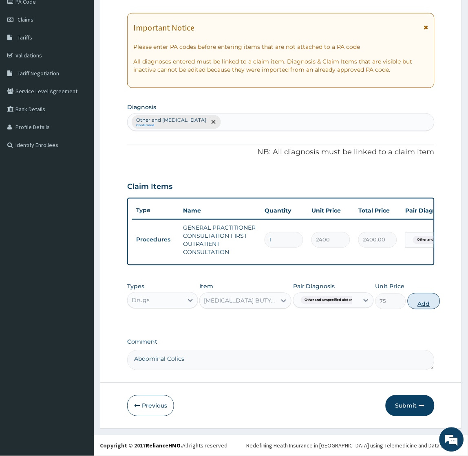
click at [420, 300] on button "Add" at bounding box center [423, 301] width 33 height 16
type input "0"
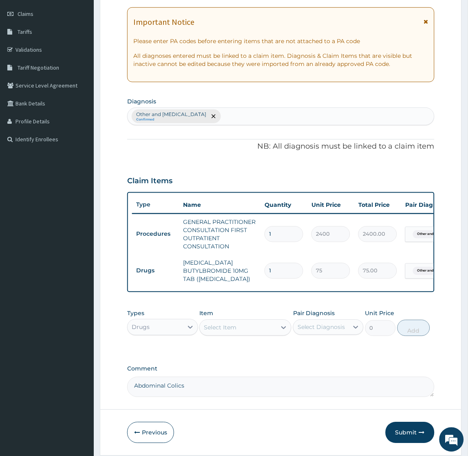
type input "0.00"
type input "8"
type input "600.00"
type input "8"
click at [218, 332] on div "Select Item" at bounding box center [220, 328] width 33 height 8
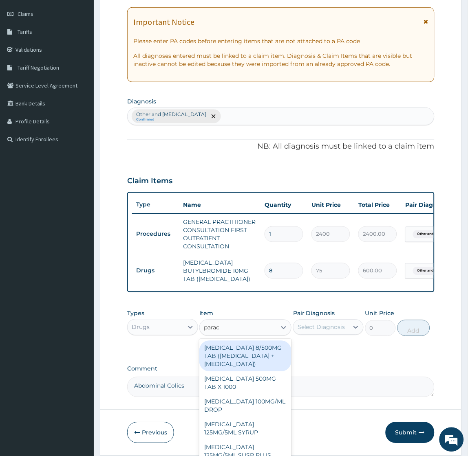
type input "parace"
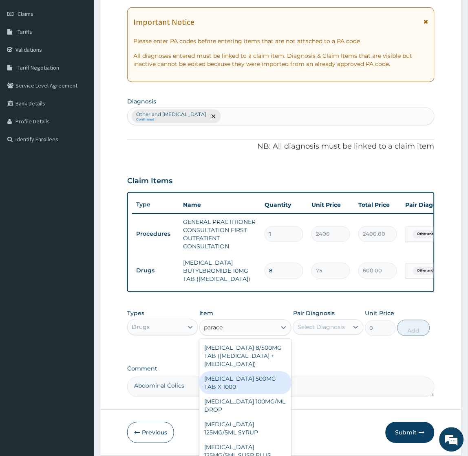
click at [232, 395] on div "[MEDICAL_DATA] 500MG TAB X 1000" at bounding box center [245, 383] width 92 height 23
type input "15.75"
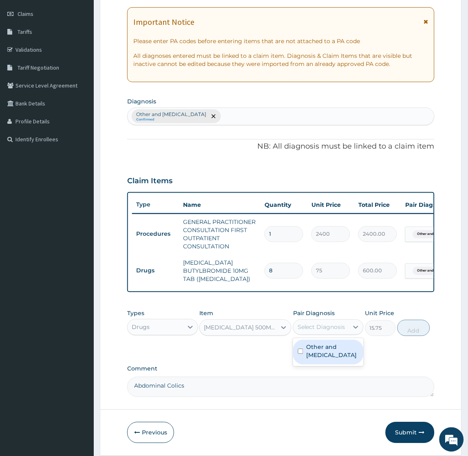
click at [324, 332] on div "Select Diagnosis" at bounding box center [321, 328] width 48 height 8
drag, startPoint x: 319, startPoint y: 360, endPoint x: 363, endPoint y: 356, distance: 43.4
click at [319, 360] on label "Other and unspecified abdominal pain" at bounding box center [332, 352] width 52 height 16
checkbox input "true"
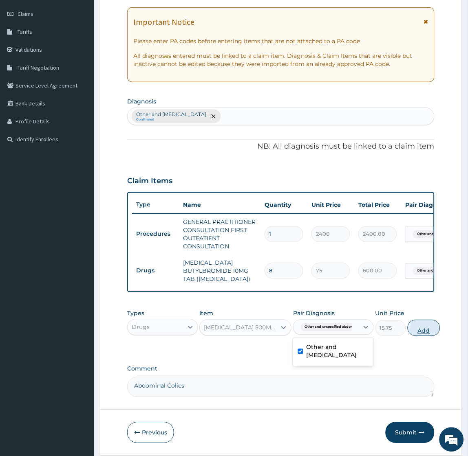
click at [425, 329] on button "Add" at bounding box center [423, 328] width 33 height 16
type input "0"
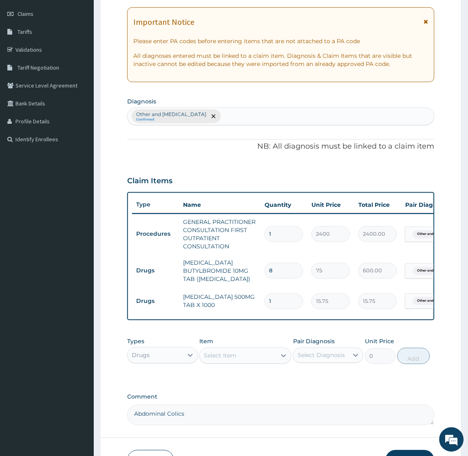
type input "18"
type input "283.50"
type input "18"
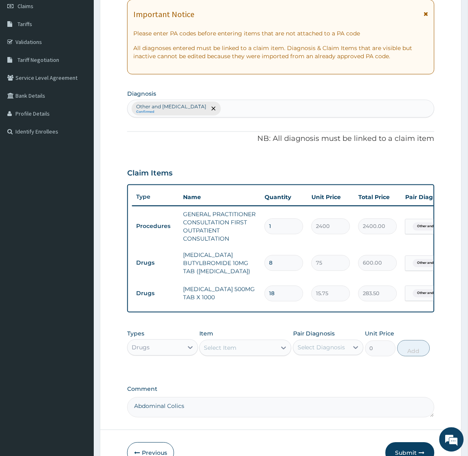
scroll to position [172, 0]
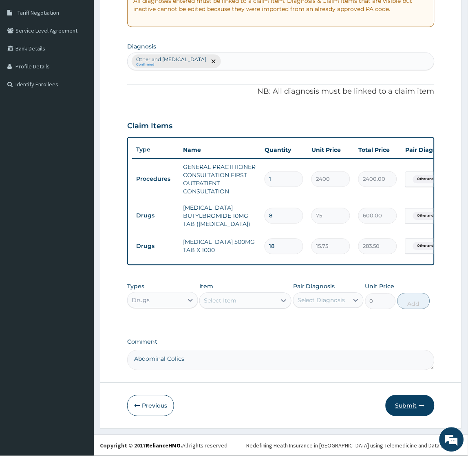
click at [412, 406] on button "Submit" at bounding box center [409, 406] width 49 height 21
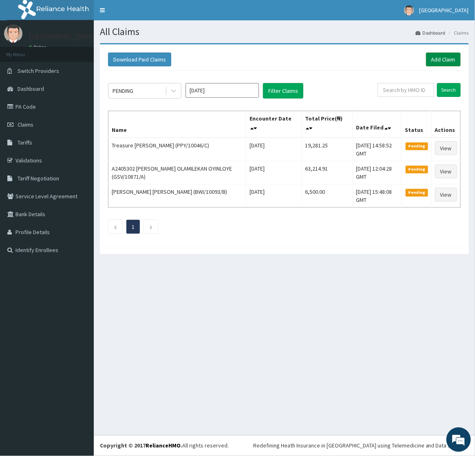
click at [439, 61] on link "Add Claim" at bounding box center [443, 60] width 35 height 14
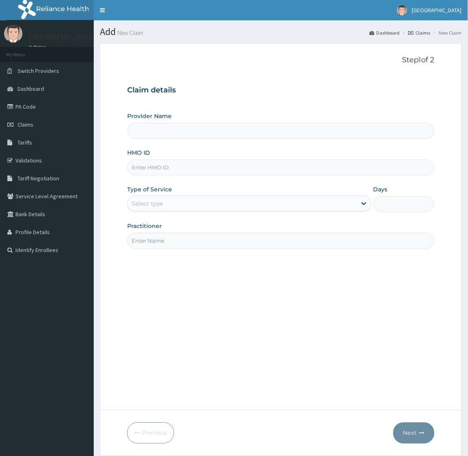
click at [152, 166] on input "HMO ID" at bounding box center [280, 168] width 307 height 16
paste input "QCG/10003/A"
type input "QCG/10003/A"
click at [160, 202] on div "Select type" at bounding box center [147, 204] width 31 height 8
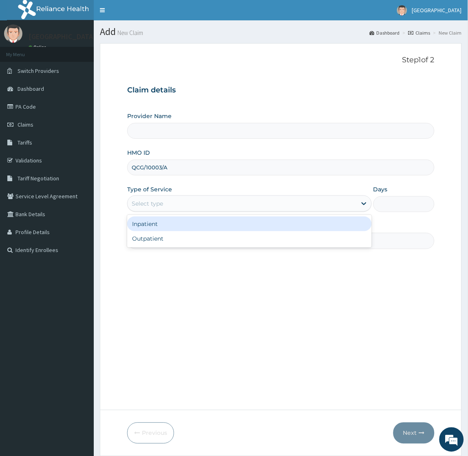
type input "[GEOGRAPHIC_DATA]"
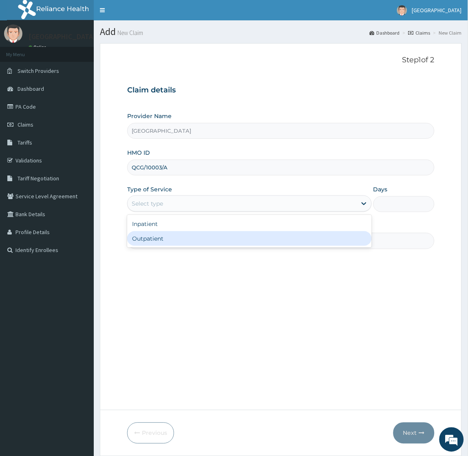
click at [149, 239] on div "Outpatient" at bounding box center [249, 238] width 244 height 15
type input "1"
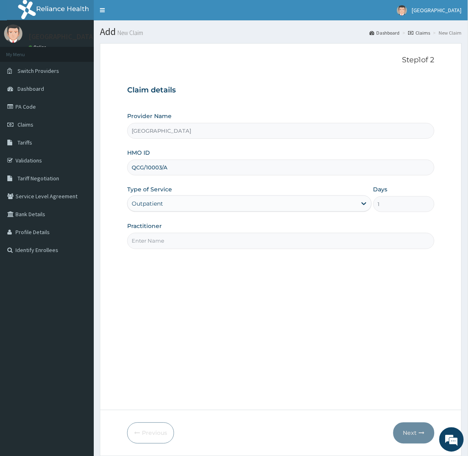
click at [164, 239] on input "Practitioner" at bounding box center [280, 241] width 307 height 16
type input "[PERSON_NAME]"
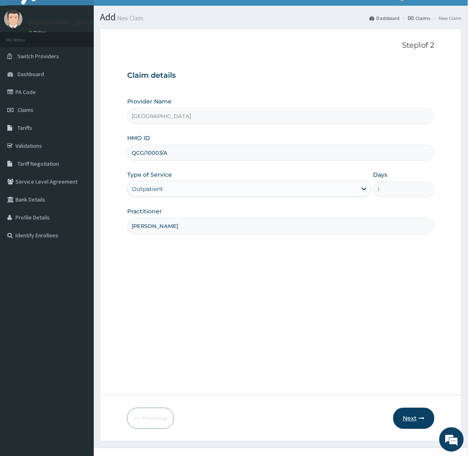
scroll to position [27, 0]
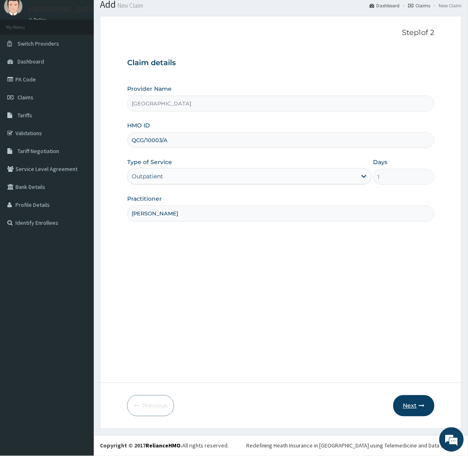
click at [408, 406] on button "Next" at bounding box center [413, 406] width 41 height 21
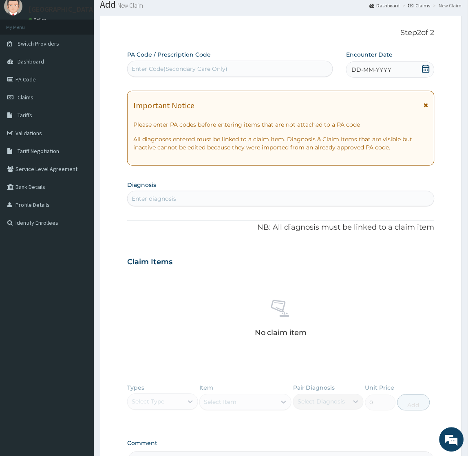
scroll to position [0, 0]
click at [425, 70] on icon at bounding box center [426, 69] width 8 height 8
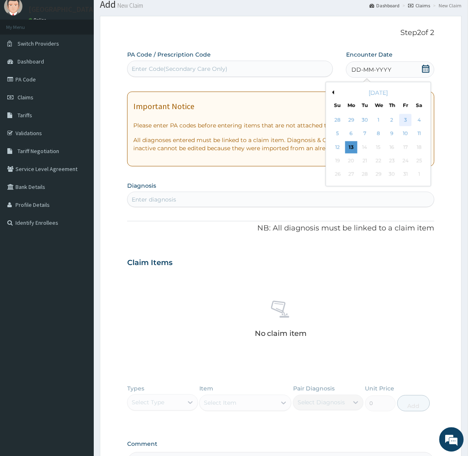
click at [404, 119] on div "3" at bounding box center [405, 120] width 12 height 12
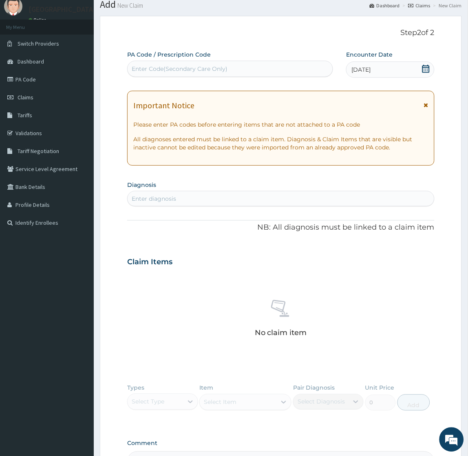
click at [192, 197] on div "Enter diagnosis" at bounding box center [281, 198] width 306 height 13
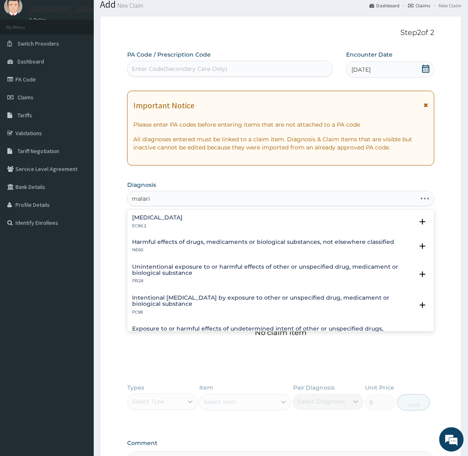
type input "[MEDICAL_DATA]"
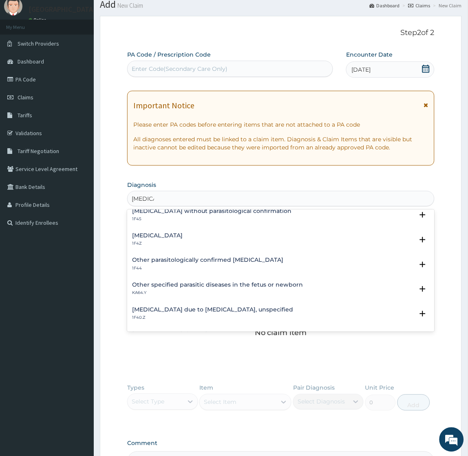
scroll to position [45, 0]
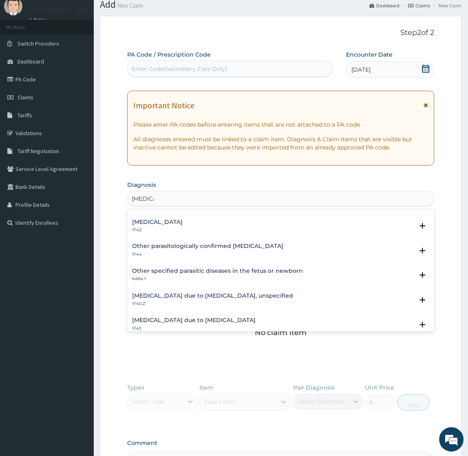
click at [173, 295] on h4 "[MEDICAL_DATA] due to [MEDICAL_DATA], unspecified" at bounding box center [212, 296] width 161 height 6
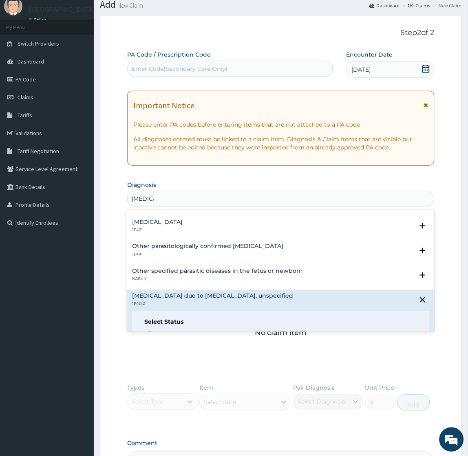
scroll to position [136, 0]
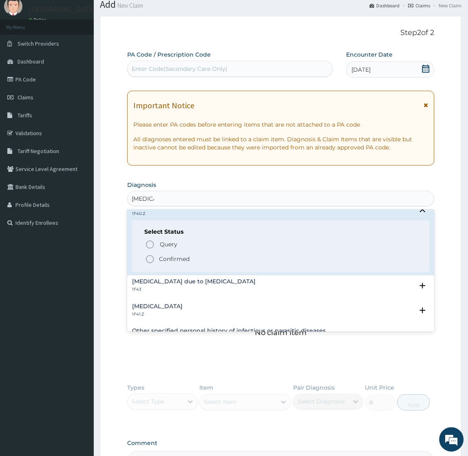
click at [166, 257] on p "Confirmed" at bounding box center [174, 259] width 31 height 8
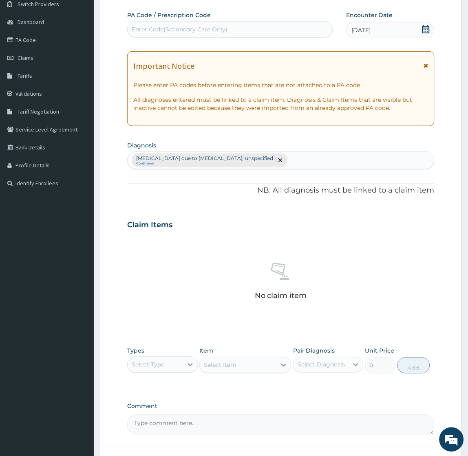
scroll to position [131, 0]
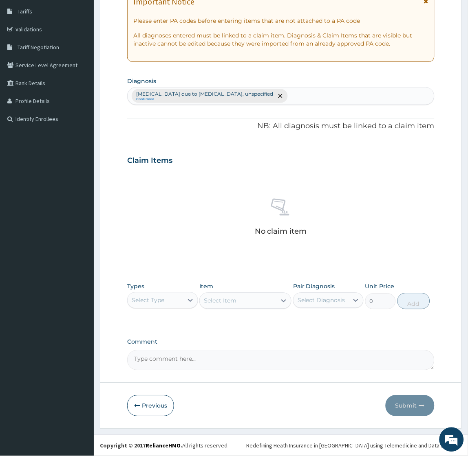
click at [155, 301] on div "Select Type" at bounding box center [148, 301] width 33 height 8
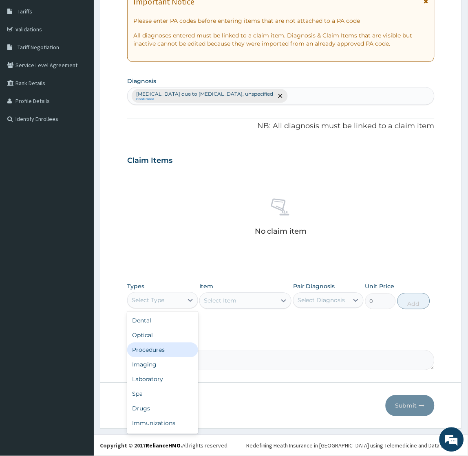
click at [152, 350] on div "Procedures" at bounding box center [162, 350] width 70 height 15
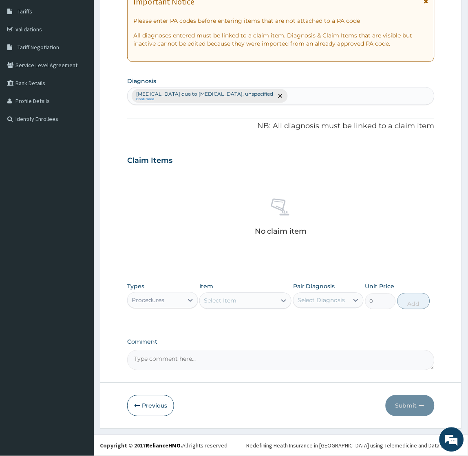
click at [240, 302] on div "Select Item" at bounding box center [238, 301] width 77 height 13
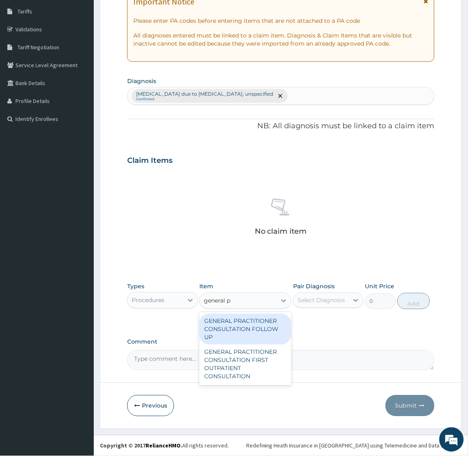
type input "general pr"
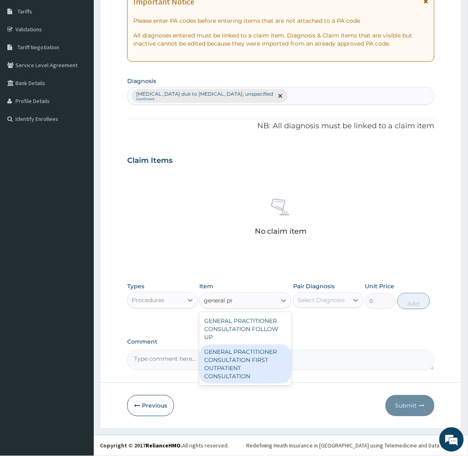
click at [242, 366] on div "GENERAL PRACTITIONER CONSULTATION FIRST OUTPATIENT CONSULTATION" at bounding box center [245, 364] width 92 height 39
type input "2400"
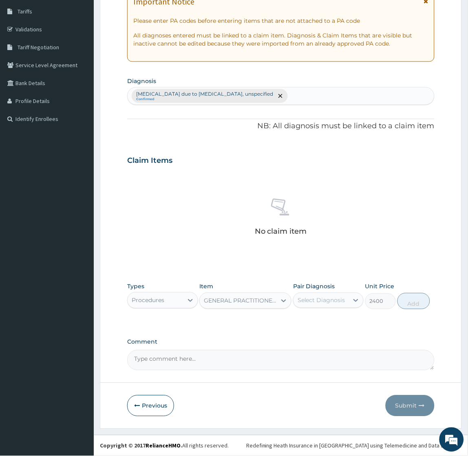
click at [317, 300] on div "Select Diagnosis" at bounding box center [321, 301] width 48 height 8
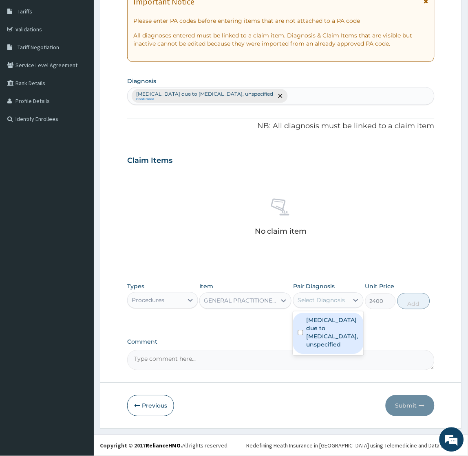
drag, startPoint x: 315, startPoint y: 335, endPoint x: 399, endPoint y: 327, distance: 85.1
click at [315, 335] on label "Malaria due to Plasmodium falciparum, unspecified" at bounding box center [332, 333] width 52 height 33
checkbox input "true"
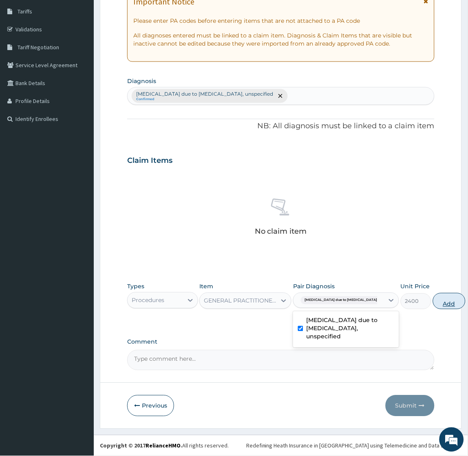
click at [433, 304] on button "Add" at bounding box center [449, 301] width 33 height 16
type input "0"
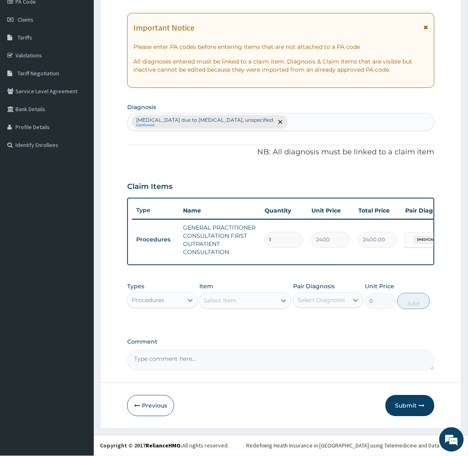
scroll to position [111, 0]
click at [161, 300] on div "Procedures" at bounding box center [148, 301] width 33 height 8
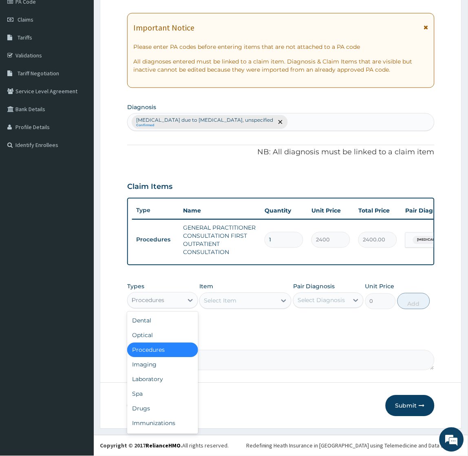
type input "la"
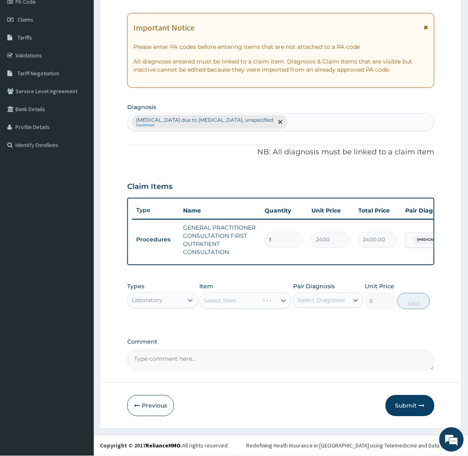
click at [239, 303] on div "Select Item" at bounding box center [245, 301] width 92 height 16
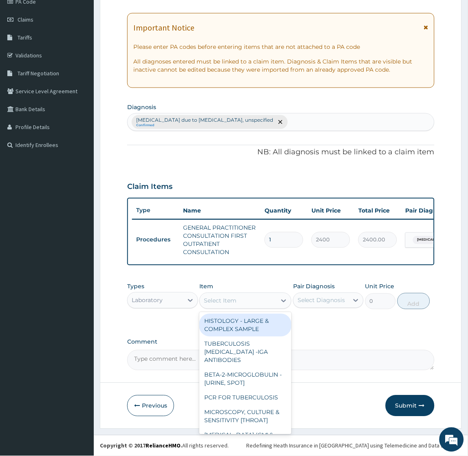
click at [235, 302] on div "Select Item" at bounding box center [220, 301] width 33 height 8
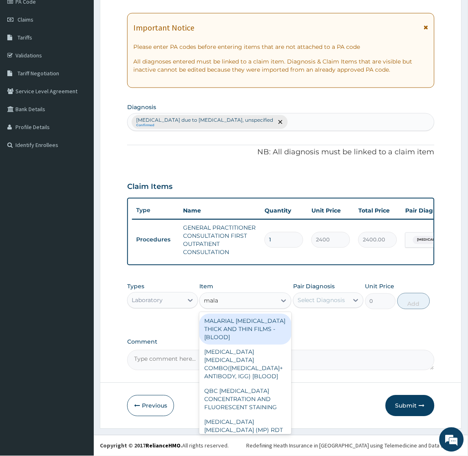
type input "malar"
click at [242, 325] on div "MALARIAL PARASITE THICK AND THIN FILMS - [BLOOD]" at bounding box center [245, 329] width 92 height 31
type input "1500"
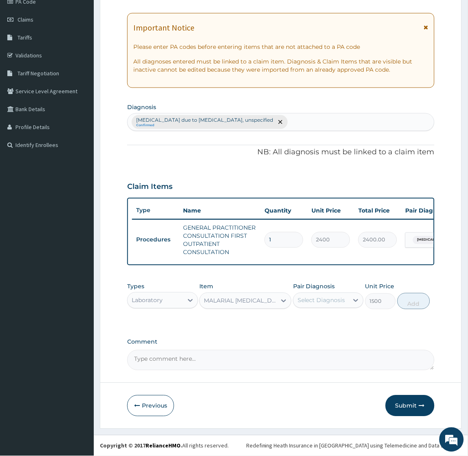
drag, startPoint x: 329, startPoint y: 303, endPoint x: 335, endPoint y: 302, distance: 5.8
click at [329, 302] on div "Select Diagnosis" at bounding box center [321, 301] width 48 height 8
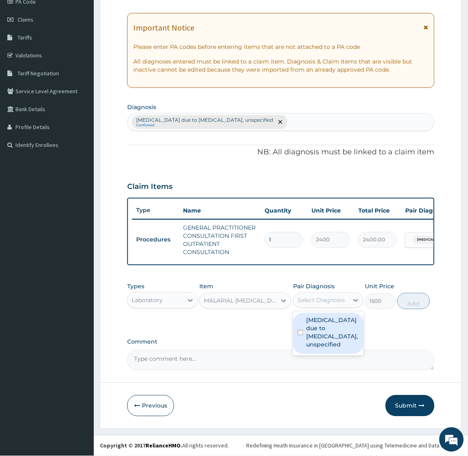
click at [328, 326] on label "Malaria due to Plasmodium falciparum, unspecified" at bounding box center [332, 333] width 52 height 33
checkbox input "true"
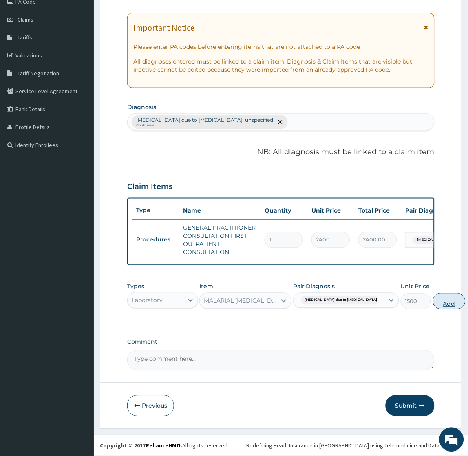
click at [433, 301] on button "Add" at bounding box center [449, 301] width 33 height 16
type input "0"
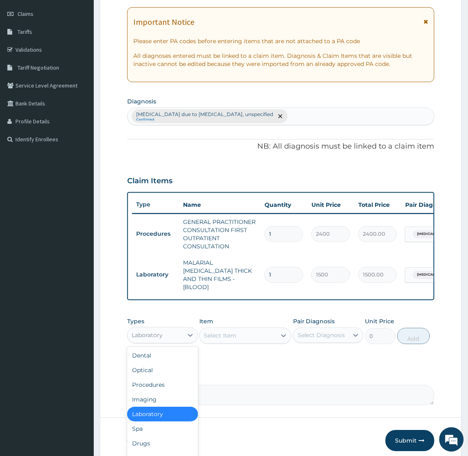
click at [169, 333] on div "Laboratory" at bounding box center [155, 335] width 55 height 13
type input "dr"
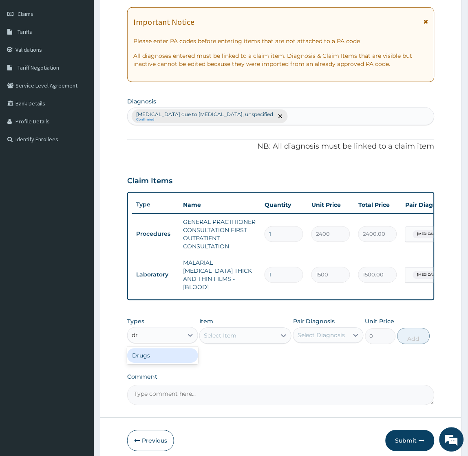
click at [169, 353] on div "Drugs" at bounding box center [162, 356] width 70 height 15
click at [315, 117] on div "Malaria due to Plasmodium falciparum, unspecified Confirmed" at bounding box center [281, 116] width 306 height 17
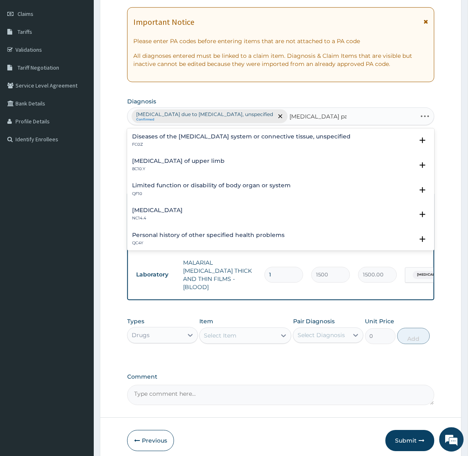
type input "musculoskeletal pain"
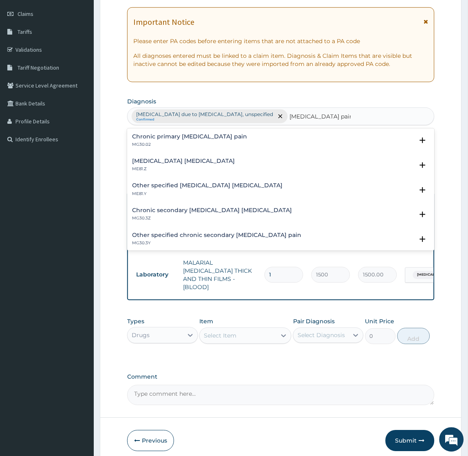
click at [189, 159] on h4 "Musculoskeletal chest pain, unspecified" at bounding box center [183, 162] width 103 height 6
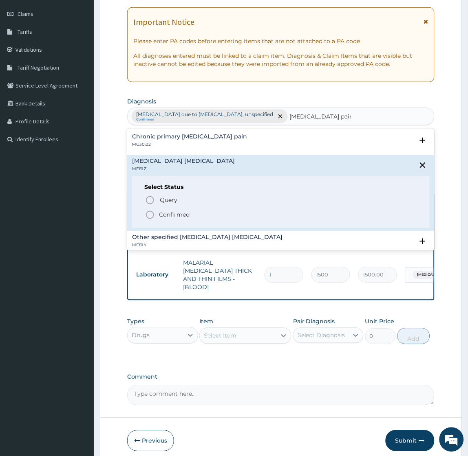
click at [169, 214] on p "Confirmed" at bounding box center [174, 215] width 31 height 8
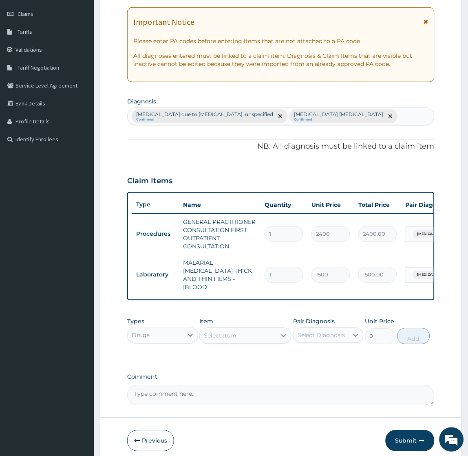
click at [213, 333] on div "Select Item" at bounding box center [220, 336] width 33 height 8
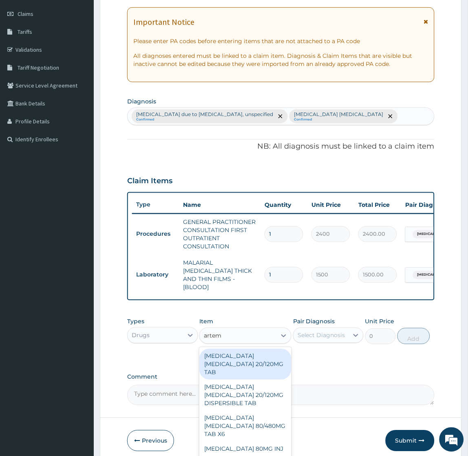
type input "arteme"
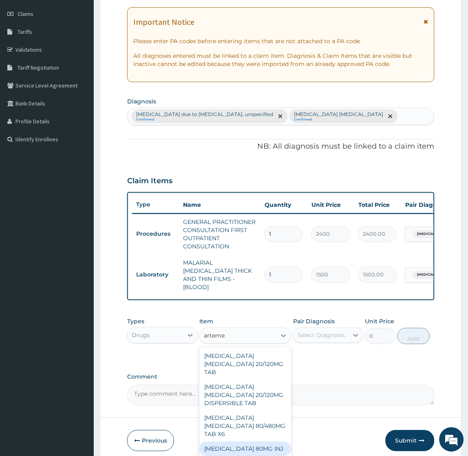
click at [231, 448] on div "ARTEMETHER 80MG INJ" at bounding box center [245, 449] width 92 height 15
type input "2000"
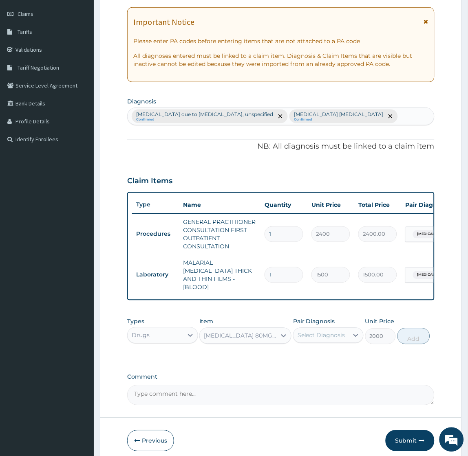
click at [315, 336] on div "Select Diagnosis" at bounding box center [321, 336] width 48 height 8
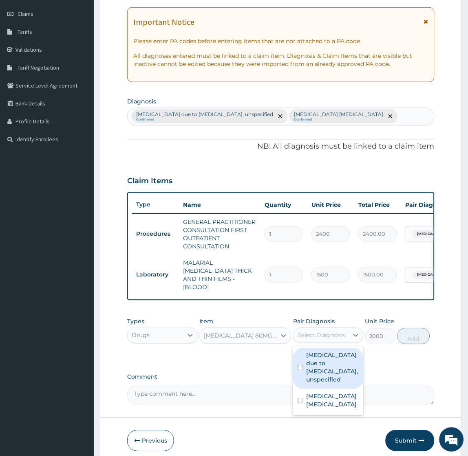
click at [319, 359] on label "Malaria due to Plasmodium falciparum, unspecified" at bounding box center [332, 368] width 52 height 33
checkbox input "true"
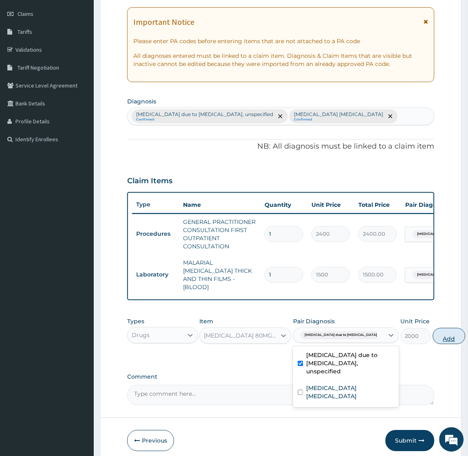
click at [433, 336] on button "Add" at bounding box center [449, 336] width 33 height 16
type input "0"
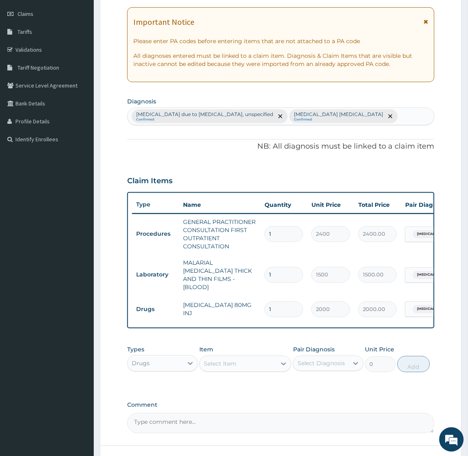
click at [218, 364] on div "Select Item" at bounding box center [220, 364] width 33 height 8
type input "lonart"
click at [247, 384] on div "LONART 80/480MG" at bounding box center [245, 384] width 92 height 15
type input "487.0249938964844"
click at [335, 360] on div "Select Diagnosis" at bounding box center [321, 364] width 48 height 8
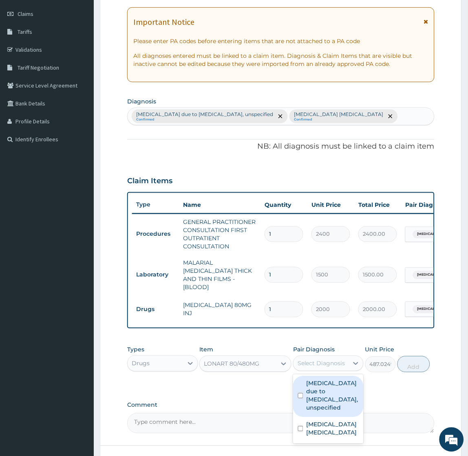
drag, startPoint x: 331, startPoint y: 394, endPoint x: 398, endPoint y: 370, distance: 71.4
click at [331, 394] on label "Malaria due to Plasmodium falciparum, unspecified" at bounding box center [332, 396] width 52 height 33
checkbox input "true"
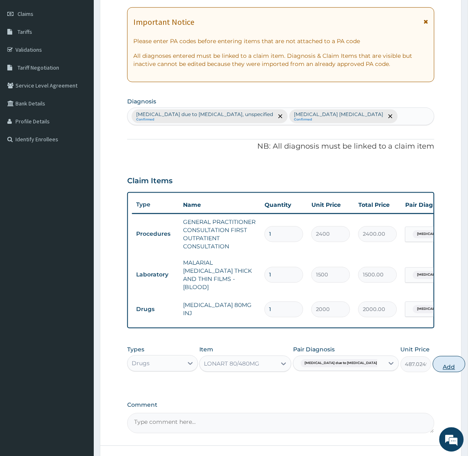
click at [433, 359] on button "Add" at bounding box center [449, 365] width 33 height 16
type input "0"
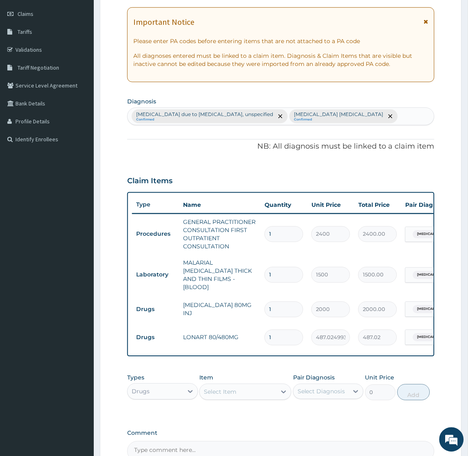
type input "0.00"
type input "6"
type input "2922.15"
type input "6"
click at [239, 390] on div "Select Item" at bounding box center [238, 392] width 77 height 13
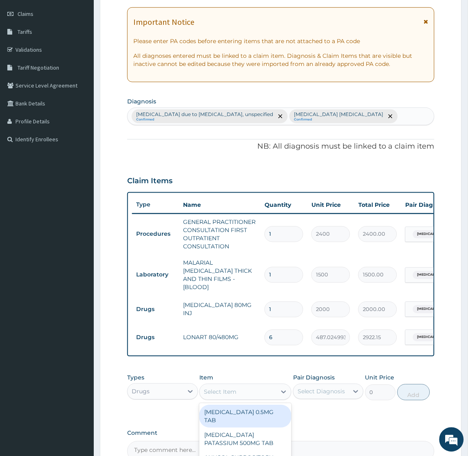
type input "a"
type input "parace"
click at [233, 425] on div "CO-CODAMOL 8/500MG TAB (CODEINE PHOSPHATE + PARACETAMOL)" at bounding box center [245, 420] width 92 height 31
type input "270"
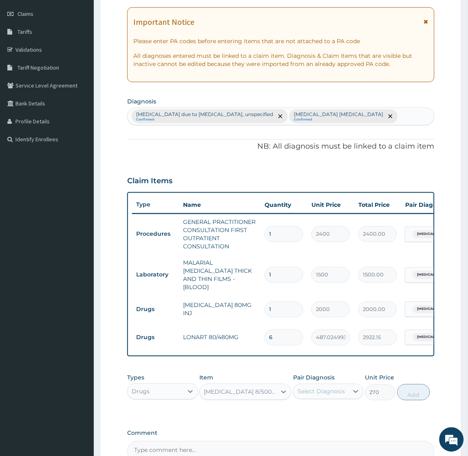
click at [326, 388] on div "Select Diagnosis" at bounding box center [321, 392] width 48 height 8
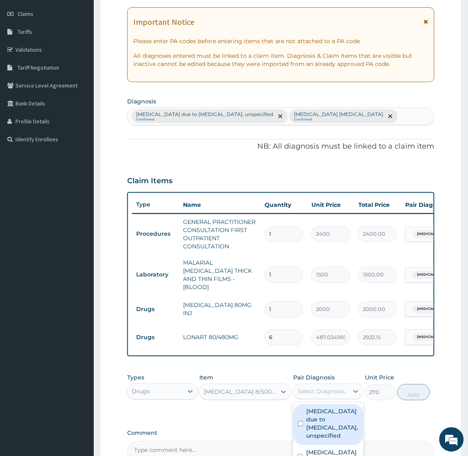
click at [320, 415] on label "Malaria due to Plasmodium falciparum, unspecified" at bounding box center [332, 424] width 52 height 33
checkbox input "true"
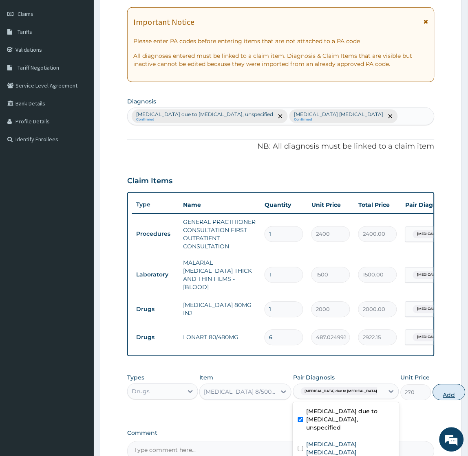
click at [433, 389] on button "Add" at bounding box center [449, 393] width 33 height 16
type input "0"
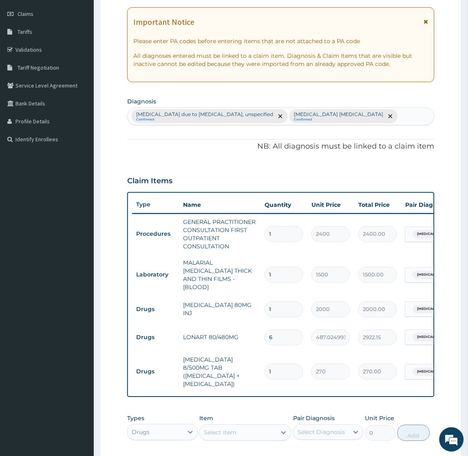
type input "0.00"
type input "2"
type input "540.00"
type input "20"
type input "5400.00"
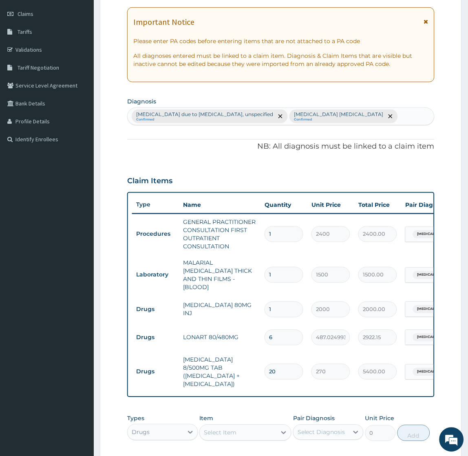
type input "19"
type input "5130.00"
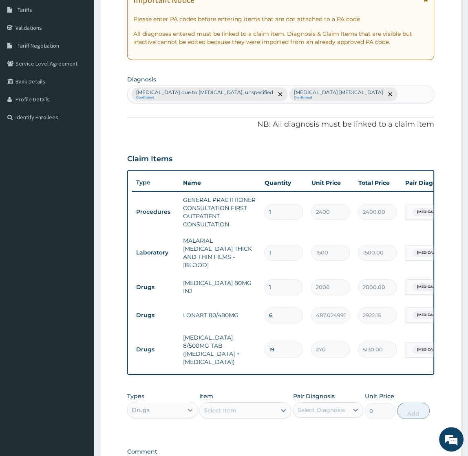
scroll to position [201, 0]
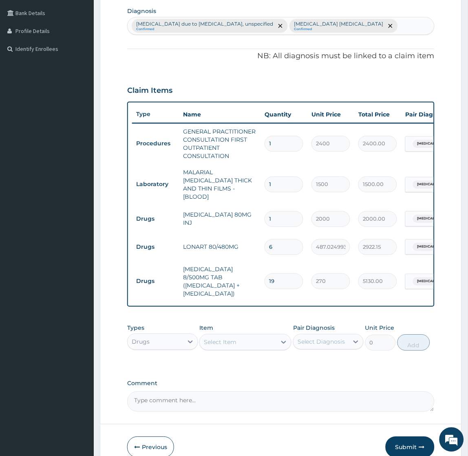
click at [189, 265] on td "CO-CODAMOL 8/500MG TAB (CODEINE PHOSPHATE + PARACETAMOL)" at bounding box center [219, 282] width 81 height 41
click at [185, 262] on td "CO-CODAMOL 8/500MG TAB (CODEINE PHOSPHATE + PARACETAMOL)" at bounding box center [219, 282] width 81 height 41
drag, startPoint x: 185, startPoint y: 261, endPoint x: 192, endPoint y: 268, distance: 9.8
click at [192, 268] on td "CO-CODAMOL 8/500MG TAB (CODEINE PHOSPHATE + PARACETAMOL)" at bounding box center [219, 282] width 81 height 41
click at [282, 274] on input "19" at bounding box center [283, 282] width 39 height 16
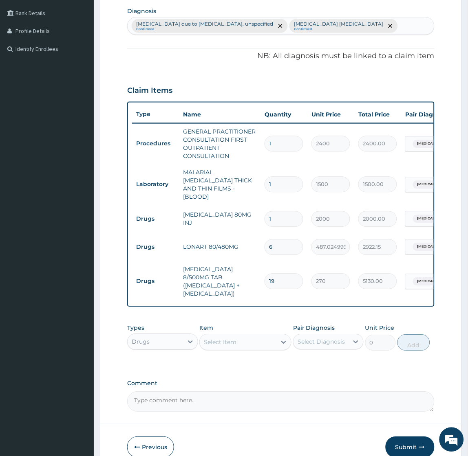
type input "1"
type input "270.00"
type input "0.00"
type input "2"
type input "540.00"
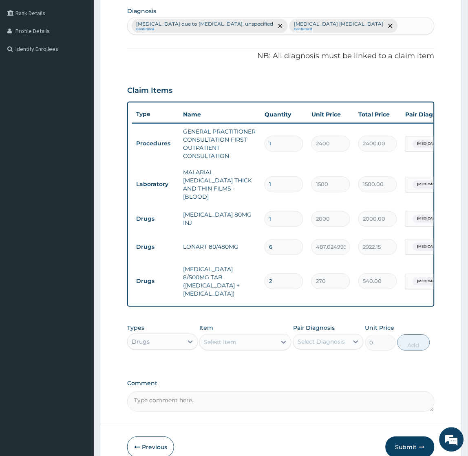
type input "28"
type input "7560.00"
type input "28"
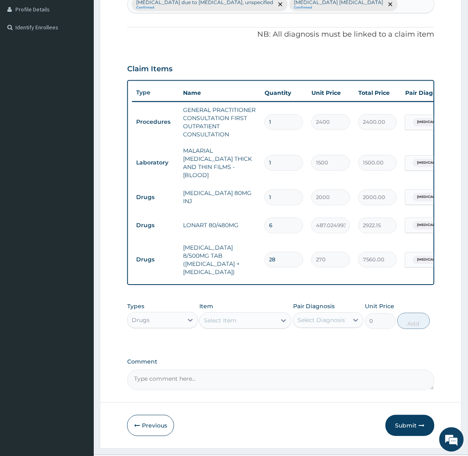
scroll to position [241, 0]
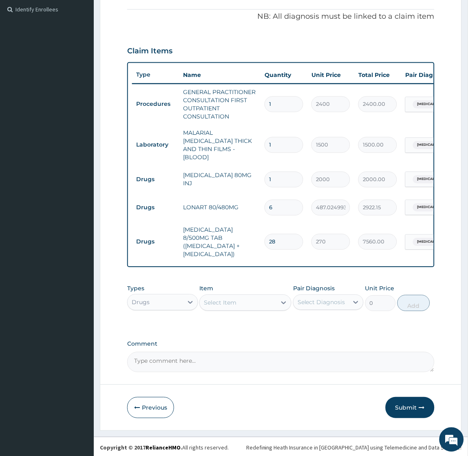
click at [231, 299] on div "Select Item" at bounding box center [220, 303] width 33 height 8
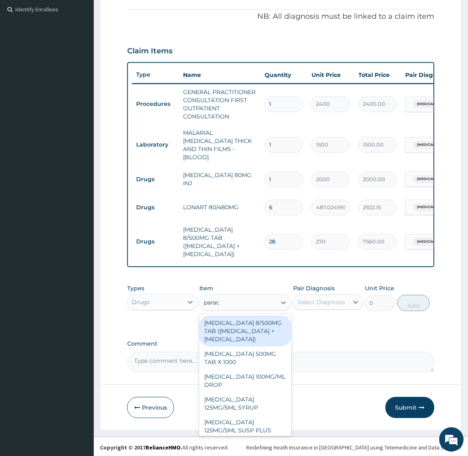
type input "parace"
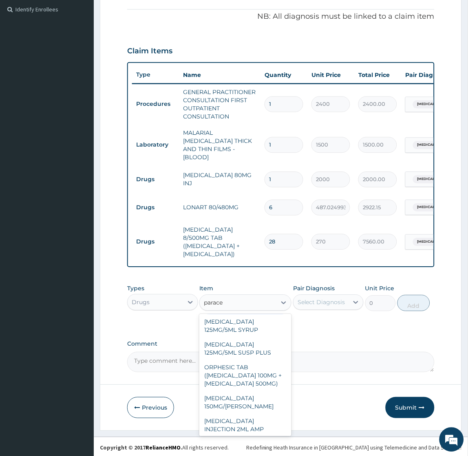
scroll to position [90, 0]
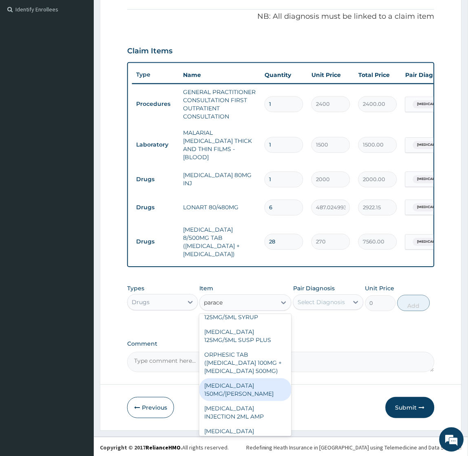
click at [233, 396] on div "PARACETAMOL 150MG/ML VIAL" at bounding box center [245, 390] width 92 height 23
type input "1035"
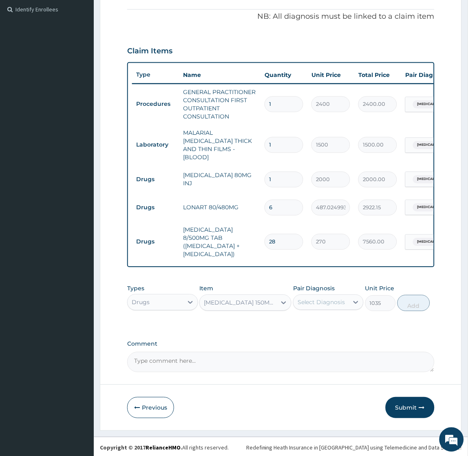
click at [319, 300] on div "Select Diagnosis" at bounding box center [321, 303] width 48 height 8
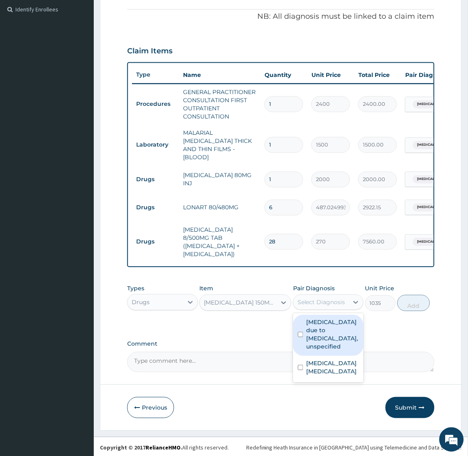
click at [316, 333] on label "Malaria due to Plasmodium falciparum, unspecified" at bounding box center [332, 335] width 52 height 33
checkbox input "true"
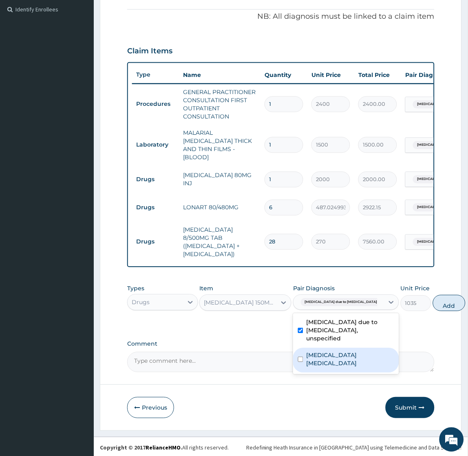
click at [321, 368] on label "Musculoskeletal chest pain, unspecified" at bounding box center [350, 360] width 88 height 16
checkbox input "true"
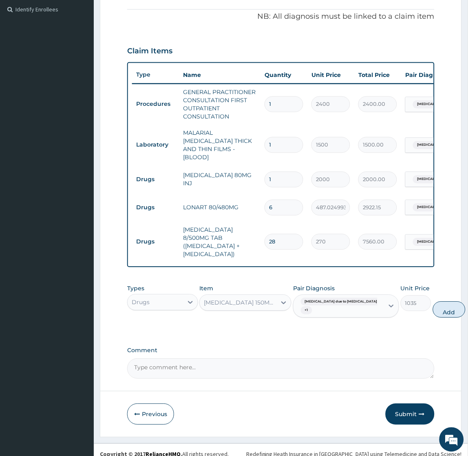
drag, startPoint x: 425, startPoint y: 306, endPoint x: 417, endPoint y: 306, distance: 7.3
click at [433, 306] on button "Add" at bounding box center [449, 310] width 33 height 16
type input "0"
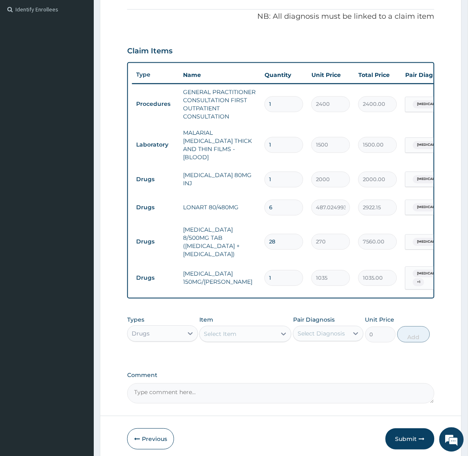
type input "0.00"
type input "6"
type input "6210.00"
type input "6"
click at [439, 45] on form "Step 2 of 2 PA Code / Prescription Code Enter Code(Secondary Care Only) Encount…" at bounding box center [281, 132] width 362 height 661
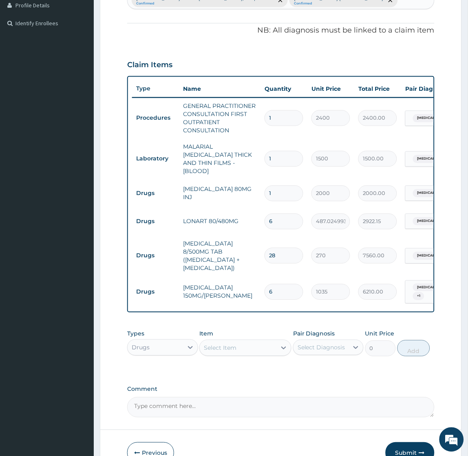
drag, startPoint x: 405, startPoint y: 445, endPoint x: 401, endPoint y: 440, distance: 6.4
click at [404, 446] on button "Submit" at bounding box center [409, 453] width 49 height 21
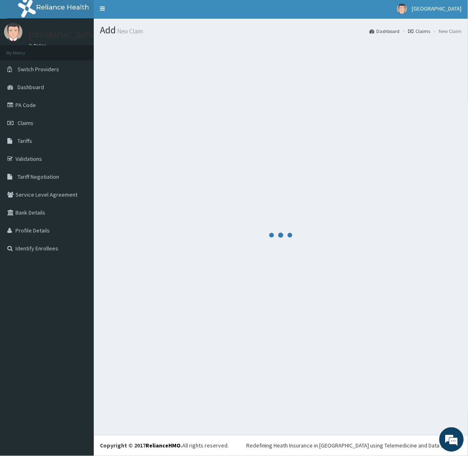
scroll to position [2, 0]
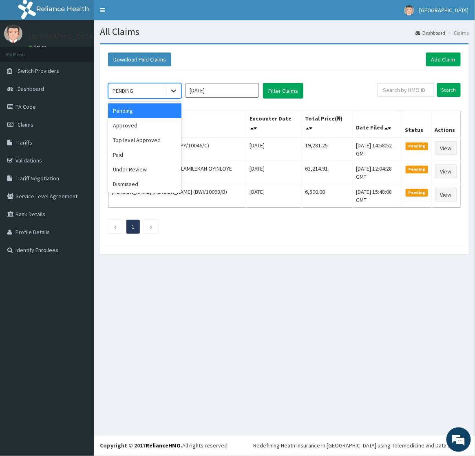
click at [173, 89] on icon at bounding box center [174, 91] width 8 height 8
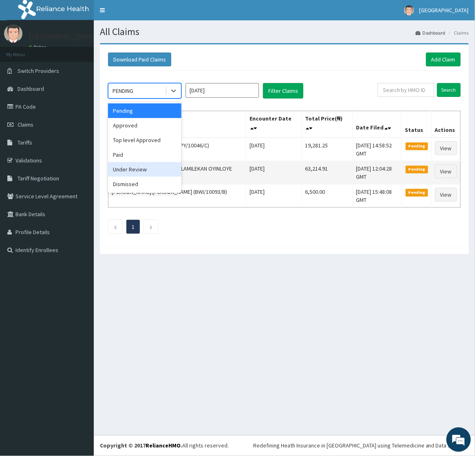
drag, startPoint x: 129, startPoint y: 172, endPoint x: 220, endPoint y: 162, distance: 91.8
click at [128, 171] on div "Under Review" at bounding box center [144, 169] width 73 height 15
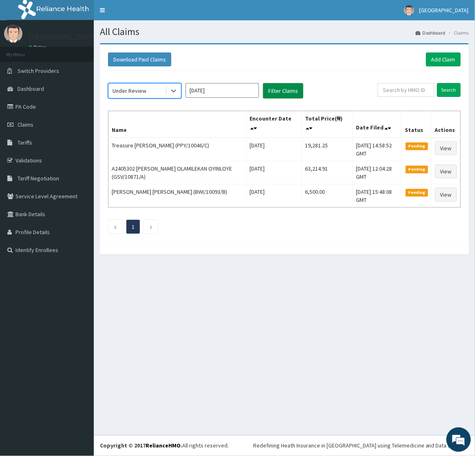
click at [277, 88] on button "Filter Claims" at bounding box center [283, 90] width 40 height 15
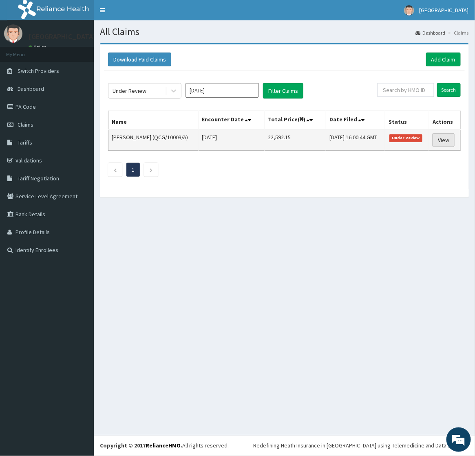
click at [440, 137] on link "View" at bounding box center [443, 140] width 22 height 14
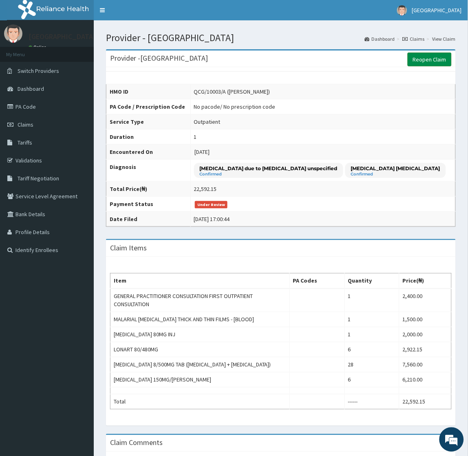
click at [436, 56] on link "Reopen Claim" at bounding box center [429, 60] width 44 height 14
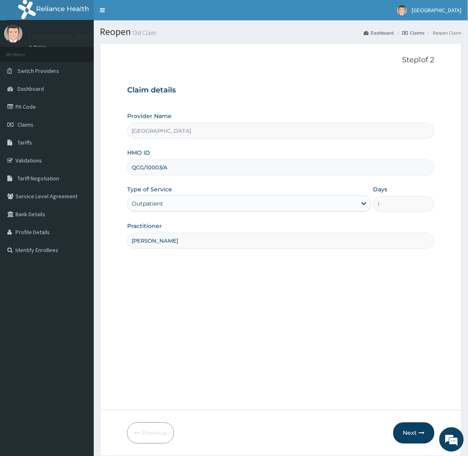
scroll to position [27, 0]
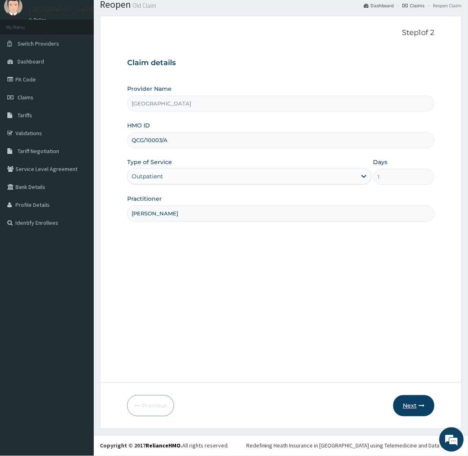
click at [409, 403] on button "Next" at bounding box center [413, 406] width 41 height 21
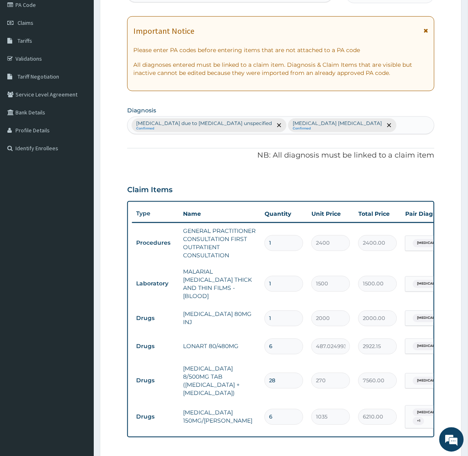
scroll to position [227, 0]
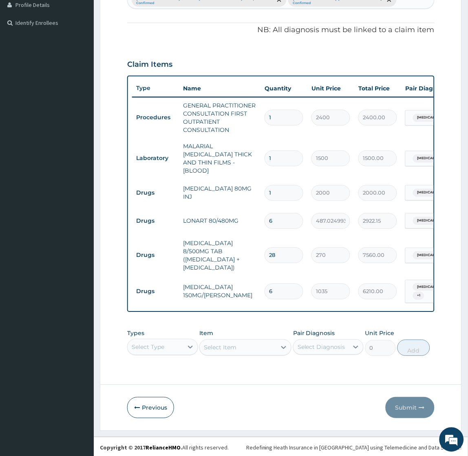
click at [277, 249] on input "28" at bounding box center [283, 256] width 39 height 16
type input "2"
type input "540.00"
type input "28"
type input "7560.00"
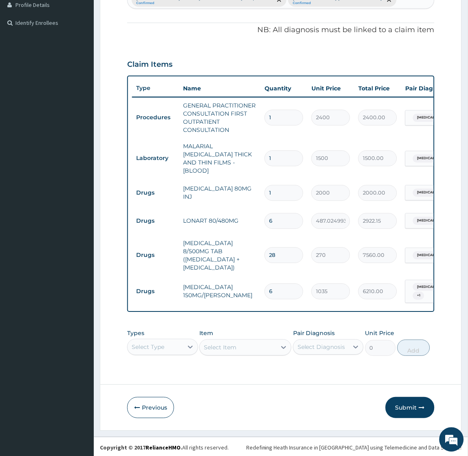
scroll to position [0, 0]
type input "2"
type input "540.00"
type input "20"
type input "5400.00"
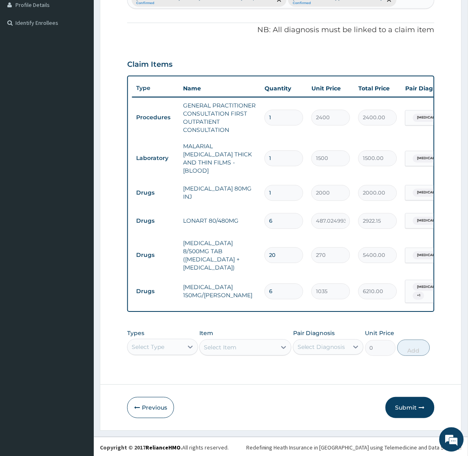
type input "20"
drag, startPoint x: 437, startPoint y: 318, endPoint x: 432, endPoint y: 318, distance: 4.9
click at [436, 318] on form "Step 2 of 2 PA Code / Prescription Code Enter Code(Secondary Care Only) Encount…" at bounding box center [281, 124] width 362 height 616
click at [432, 53] on div "Claim Items" at bounding box center [280, 63] width 307 height 21
drag, startPoint x: 437, startPoint y: 48, endPoint x: 436, endPoint y: 65, distance: 17.5
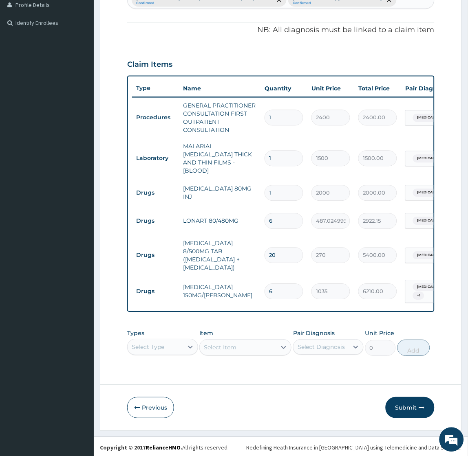
click at [438, 48] on form "Step 2 of 2 PA Code / Prescription Code Enter Code(Secondary Care Only) Encount…" at bounding box center [281, 124] width 362 height 616
click at [431, 53] on div "Claim Items" at bounding box center [280, 63] width 307 height 21
click at [402, 402] on button "Submit" at bounding box center [409, 408] width 49 height 21
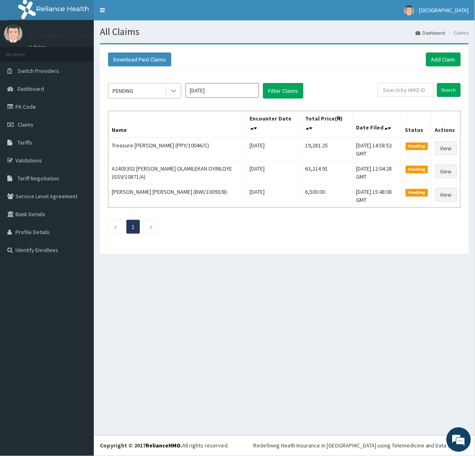
click at [172, 95] on div at bounding box center [173, 91] width 15 height 15
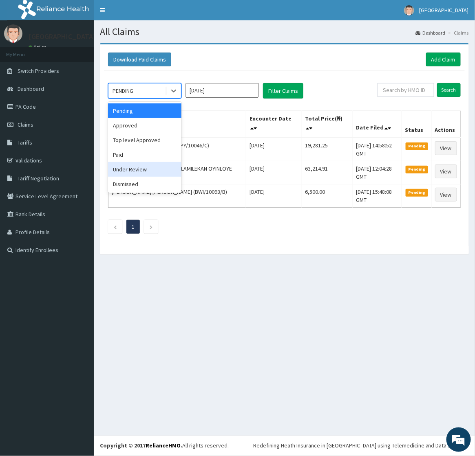
click at [121, 169] on div "Under Review" at bounding box center [144, 169] width 73 height 15
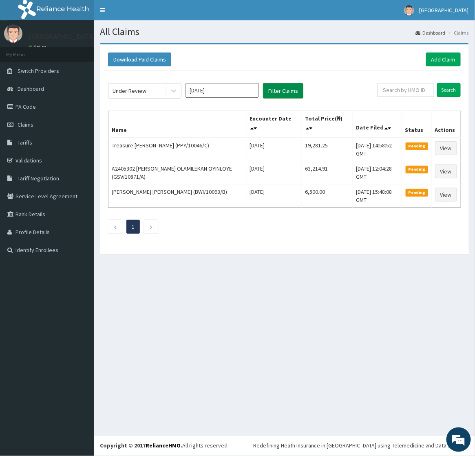
click at [280, 91] on button "Filter Claims" at bounding box center [283, 90] width 40 height 15
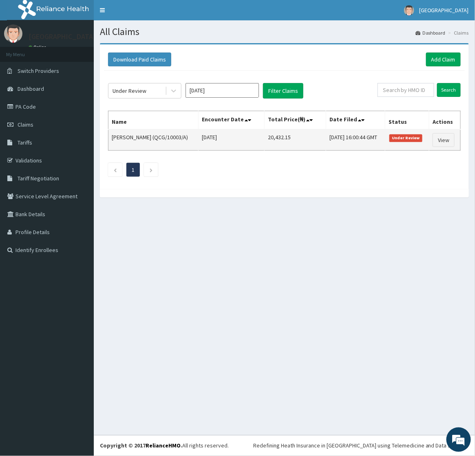
click at [120, 139] on td "[PERSON_NAME] (QCG/10003/A)" at bounding box center [153, 140] width 90 height 21
drag, startPoint x: 120, startPoint y: 139, endPoint x: 145, endPoint y: 140, distance: 25.3
click at [145, 140] on td "[PERSON_NAME] (QCG/10003/A)" at bounding box center [153, 140] width 90 height 21
copy td "[PERSON_NAME]"
